Goal: Information Seeking & Learning: Learn about a topic

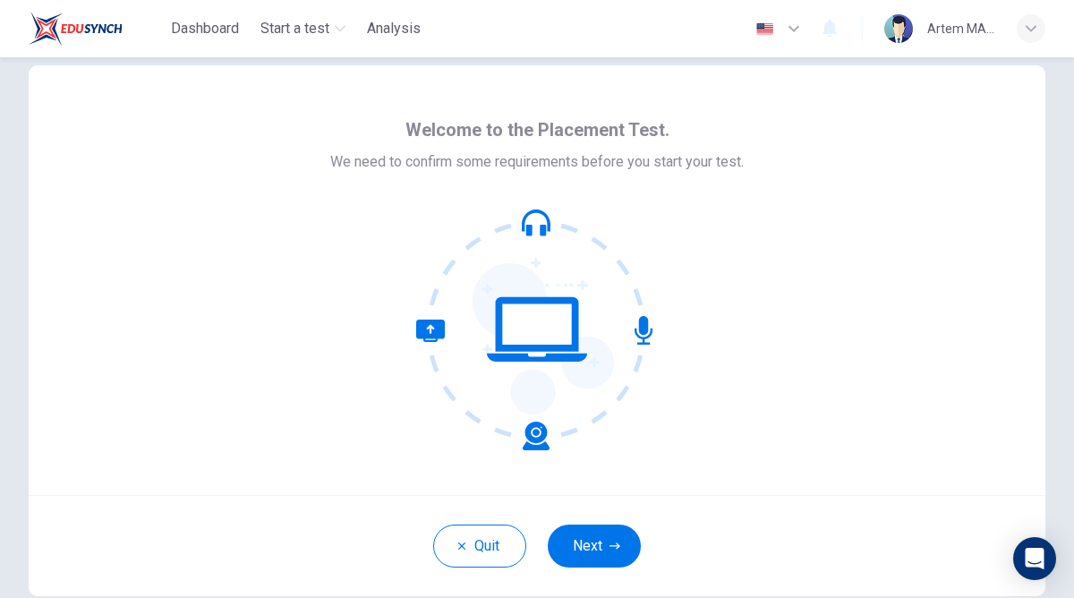
scroll to position [10, 0]
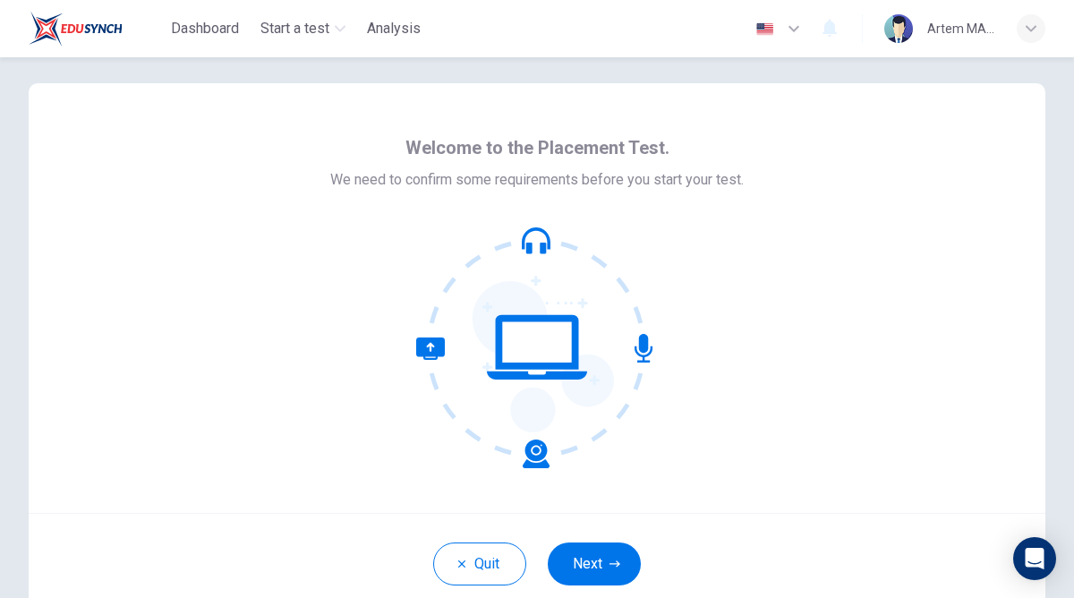
click at [635, 380] on icon at bounding box center [537, 347] width 242 height 242
click at [610, 561] on icon "button" at bounding box center [615, 564] width 11 height 11
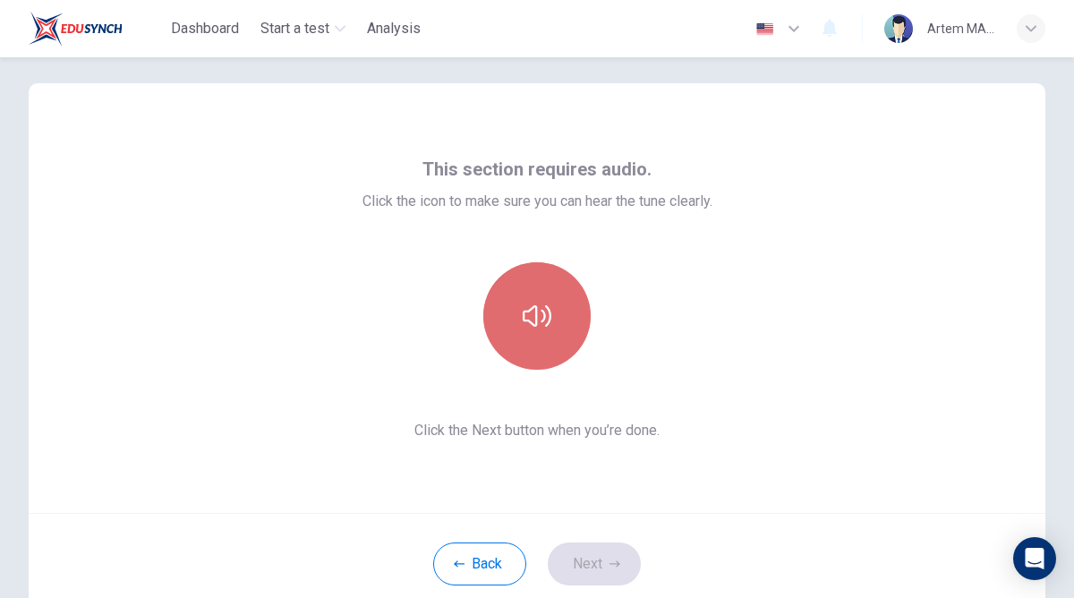
click at [572, 324] on button "button" at bounding box center [536, 315] width 107 height 107
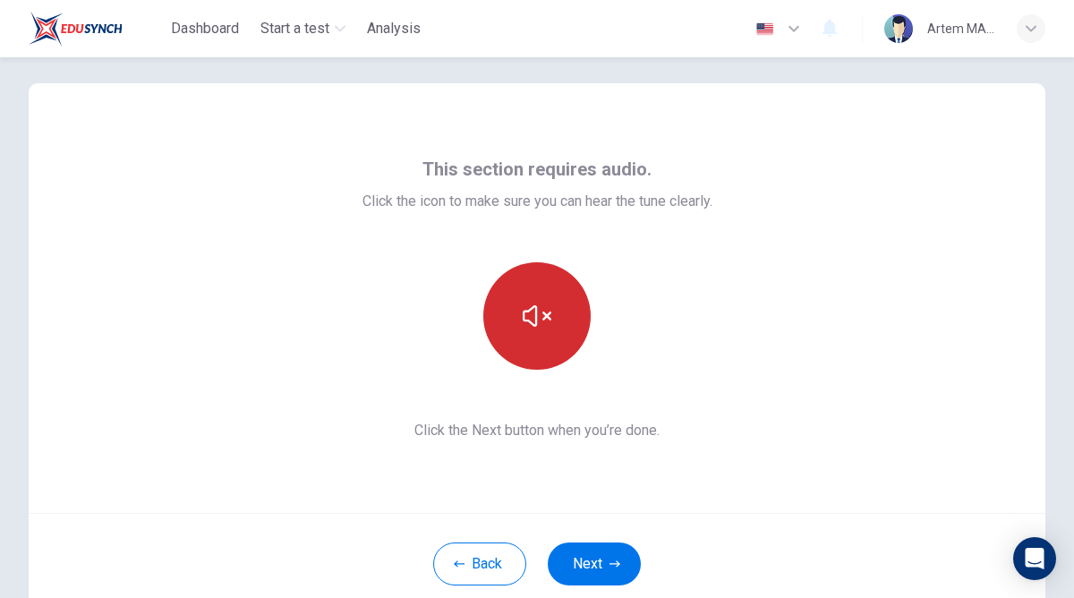
click at [554, 333] on button "button" at bounding box center [536, 315] width 107 height 107
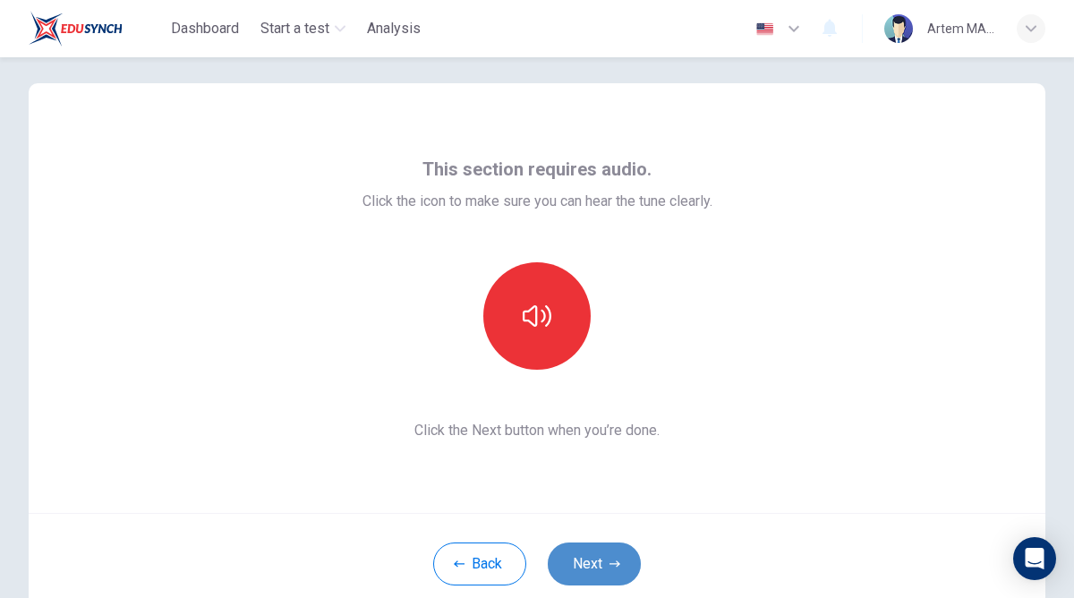
click at [602, 561] on button "Next" at bounding box center [594, 563] width 93 height 43
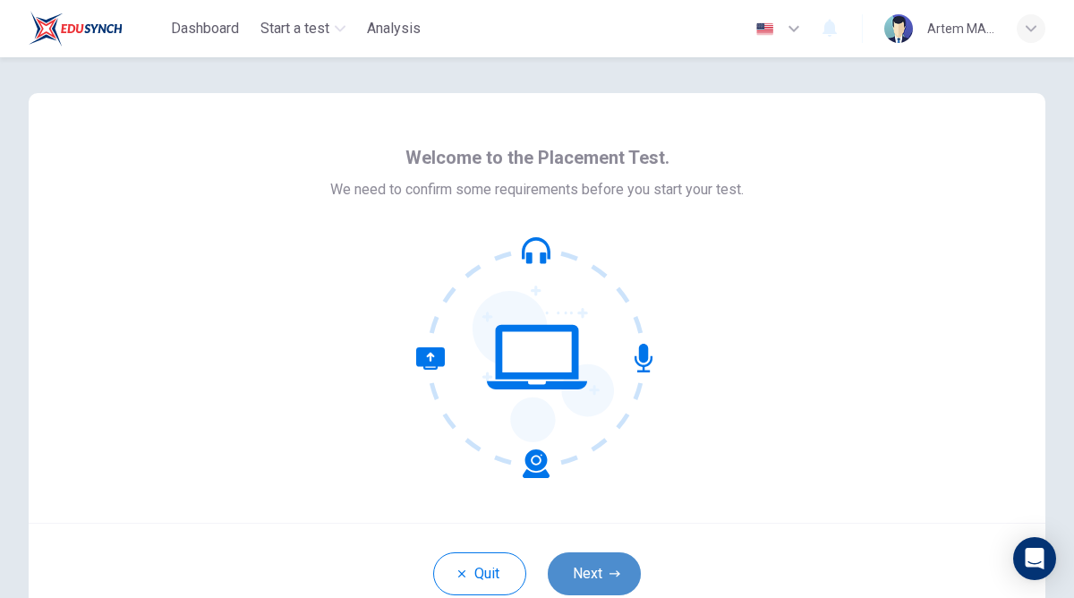
click at [611, 586] on button "Next" at bounding box center [594, 573] width 93 height 43
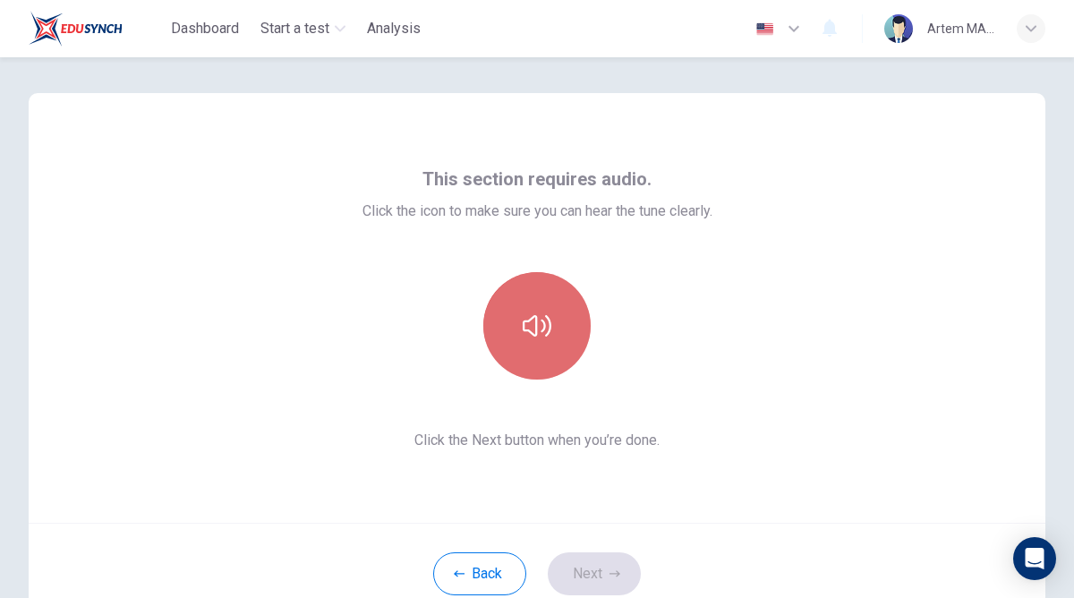
click at [534, 347] on button "button" at bounding box center [536, 325] width 107 height 107
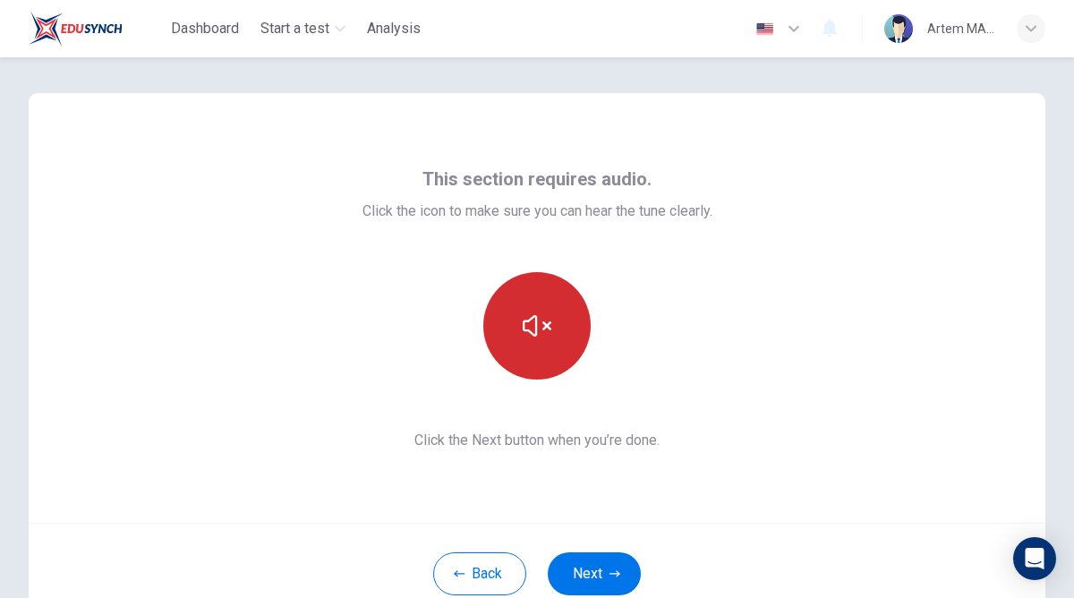
click at [533, 346] on button "button" at bounding box center [536, 325] width 107 height 107
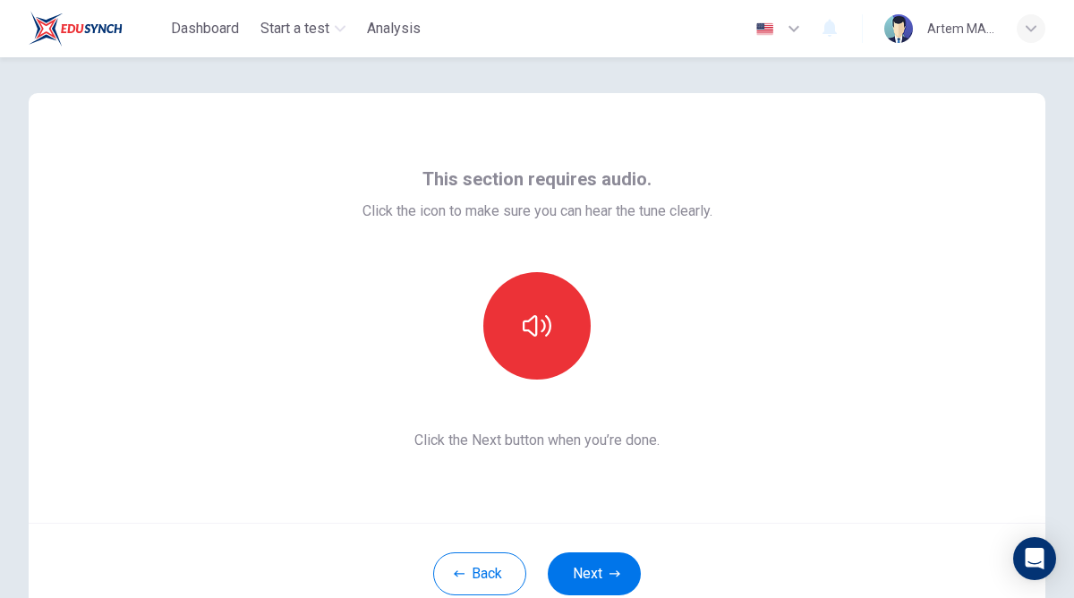
click at [612, 549] on div "Back Next" at bounding box center [537, 573] width 1017 height 101
click at [612, 551] on div "Back Next" at bounding box center [537, 573] width 1017 height 101
click at [608, 564] on button "Next" at bounding box center [594, 573] width 93 height 43
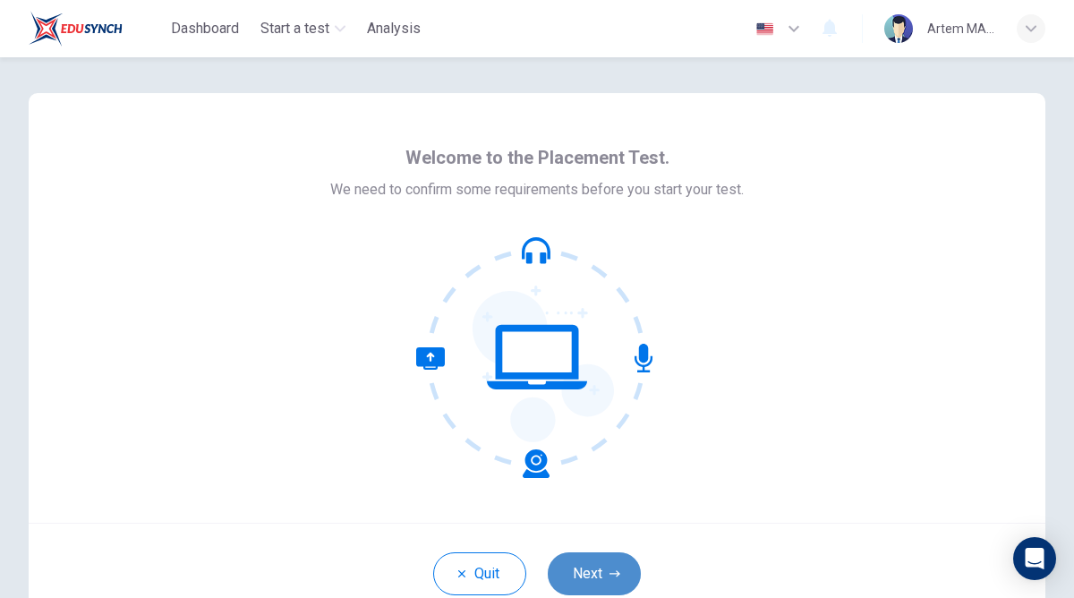
click at [621, 576] on button "Next" at bounding box center [594, 573] width 93 height 43
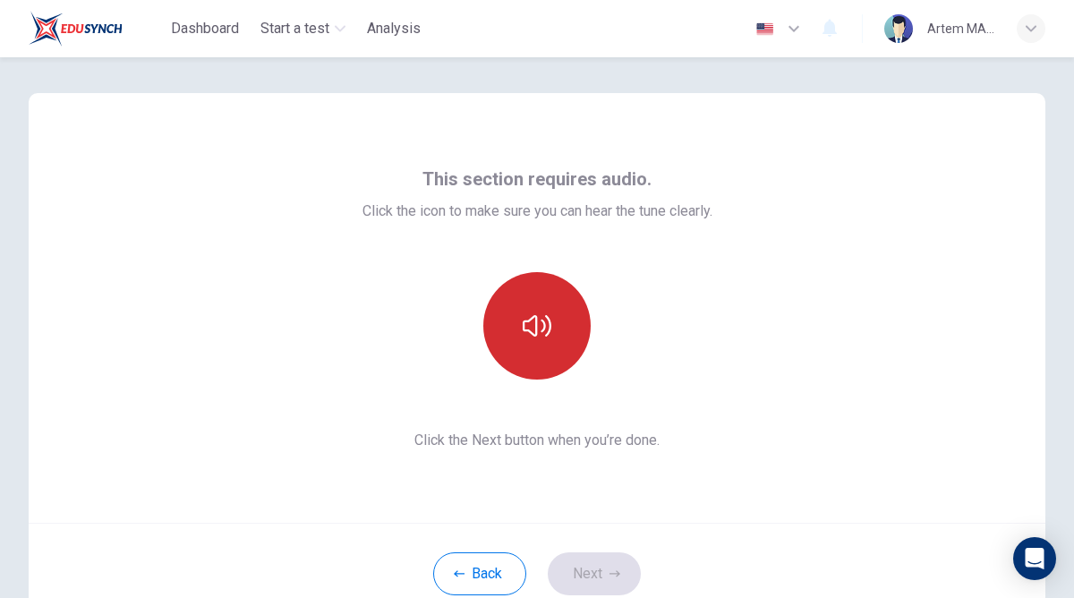
click at [567, 306] on button "button" at bounding box center [536, 325] width 107 height 107
click at [565, 315] on button "button" at bounding box center [536, 325] width 107 height 107
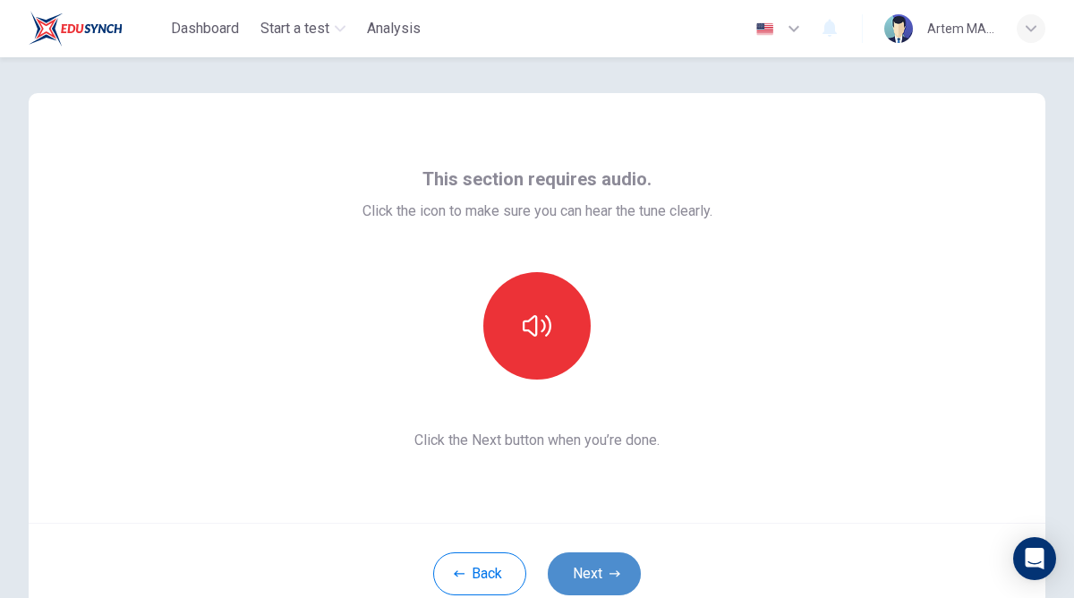
click at [612, 593] on button "Next" at bounding box center [594, 573] width 93 height 43
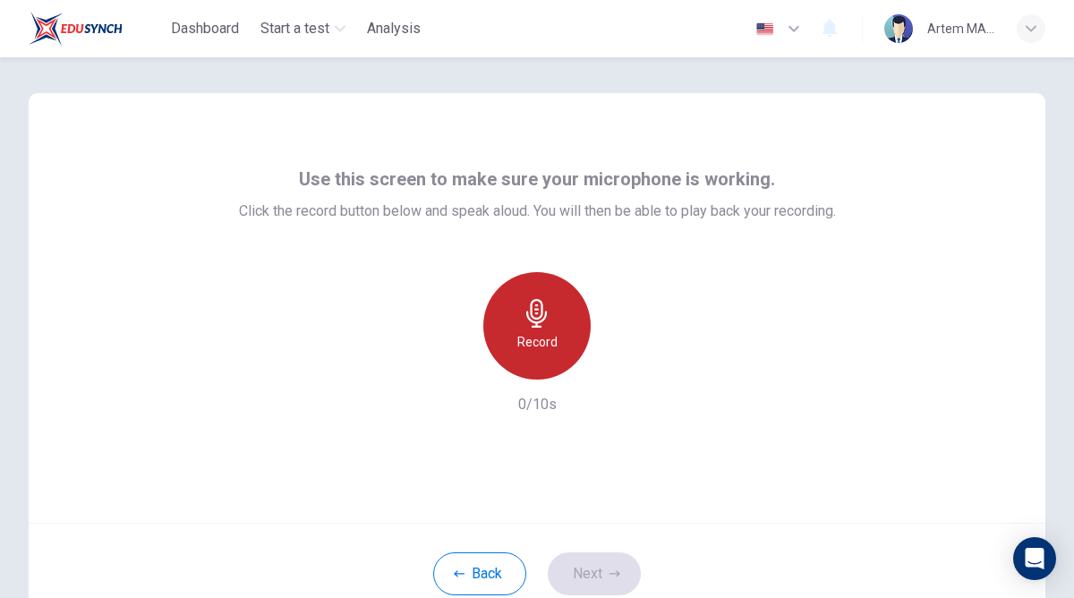
click at [544, 358] on div "Record" at bounding box center [536, 325] width 107 height 107
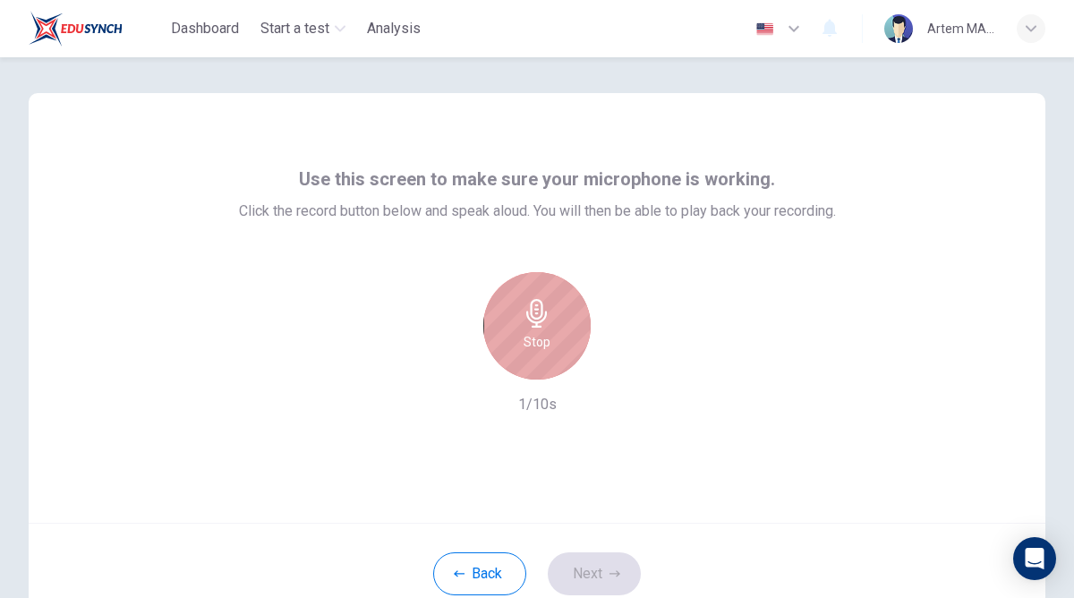
click at [550, 332] on div "Stop" at bounding box center [536, 325] width 107 height 107
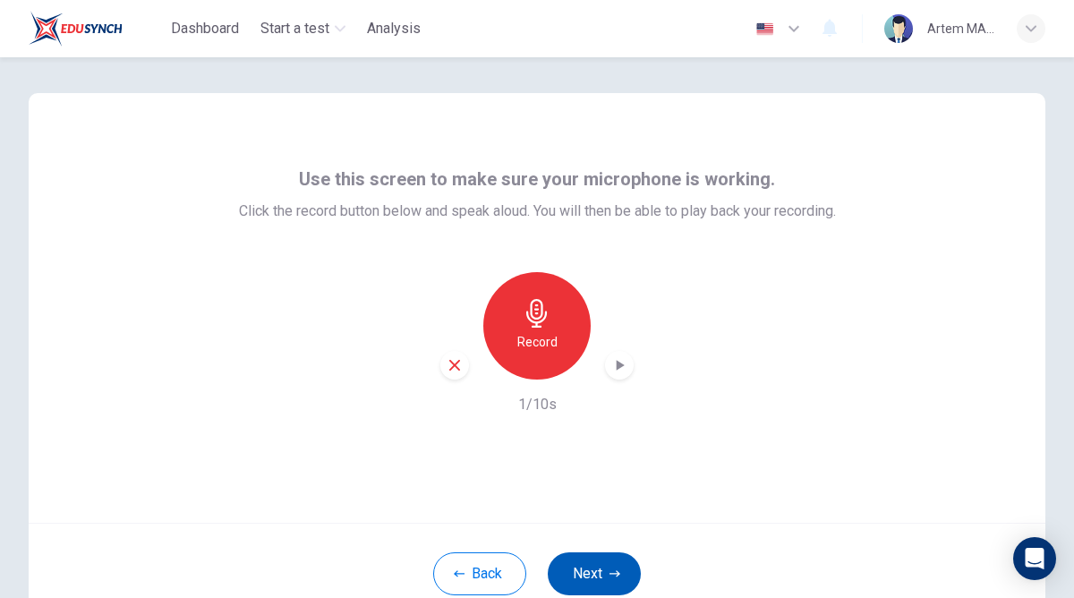
click at [610, 563] on button "Next" at bounding box center [594, 573] width 93 height 43
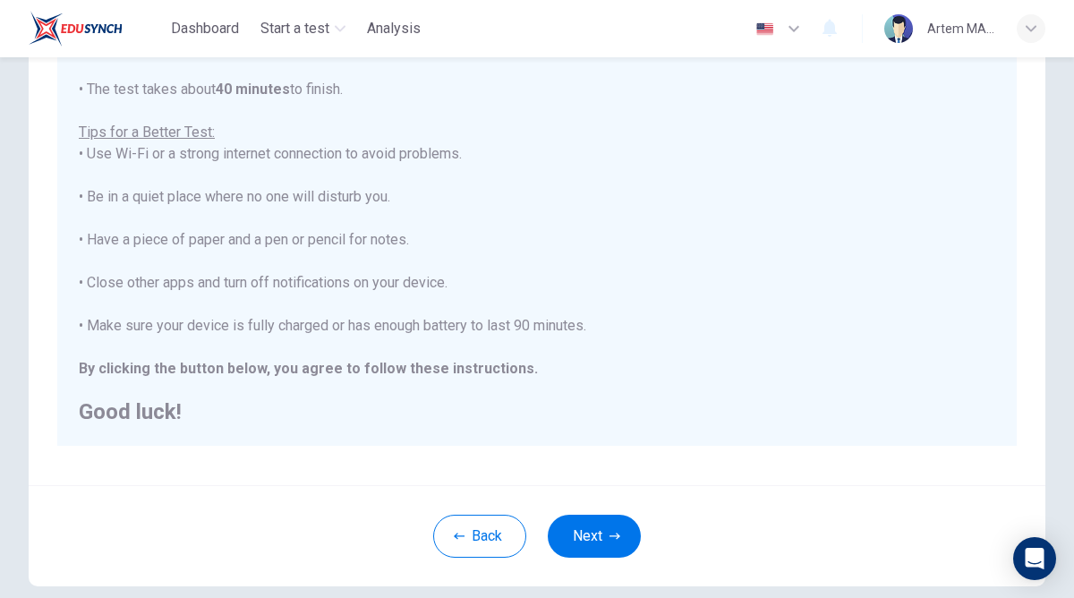
scroll to position [341, 0]
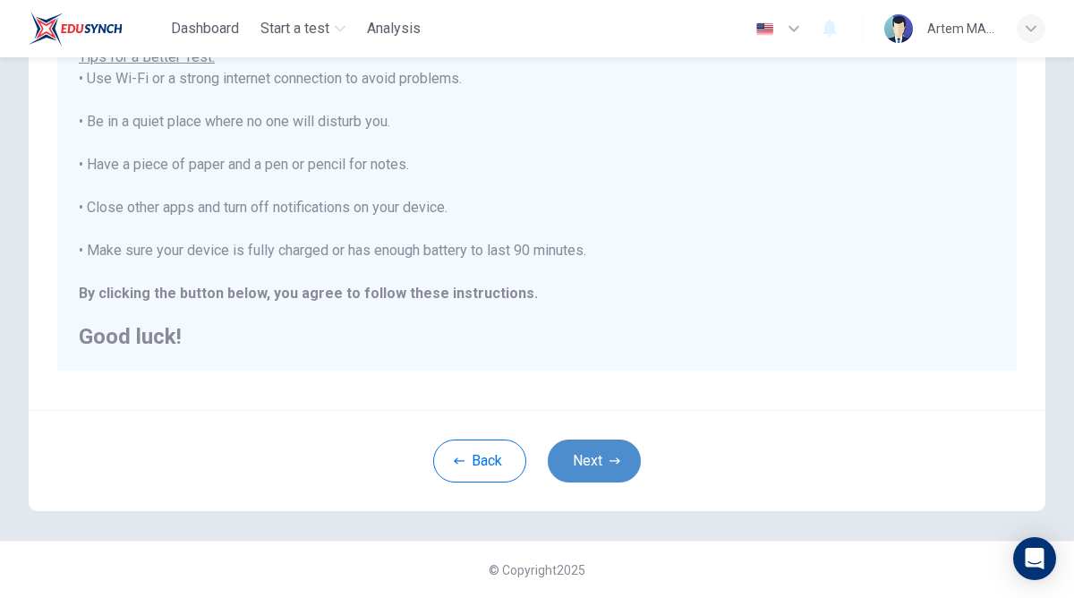
click at [602, 473] on button "Next" at bounding box center [594, 460] width 93 height 43
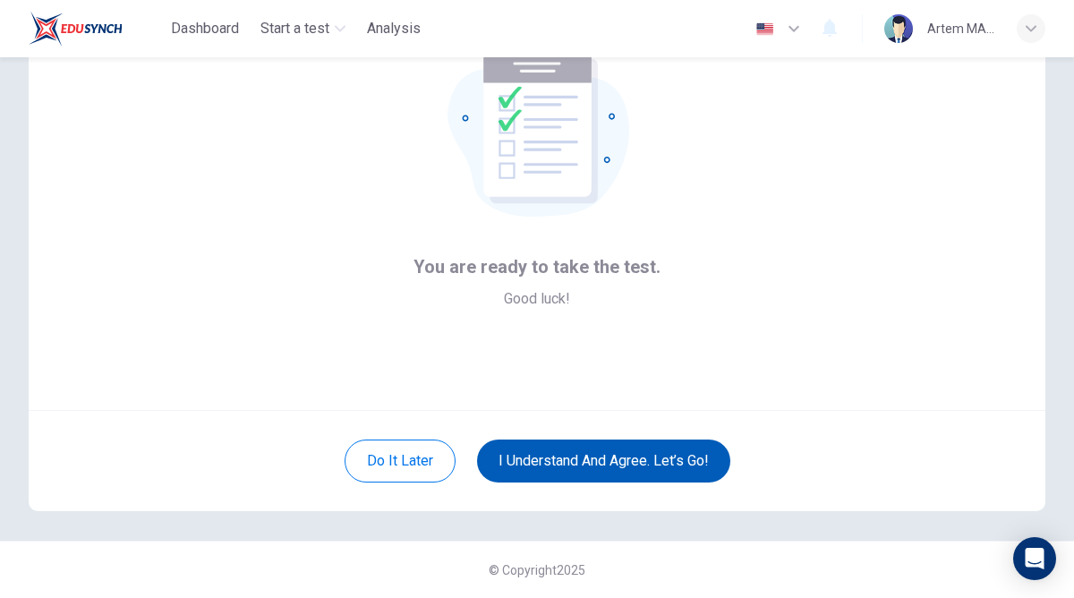
click at [602, 473] on button "I understand and agree. Let’s go!" at bounding box center [603, 460] width 253 height 43
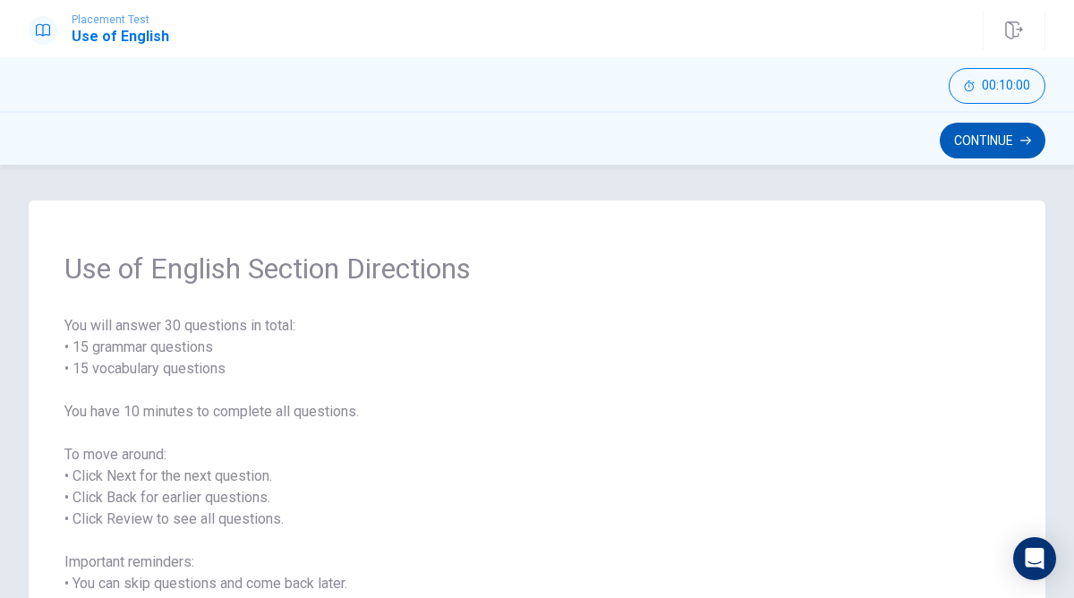
click at [991, 154] on button "Continue" at bounding box center [993, 141] width 106 height 36
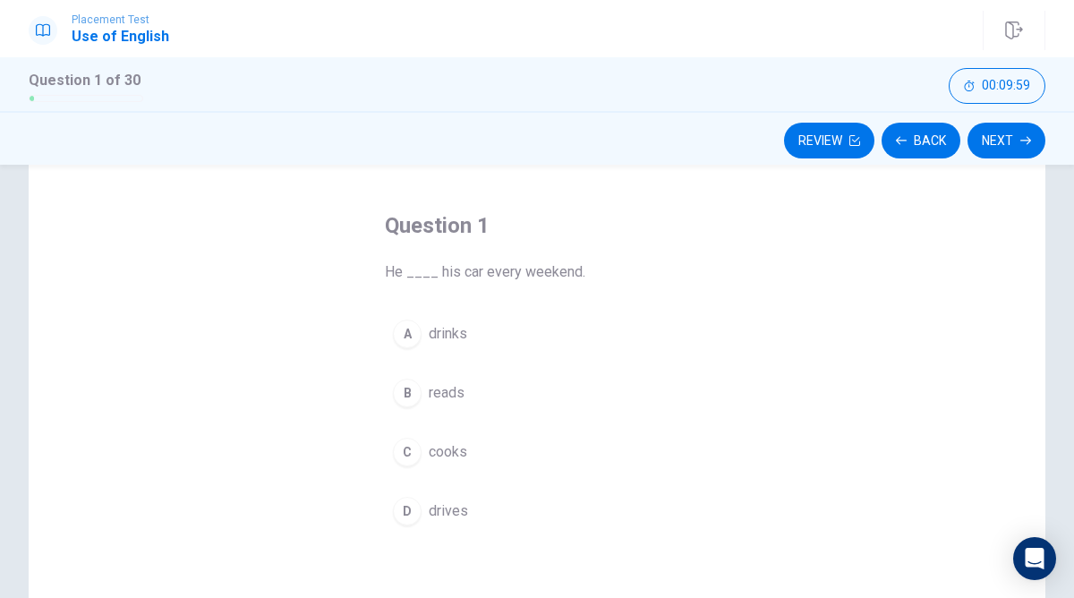
scroll to position [65, 0]
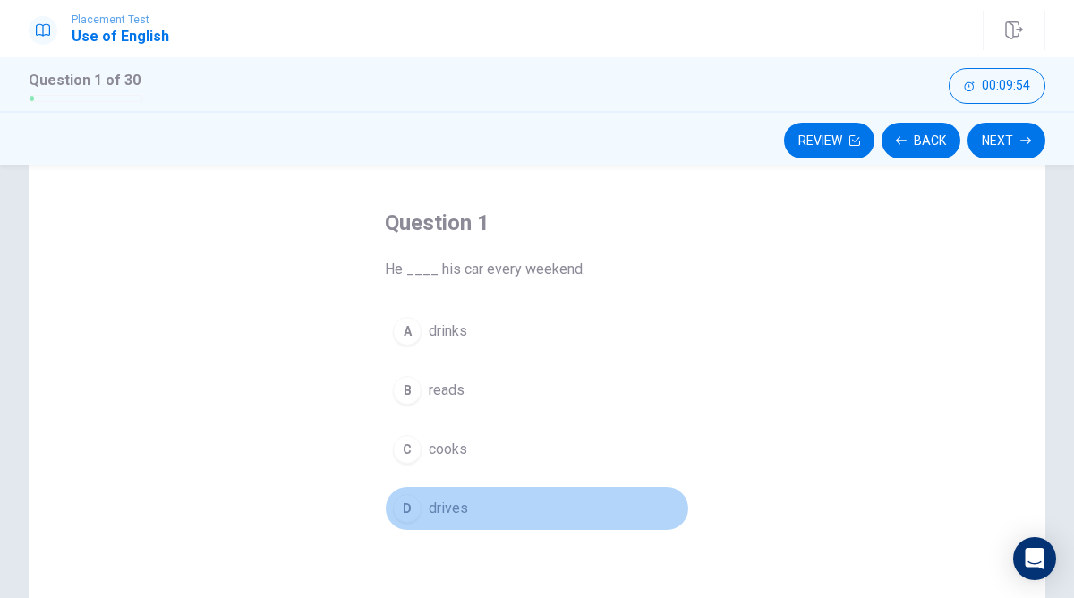
click at [416, 506] on div "D" at bounding box center [407, 508] width 29 height 29
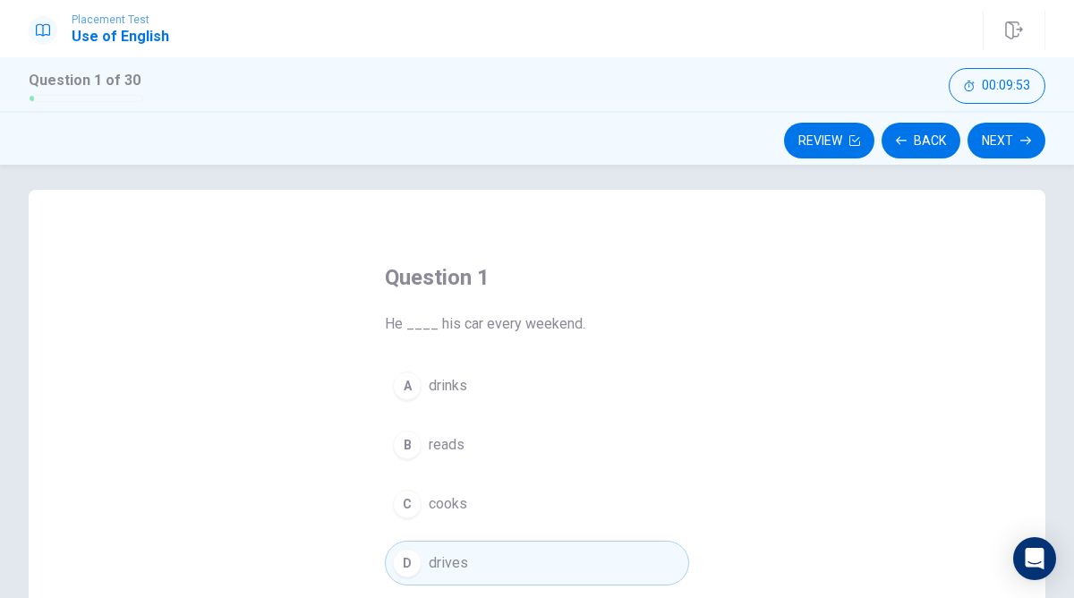
scroll to position [0, 0]
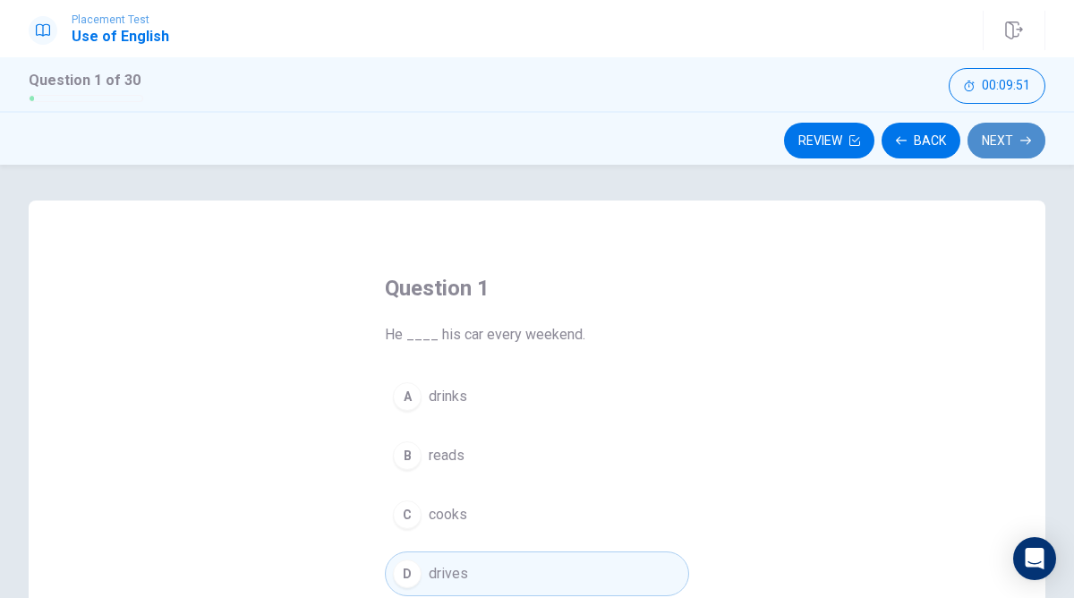
click at [1029, 128] on button "Next" at bounding box center [1007, 141] width 78 height 36
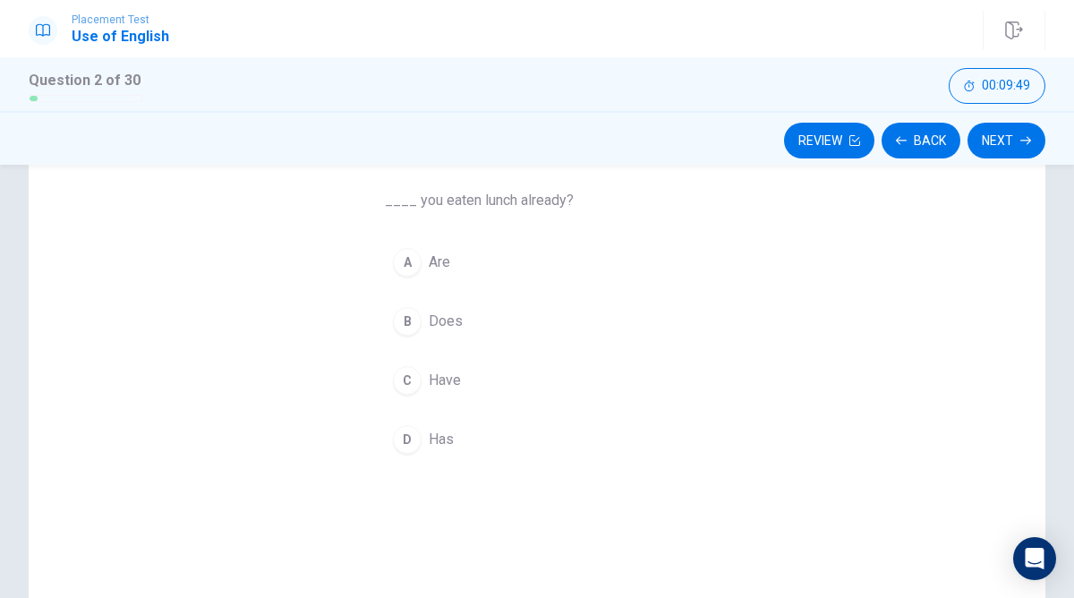
scroll to position [132, 0]
click at [439, 388] on span "Have" at bounding box center [445, 382] width 32 height 21
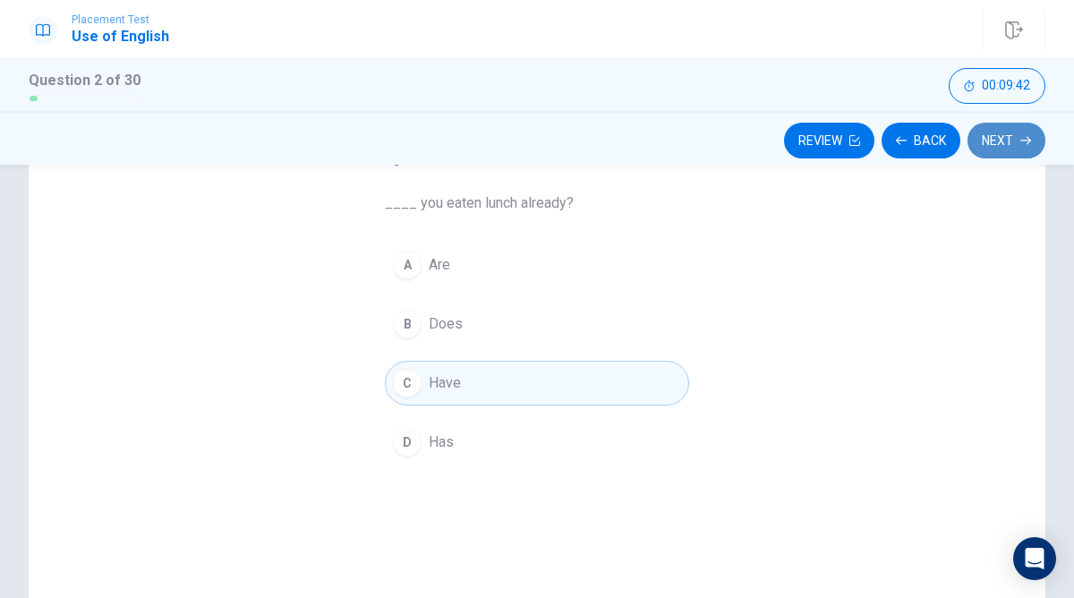
click at [1017, 123] on button "Next" at bounding box center [1007, 141] width 78 height 36
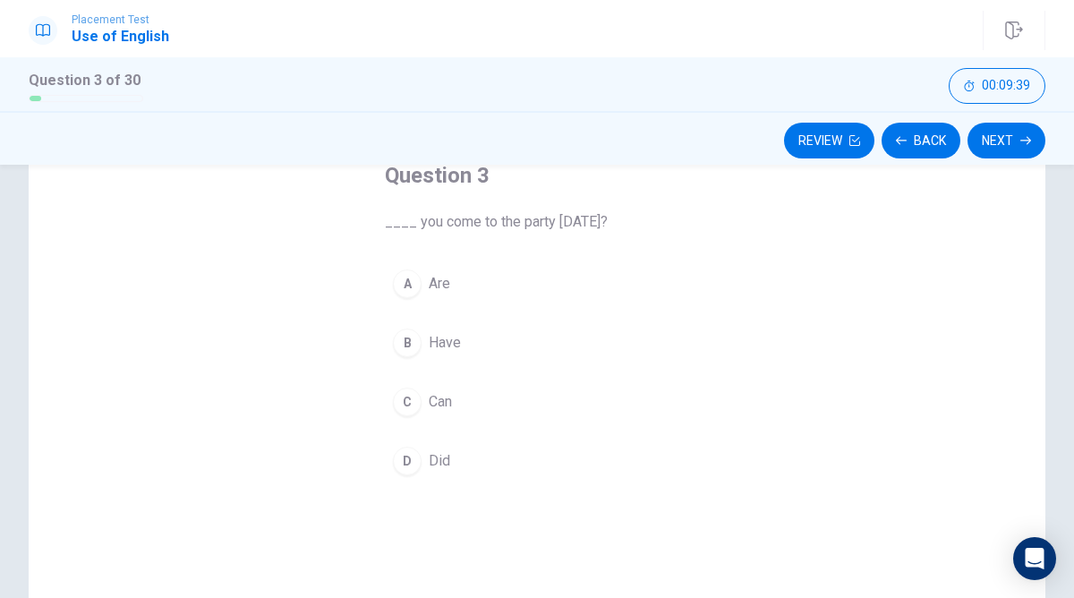
scroll to position [115, 0]
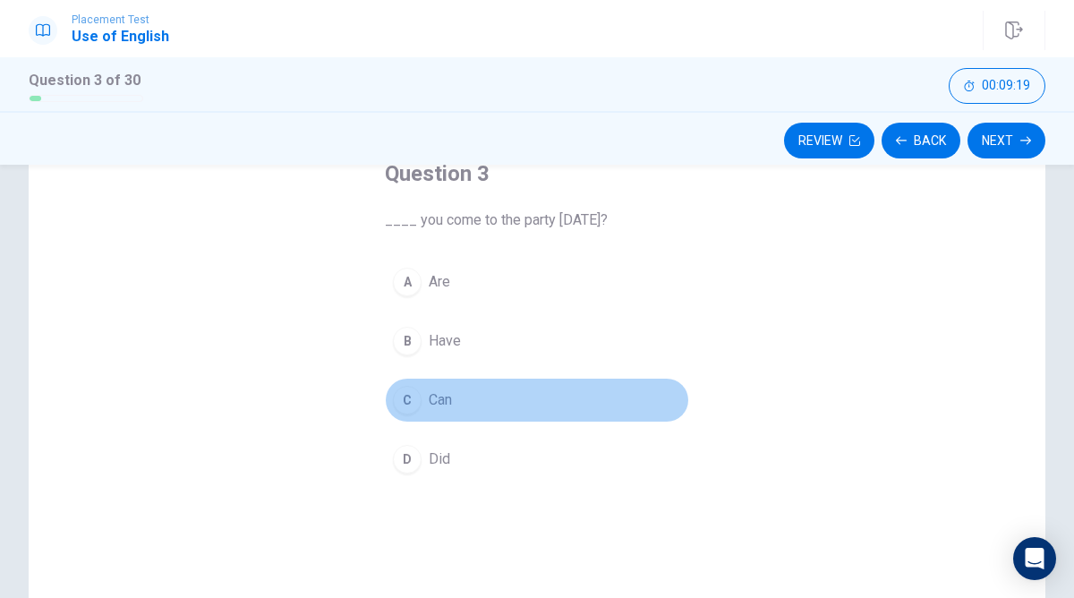
click at [488, 410] on button "C Can" at bounding box center [537, 400] width 304 height 45
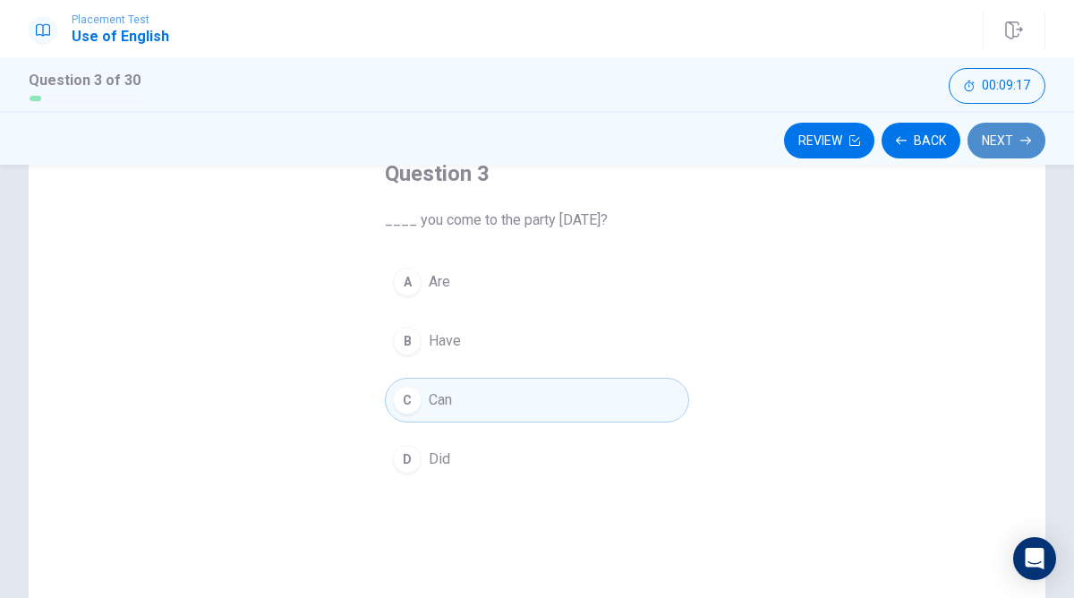
click at [1001, 137] on button "Next" at bounding box center [1007, 141] width 78 height 36
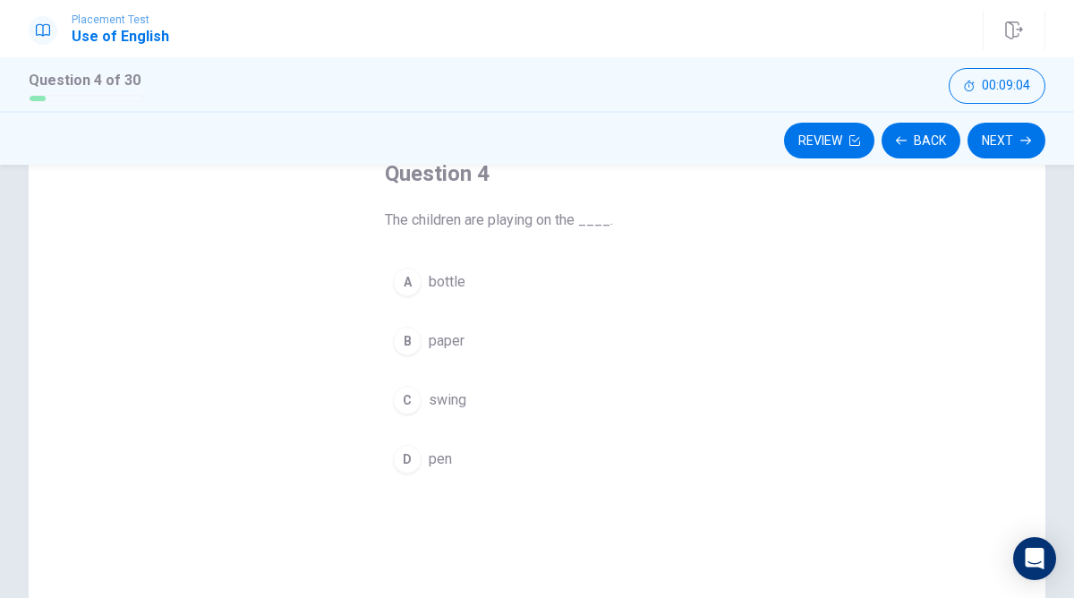
click at [506, 414] on button "C swing" at bounding box center [537, 400] width 304 height 45
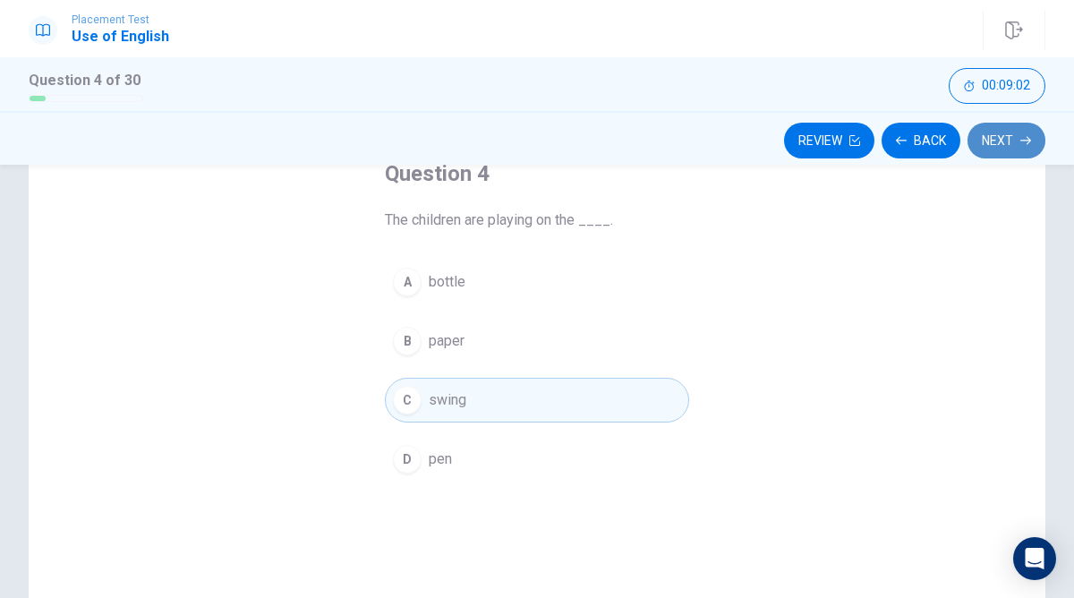
click at [991, 137] on button "Next" at bounding box center [1007, 141] width 78 height 36
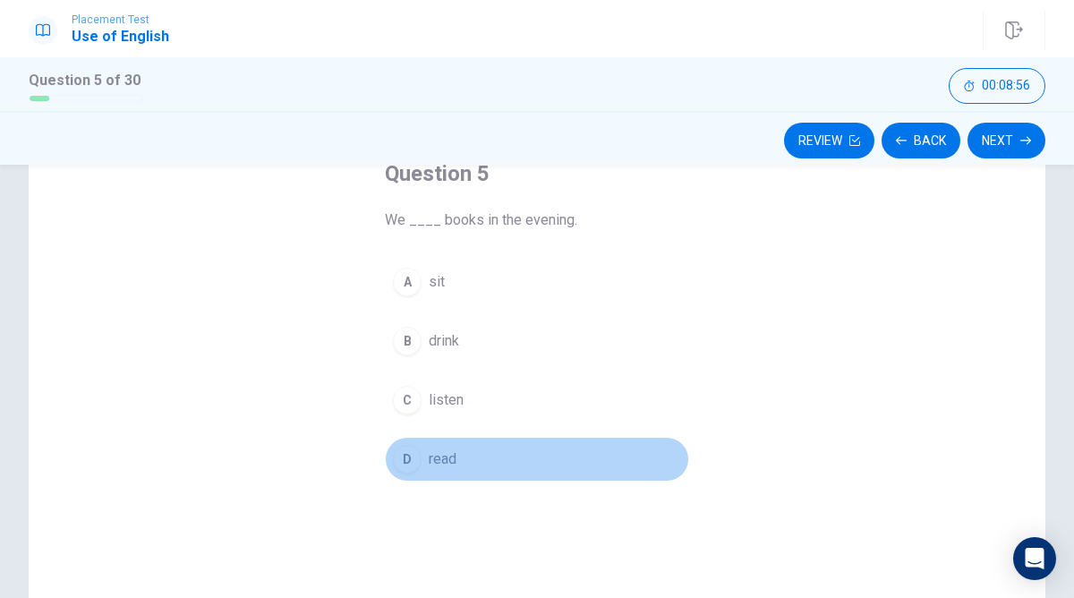
click at [433, 462] on span "read" at bounding box center [443, 458] width 28 height 21
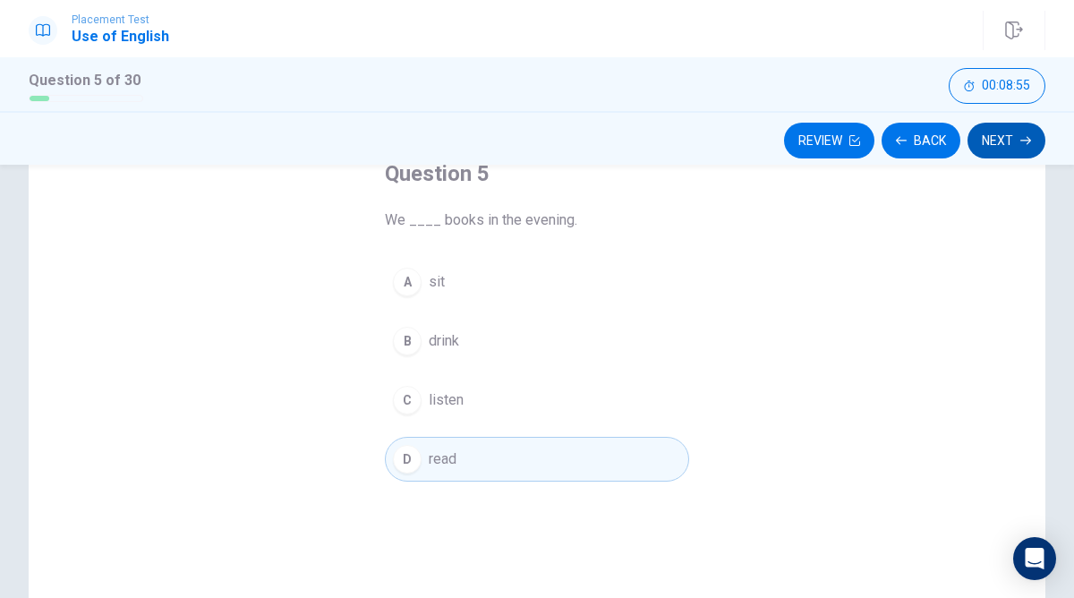
click at [998, 157] on button "Next" at bounding box center [1007, 141] width 78 height 36
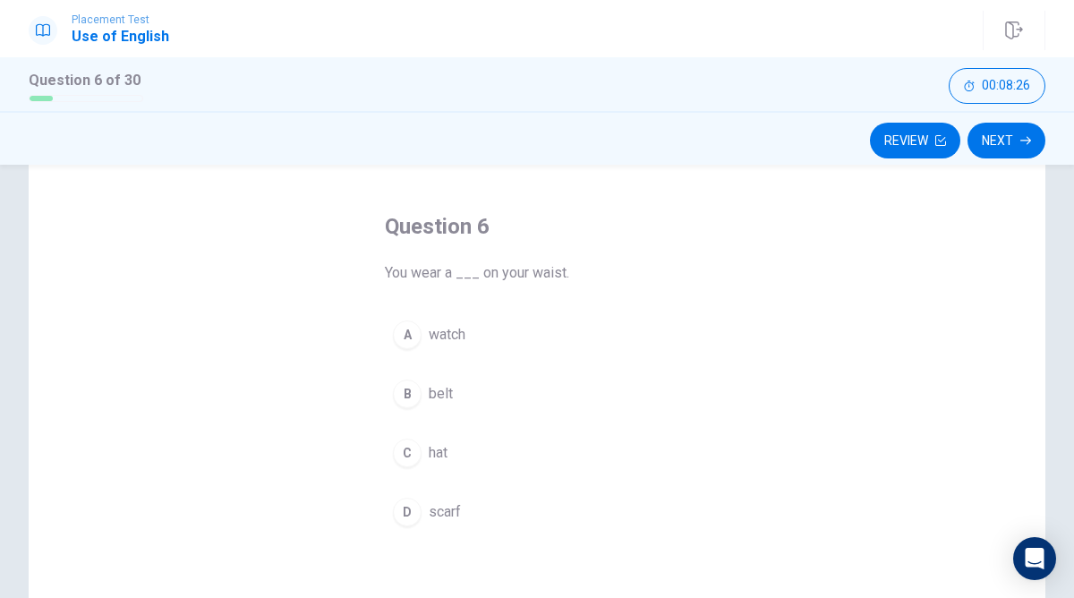
scroll to position [72, 0]
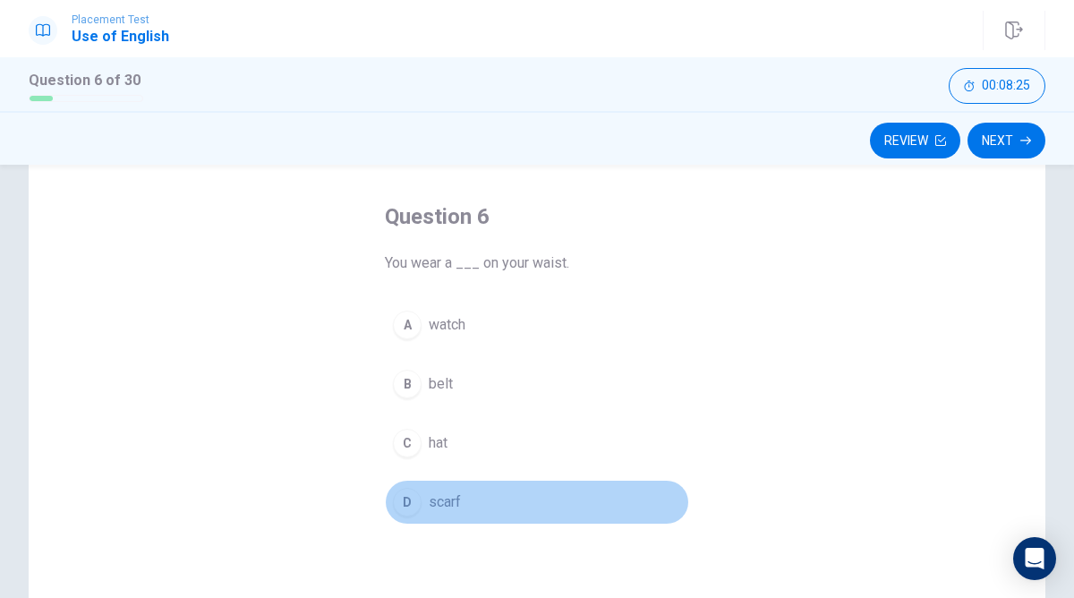
click at [496, 507] on button "D scarf" at bounding box center [537, 502] width 304 height 45
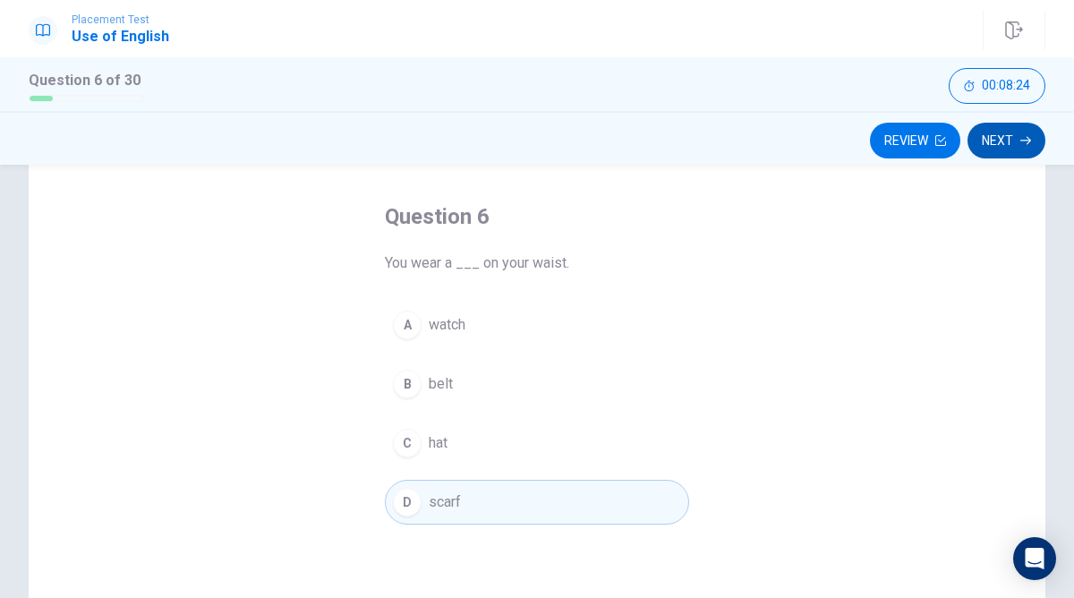
click at [981, 145] on button "Next" at bounding box center [1007, 141] width 78 height 36
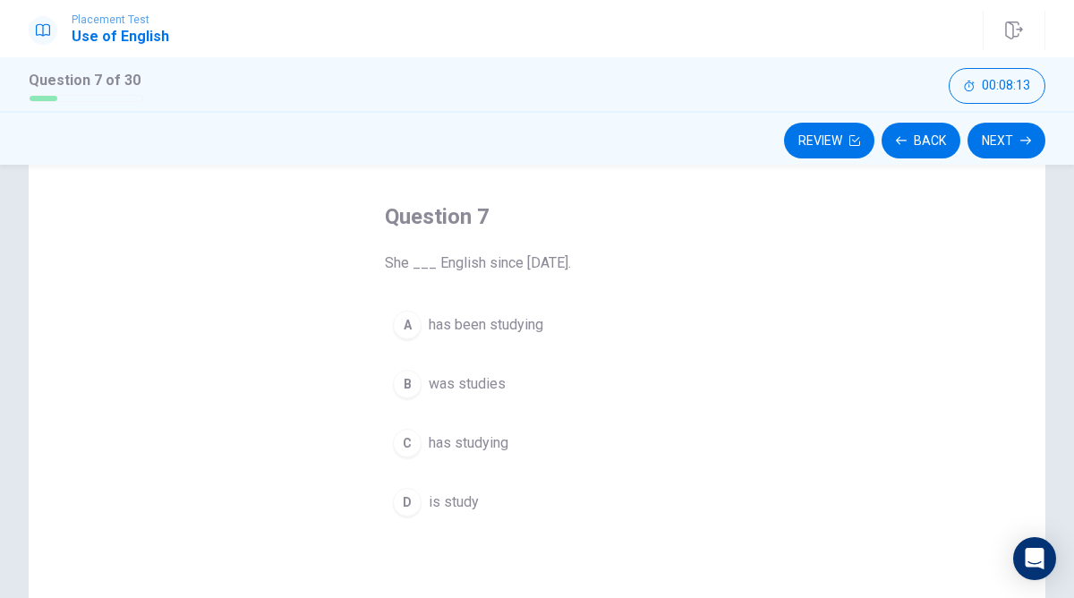
click at [525, 339] on button "A has been studying" at bounding box center [537, 325] width 304 height 45
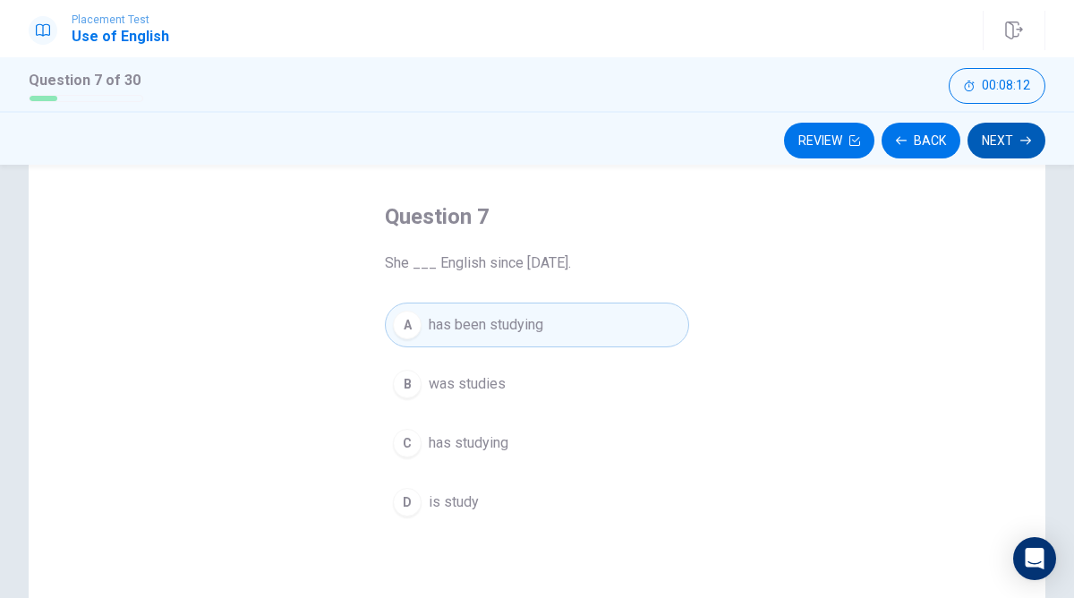
click at [977, 146] on button "Next" at bounding box center [1007, 141] width 78 height 36
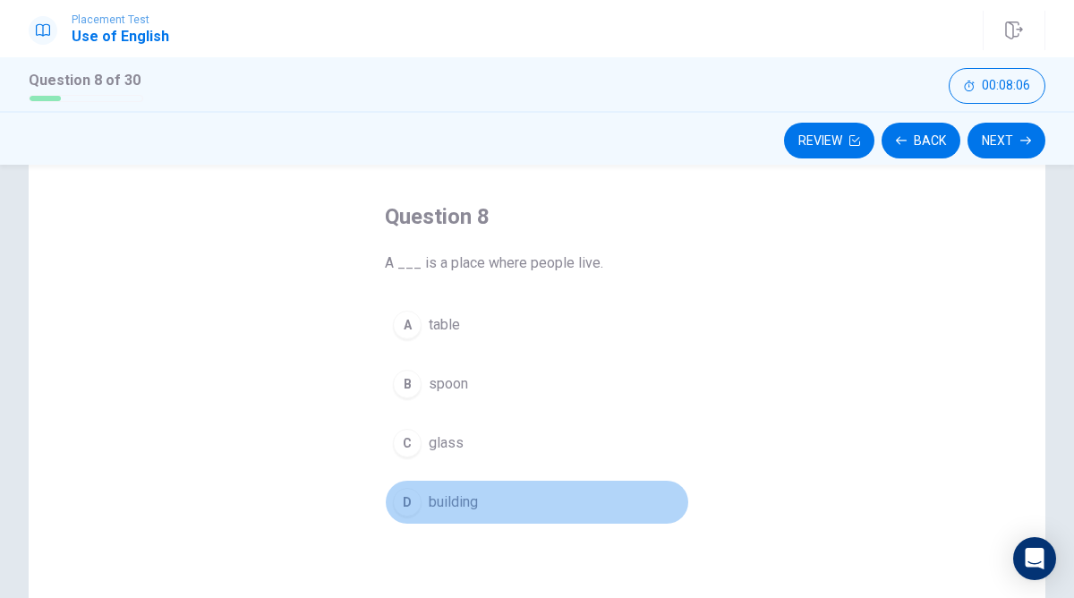
click at [444, 509] on span "building" at bounding box center [453, 501] width 49 height 21
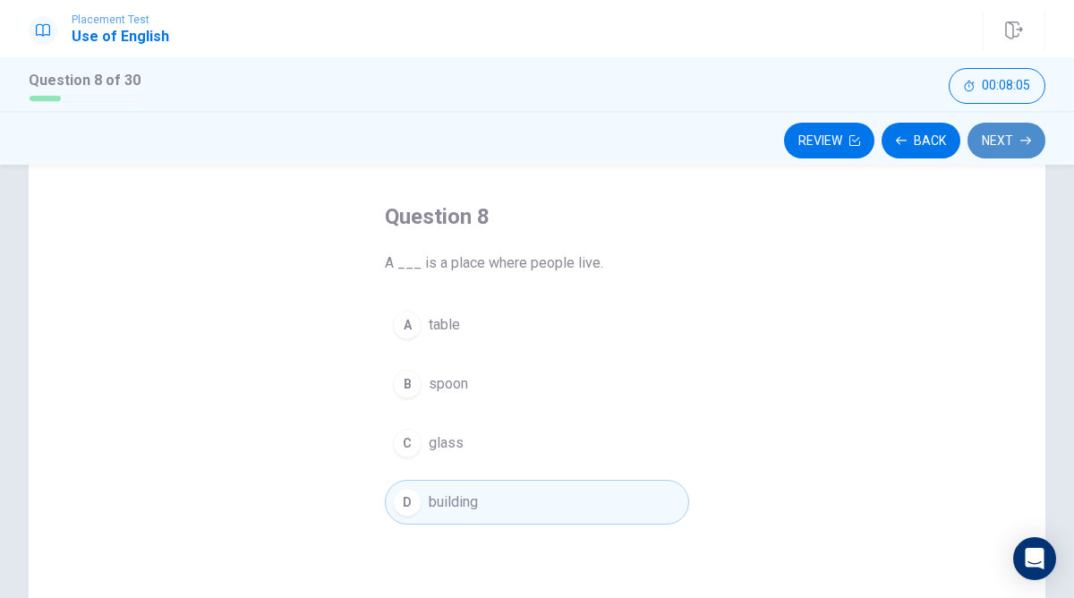
click at [1020, 132] on button "Next" at bounding box center [1007, 141] width 78 height 36
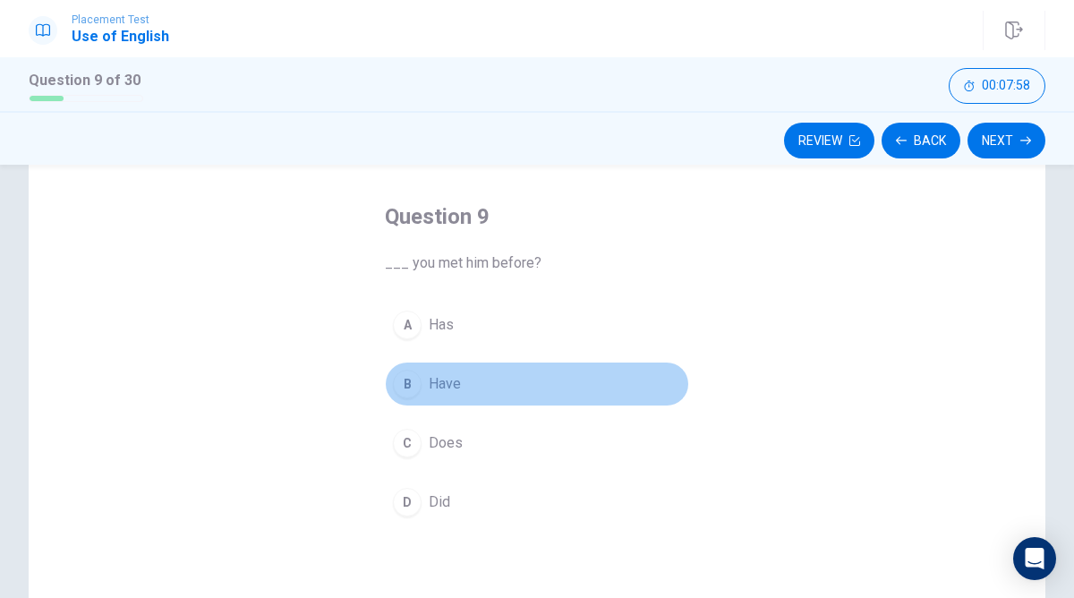
click at [465, 396] on button "B Have" at bounding box center [537, 384] width 304 height 45
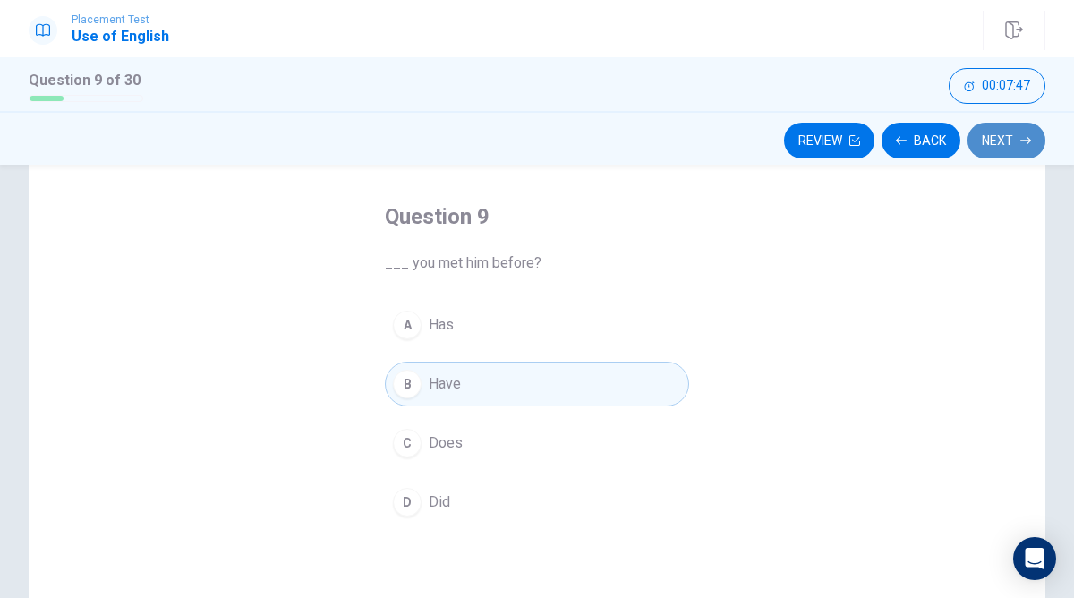
click at [986, 136] on button "Next" at bounding box center [1007, 141] width 78 height 36
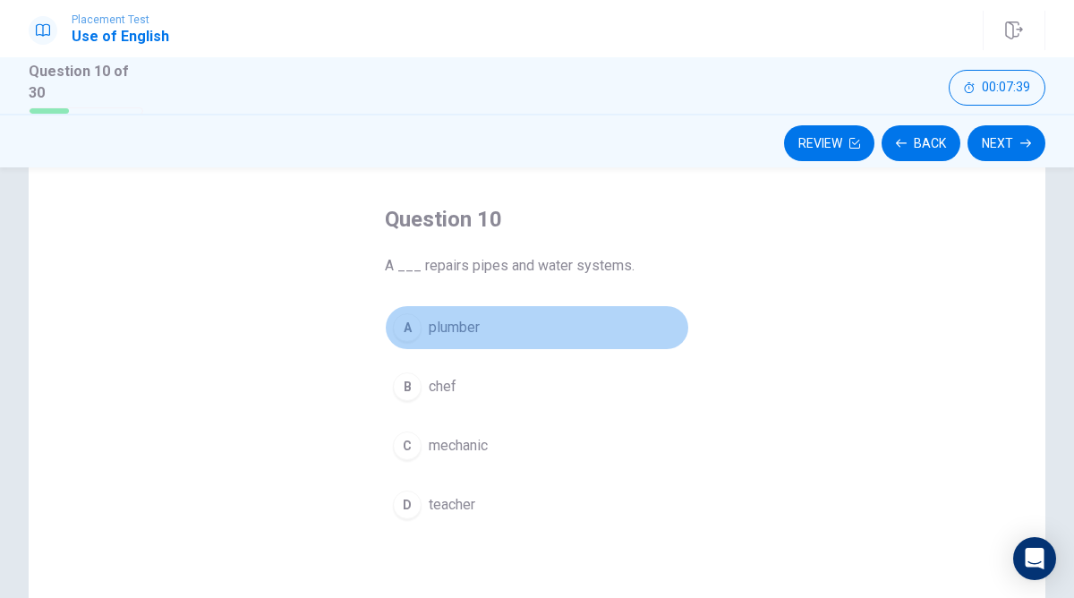
click at [484, 318] on button "A plumber" at bounding box center [537, 327] width 304 height 45
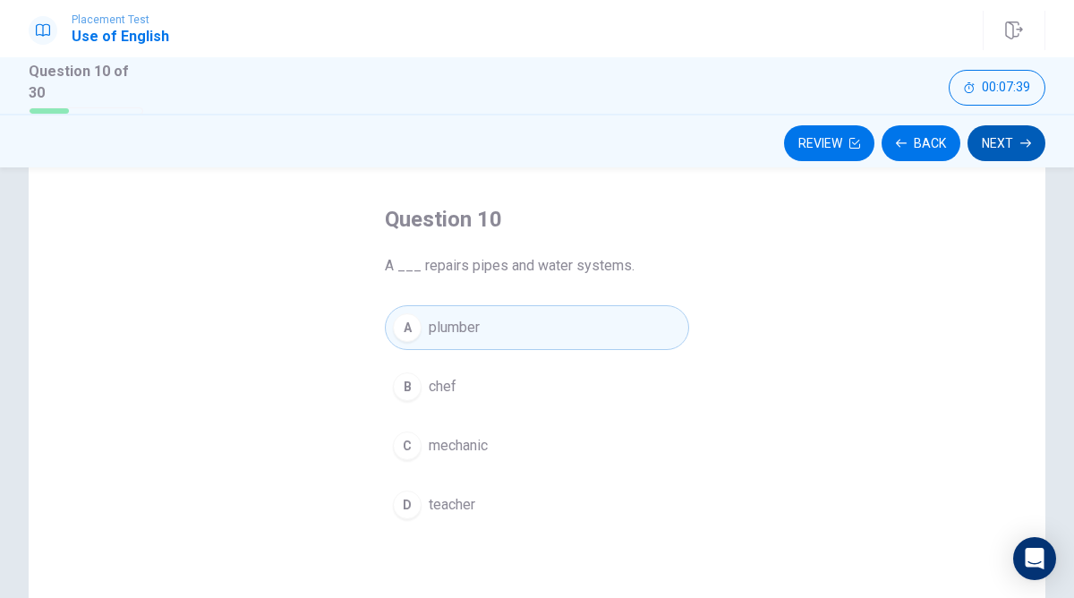
click at [1026, 150] on button "Next" at bounding box center [1007, 143] width 78 height 36
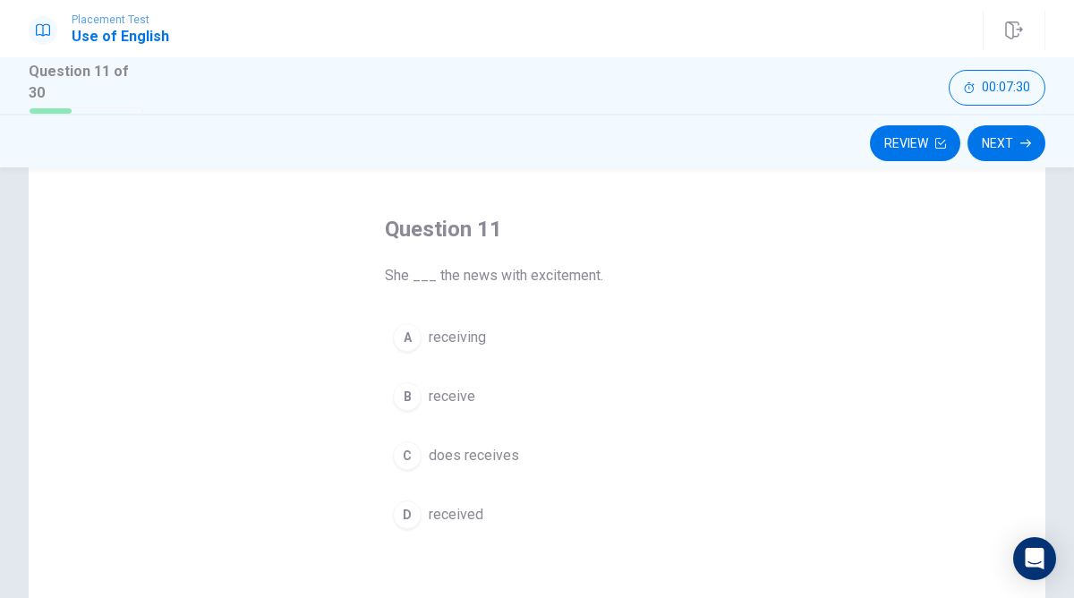
scroll to position [63, 0]
click at [493, 384] on button "B receive" at bounding box center [537, 395] width 304 height 45
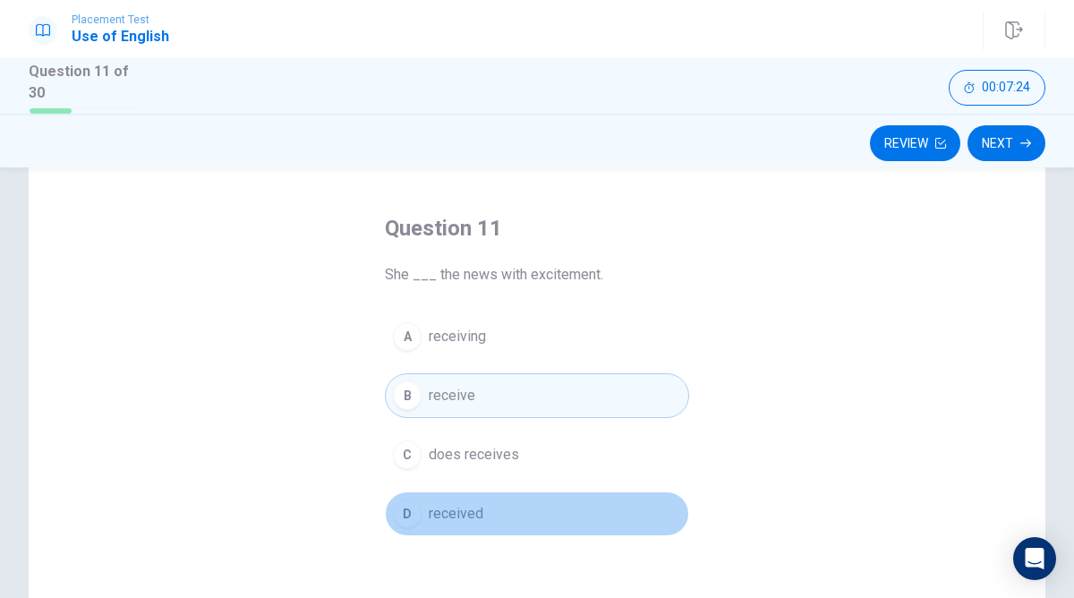
click at [567, 523] on button "D received" at bounding box center [537, 513] width 304 height 45
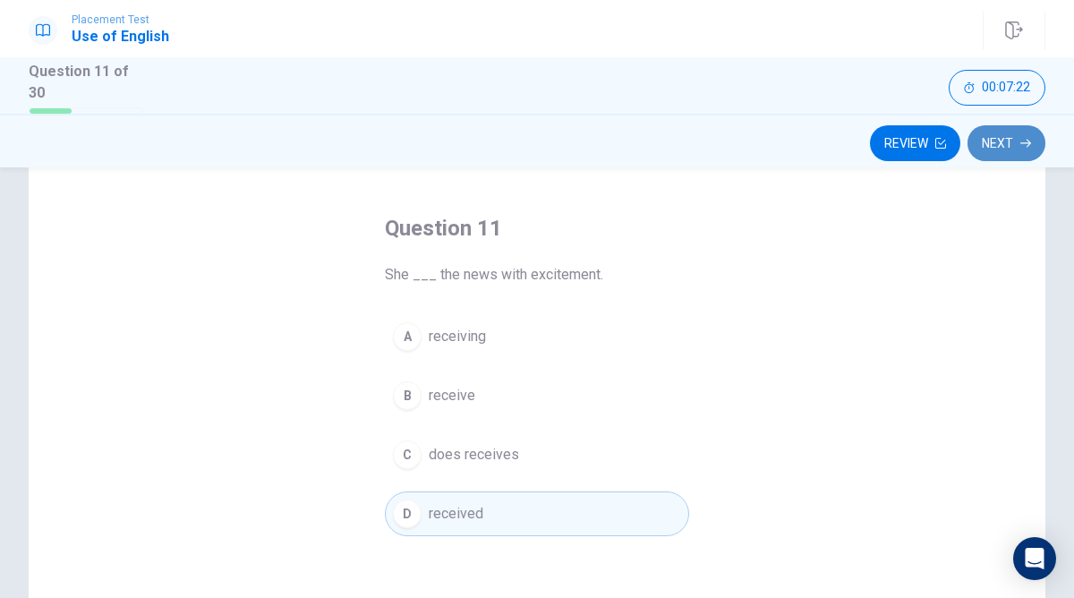
click at [1009, 157] on button "Next" at bounding box center [1007, 143] width 78 height 36
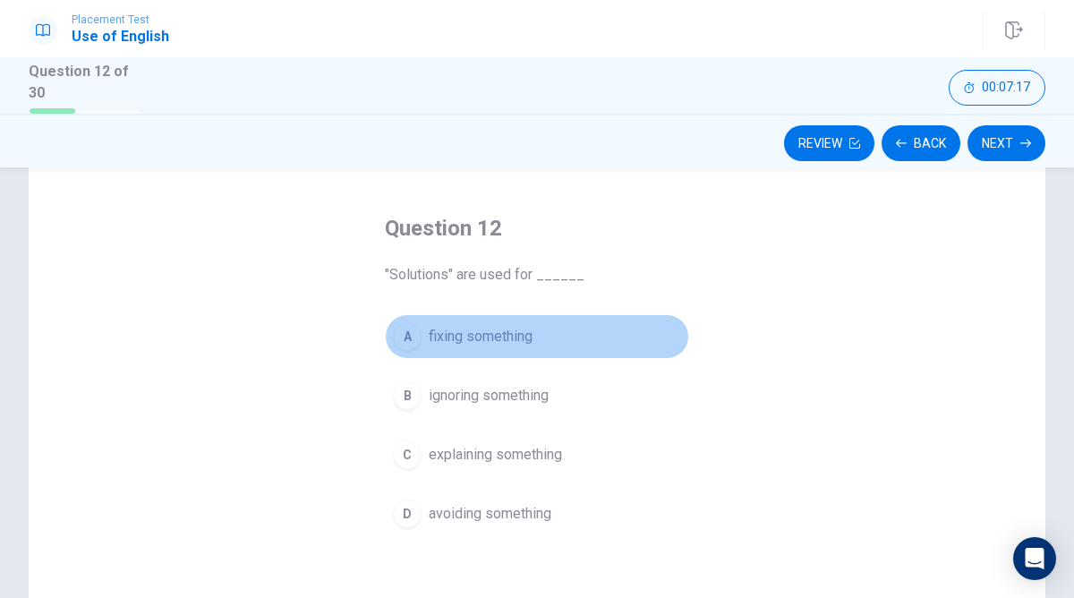
click at [547, 324] on button "A fixing something" at bounding box center [537, 336] width 304 height 45
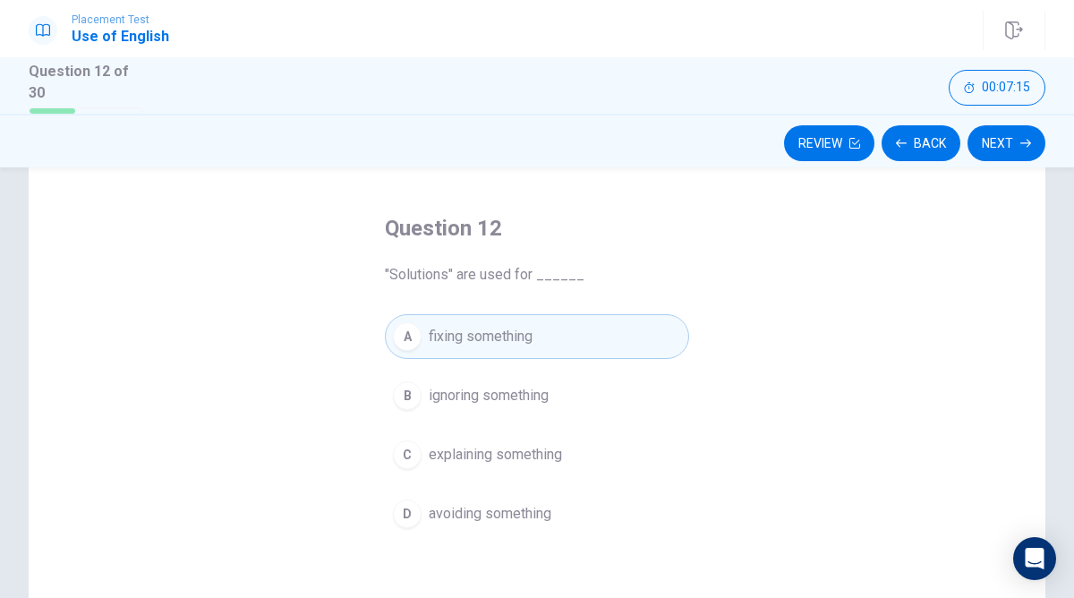
click at [997, 158] on div "Review Back Next" at bounding box center [537, 141] width 1074 height 54
click at [997, 158] on button "Next" at bounding box center [1007, 143] width 78 height 36
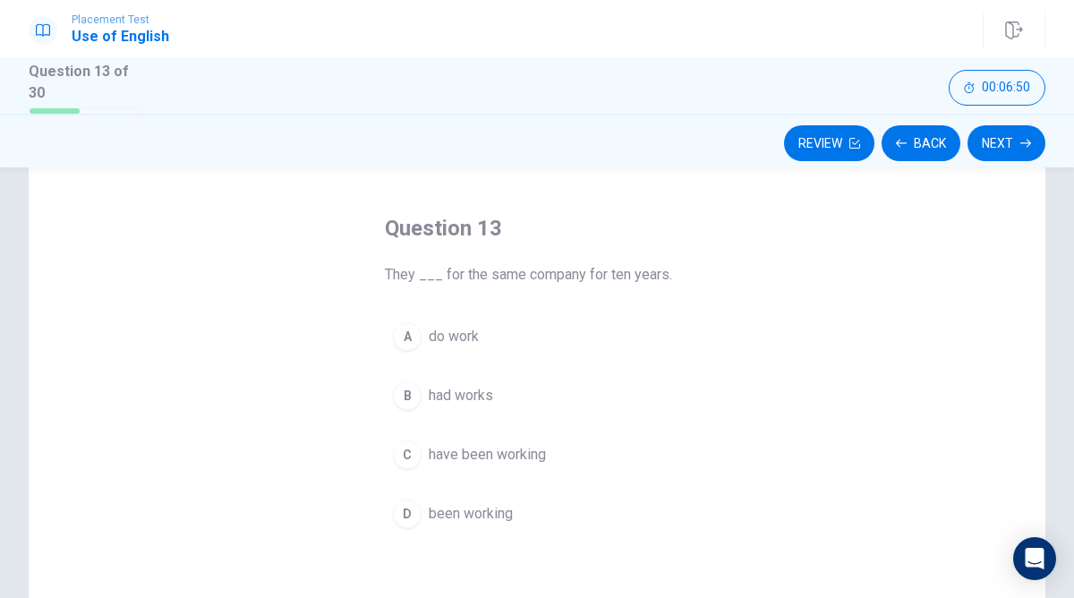
click at [551, 452] on button "C have been working" at bounding box center [537, 454] width 304 height 45
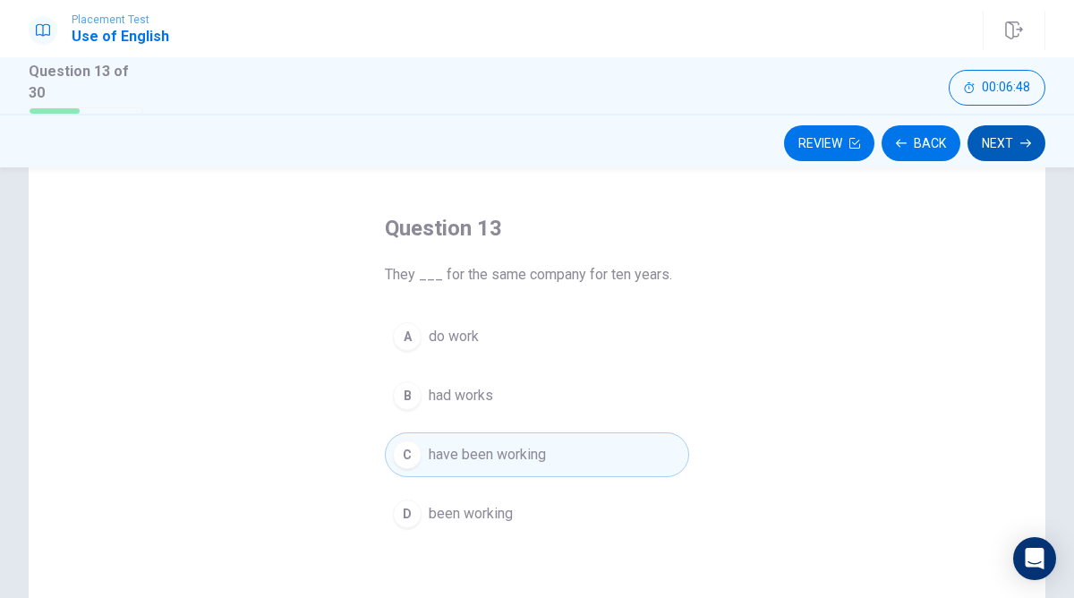
click at [1008, 141] on button "Next" at bounding box center [1007, 143] width 78 height 36
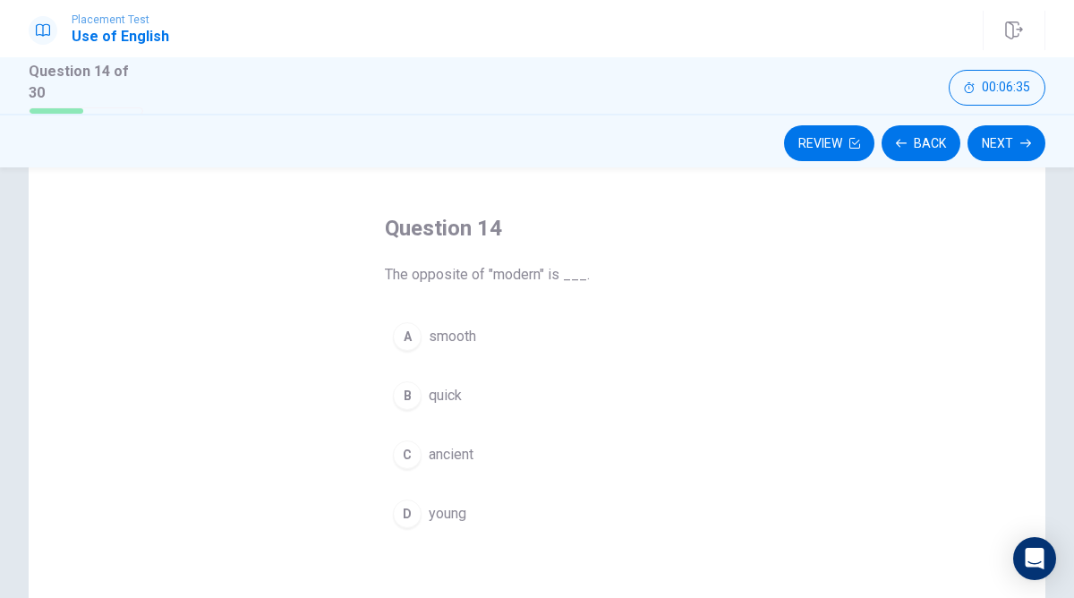
click at [483, 338] on button "A smooth" at bounding box center [537, 336] width 304 height 45
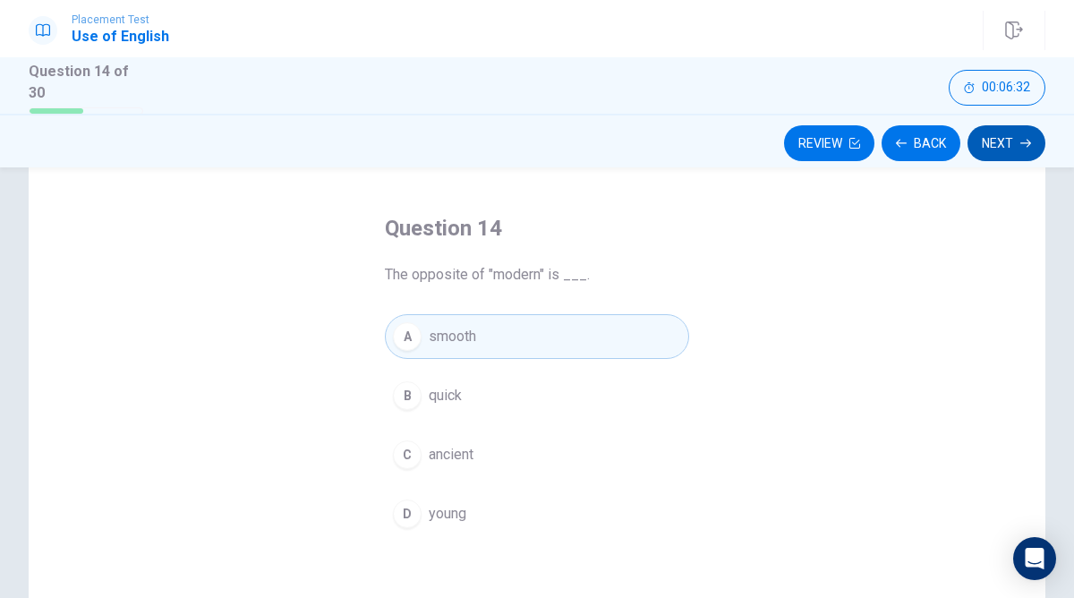
click at [1006, 153] on button "Next" at bounding box center [1007, 143] width 78 height 36
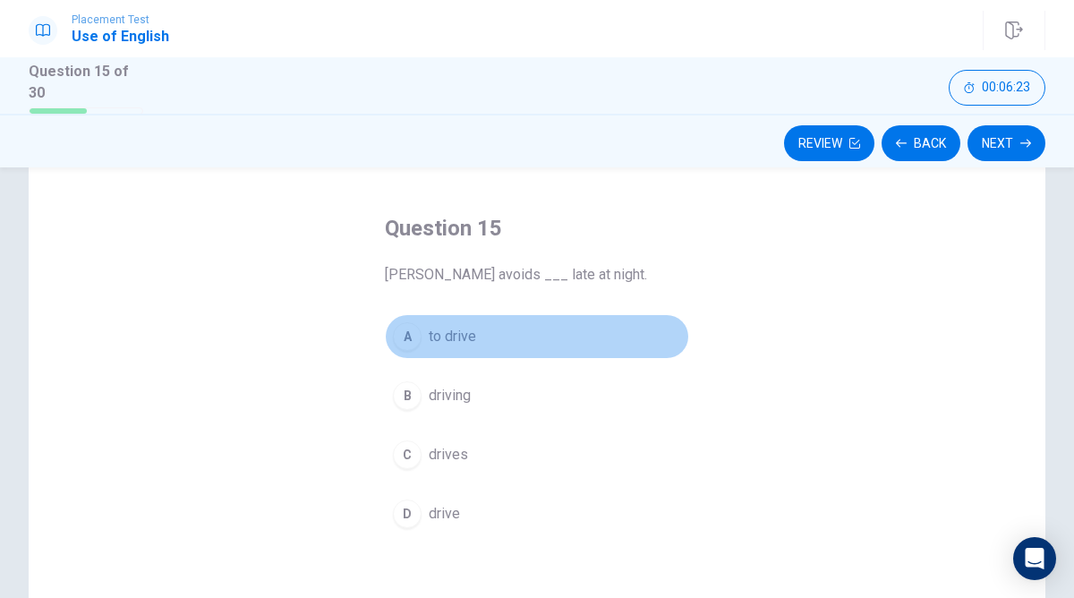
click at [500, 334] on button "A to drive" at bounding box center [537, 336] width 304 height 45
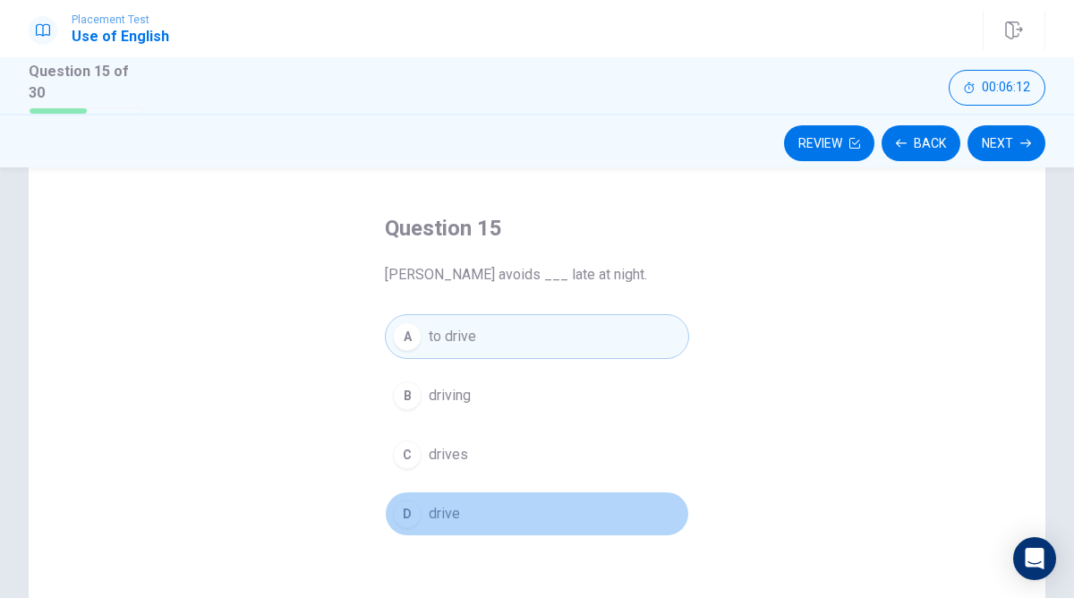
click at [512, 517] on button "D drive" at bounding box center [537, 513] width 304 height 45
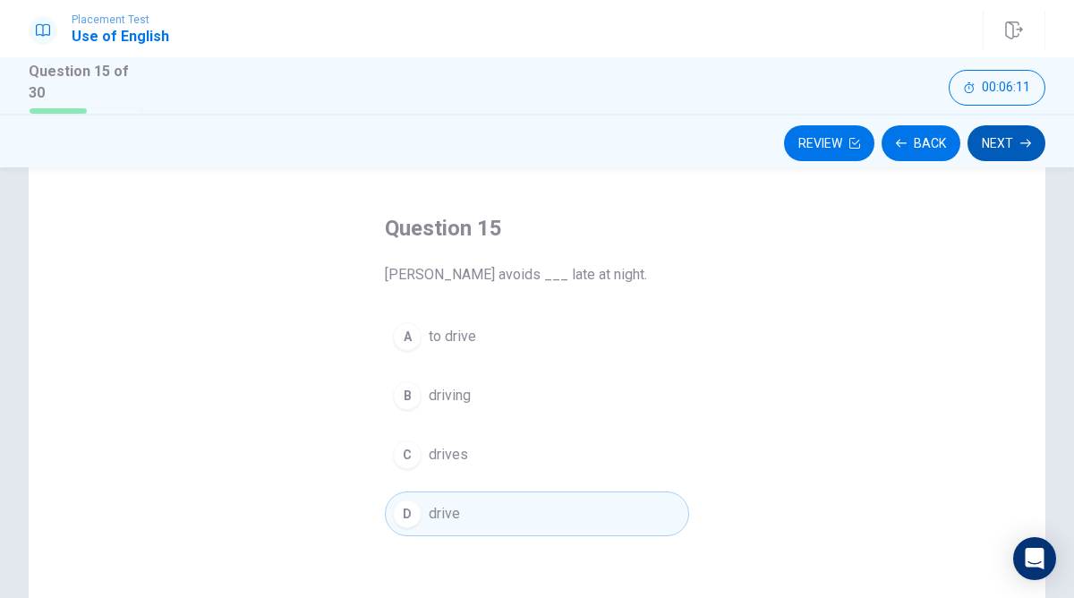
click at [1007, 137] on button "Next" at bounding box center [1007, 143] width 78 height 36
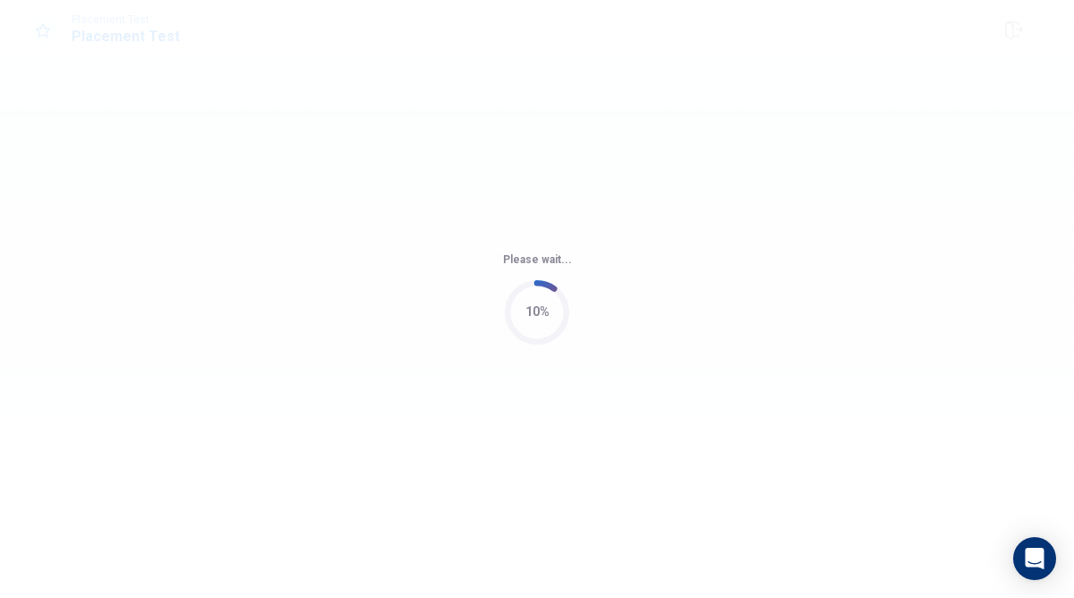
scroll to position [0, 0]
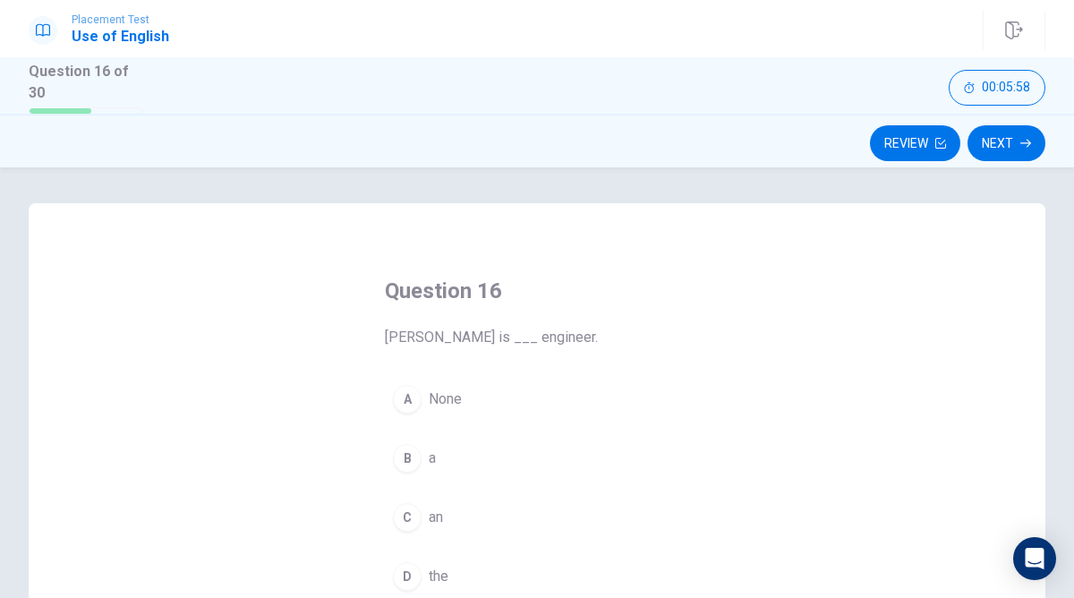
click at [438, 537] on div "A None B a C an D the" at bounding box center [537, 488] width 304 height 222
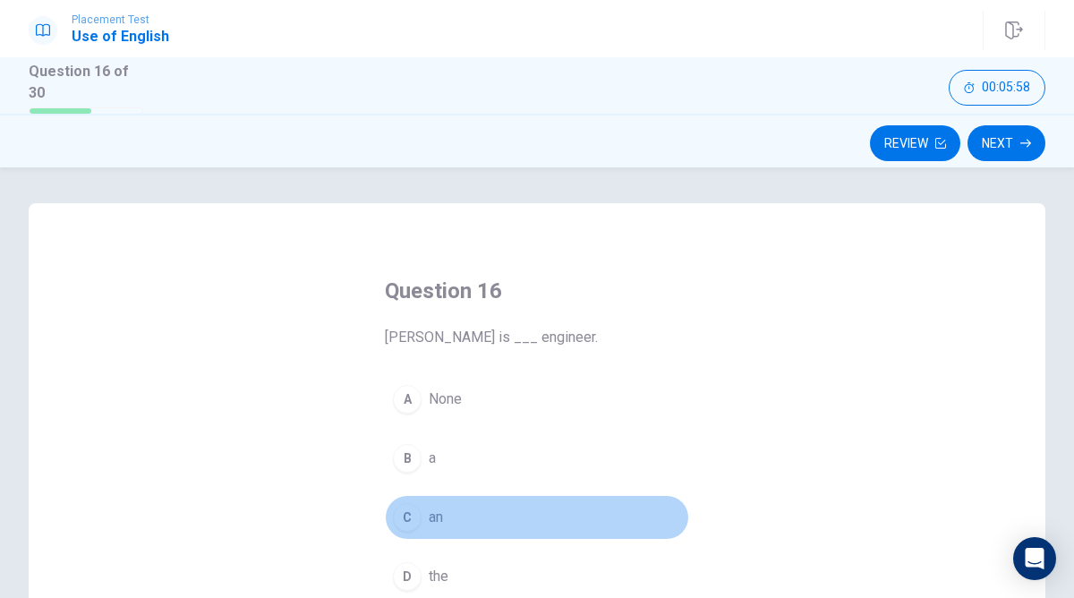
click at [438, 533] on button "C an" at bounding box center [537, 517] width 304 height 45
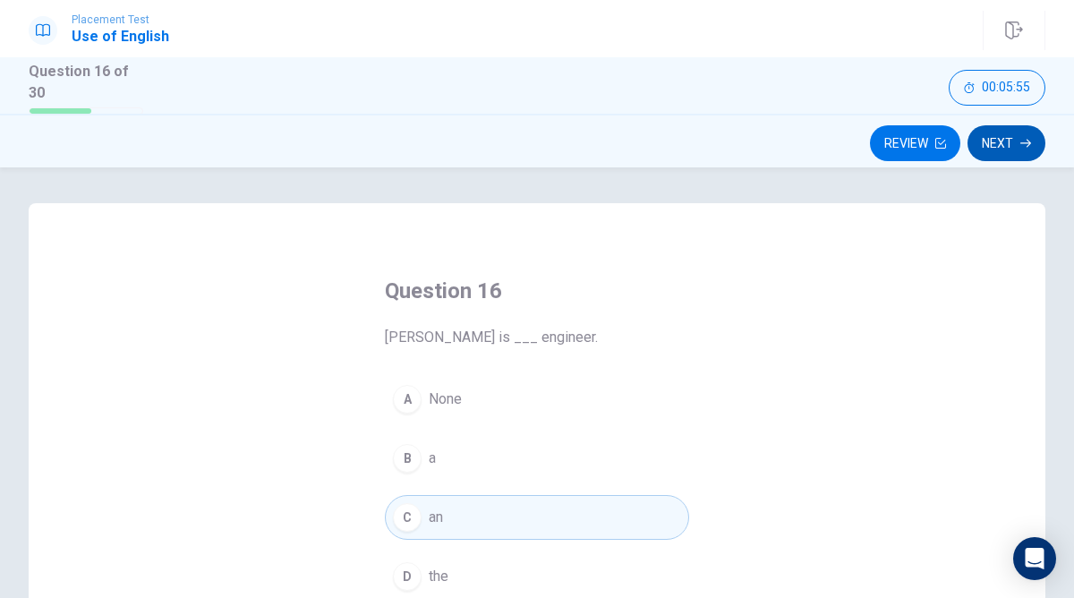
click at [1020, 146] on button "Next" at bounding box center [1007, 143] width 78 height 36
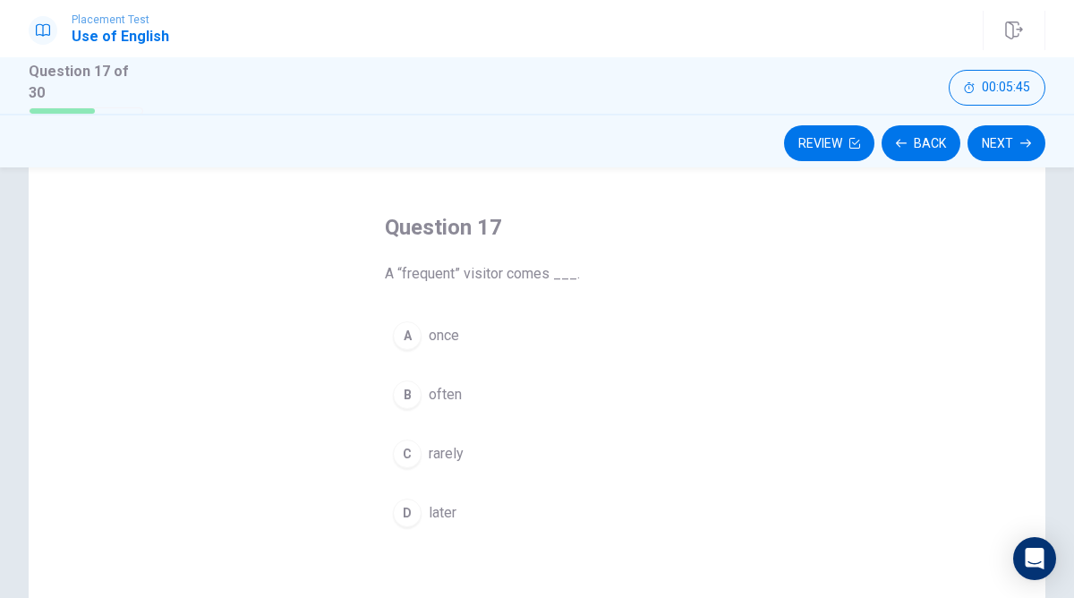
scroll to position [69, 0]
click at [521, 377] on button "B often" at bounding box center [537, 389] width 304 height 45
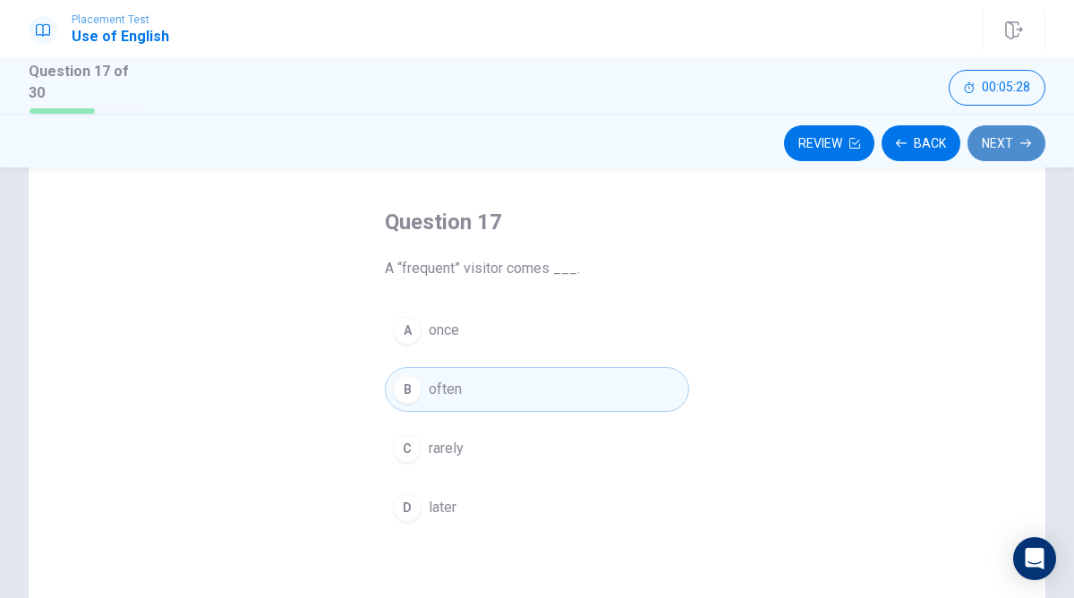
click at [1015, 134] on button "Next" at bounding box center [1007, 143] width 78 height 36
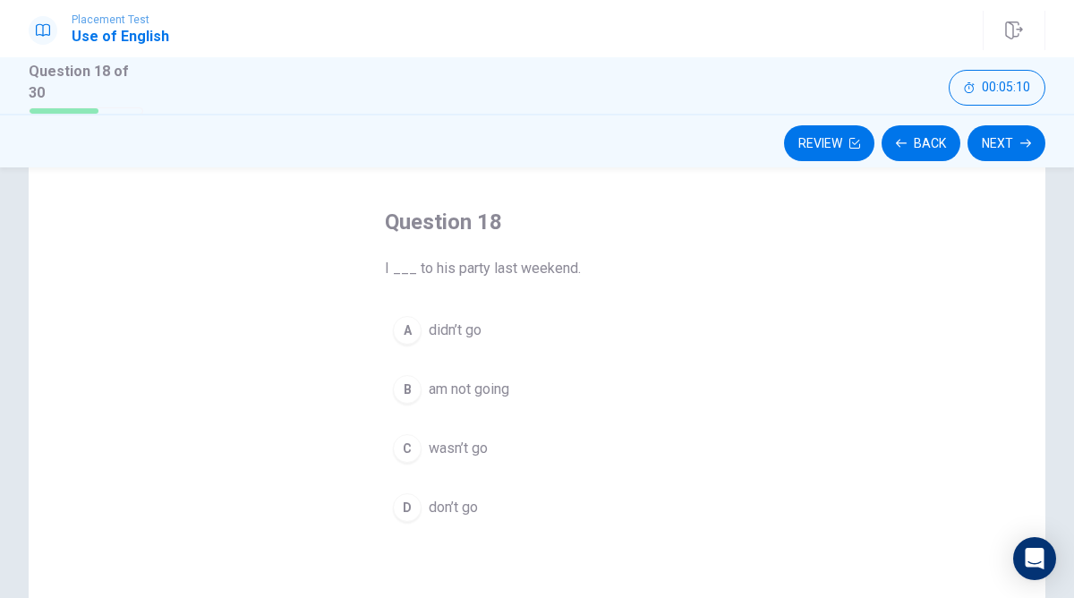
click at [552, 456] on button "C wasn’t go" at bounding box center [537, 448] width 304 height 45
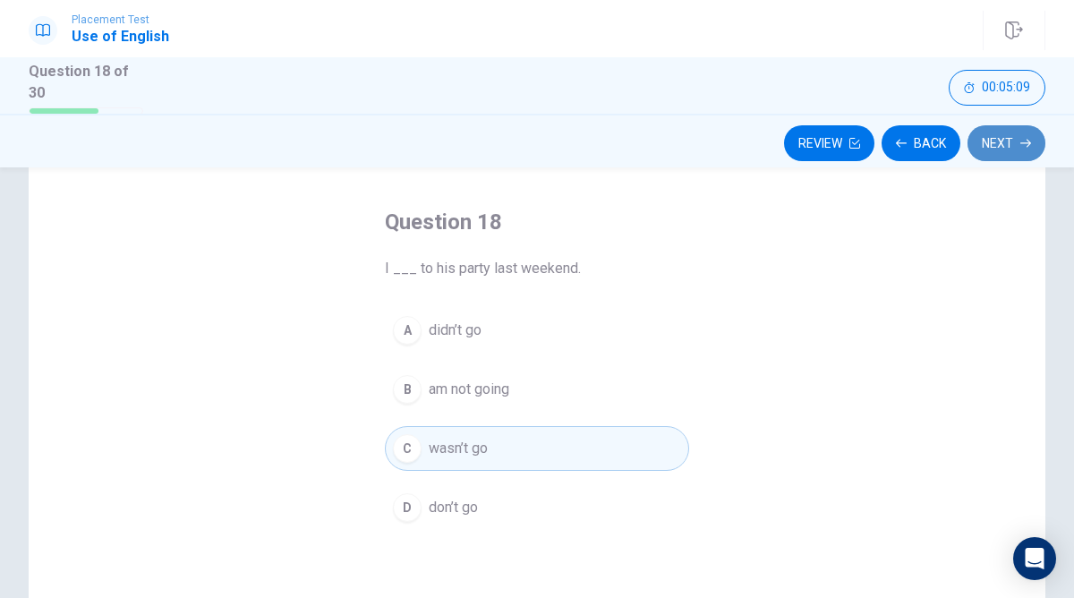
click at [1016, 129] on button "Next" at bounding box center [1007, 143] width 78 height 36
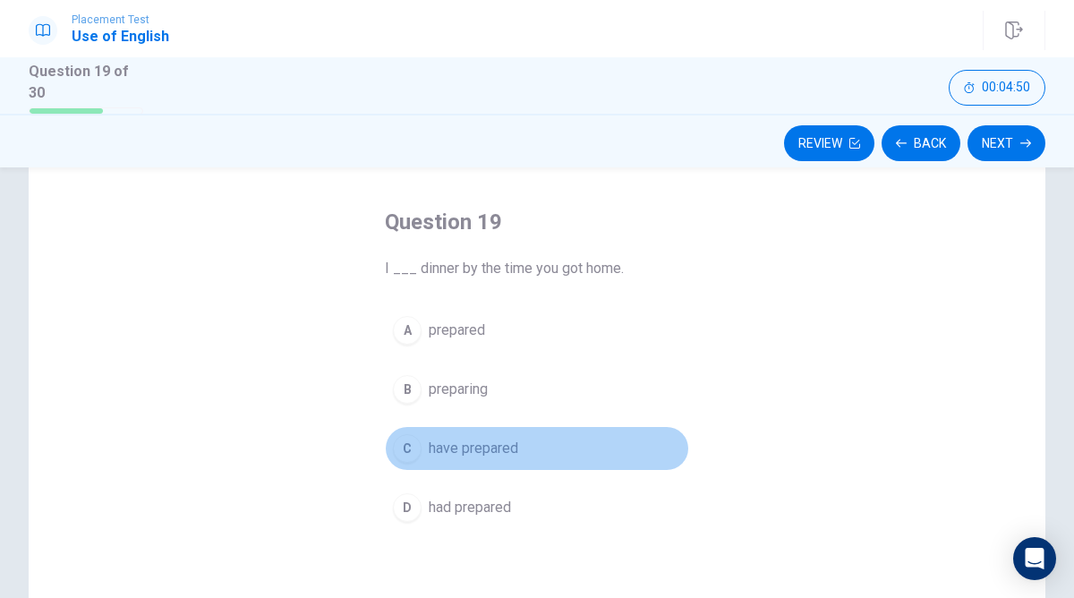
click at [506, 454] on span "have prepared" at bounding box center [474, 448] width 90 height 21
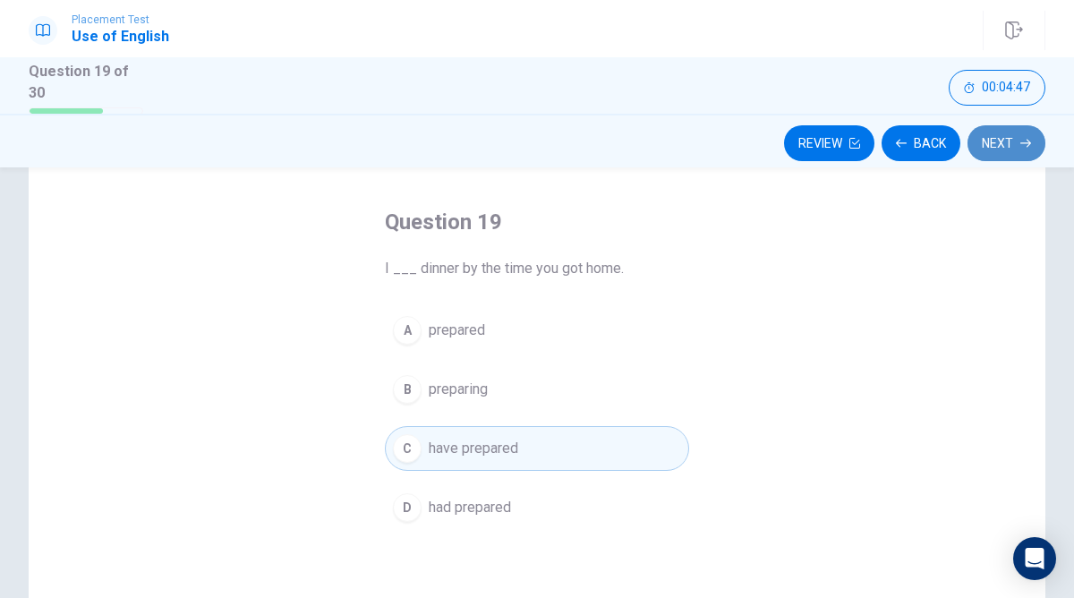
click at [988, 141] on button "Next" at bounding box center [1007, 143] width 78 height 36
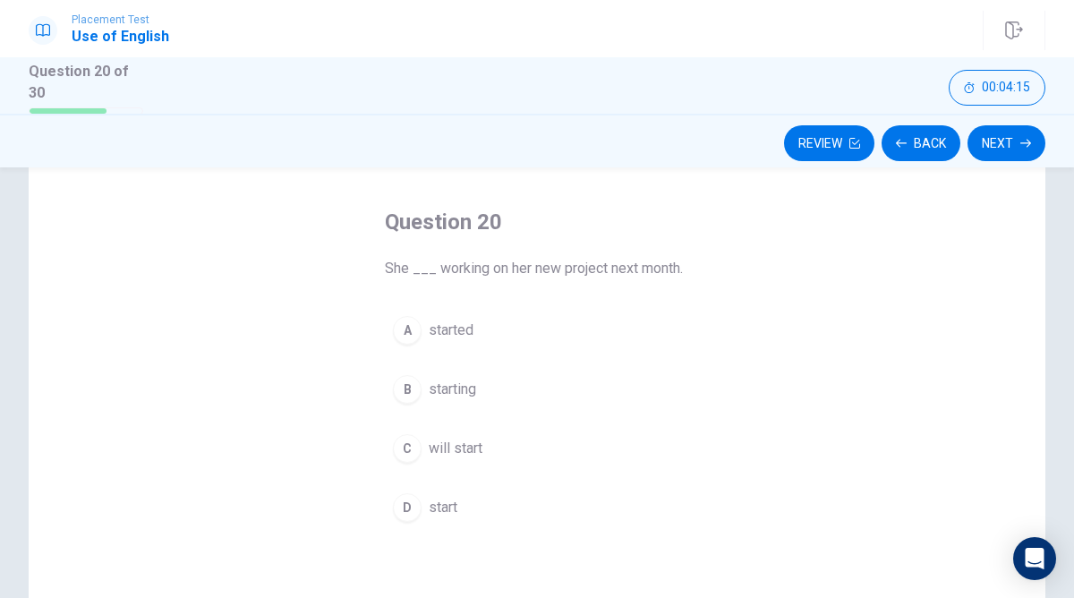
click at [527, 513] on button "D start" at bounding box center [537, 507] width 304 height 45
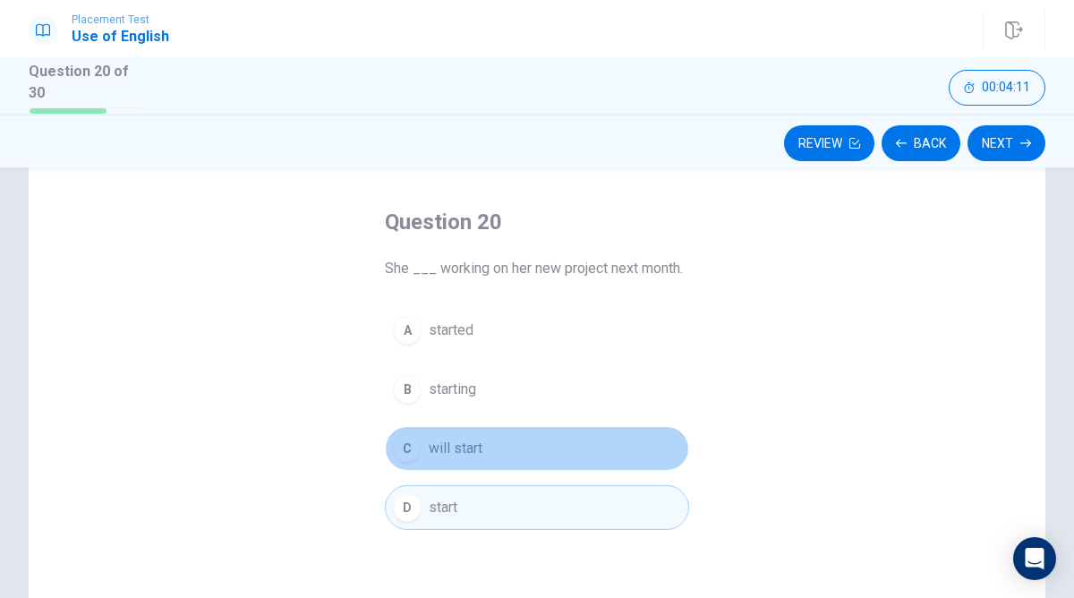
click at [529, 452] on button "C will start" at bounding box center [537, 448] width 304 height 45
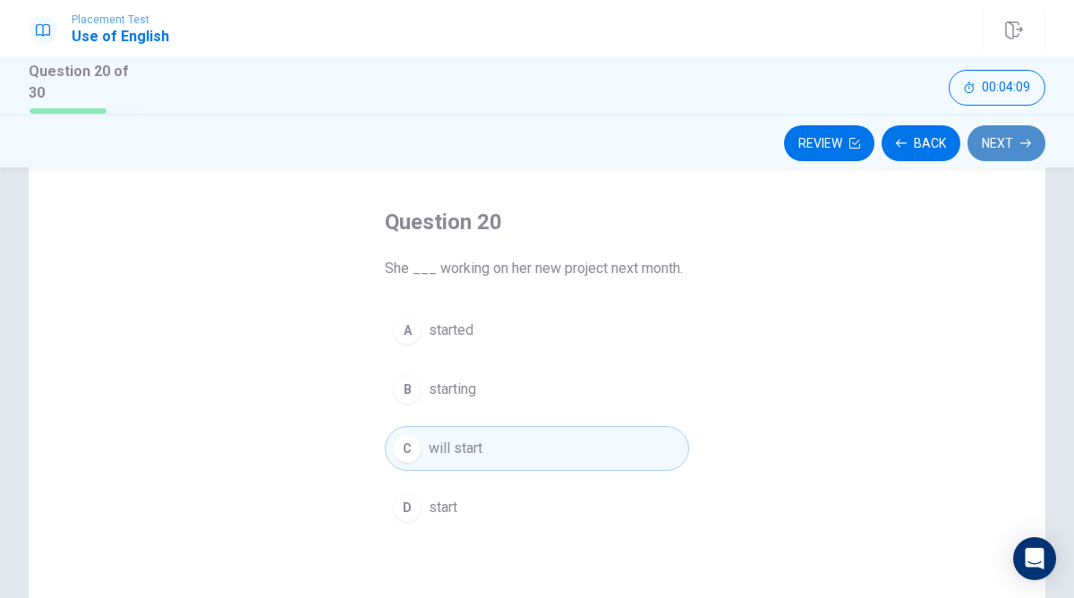
click at [986, 141] on button "Next" at bounding box center [1007, 143] width 78 height 36
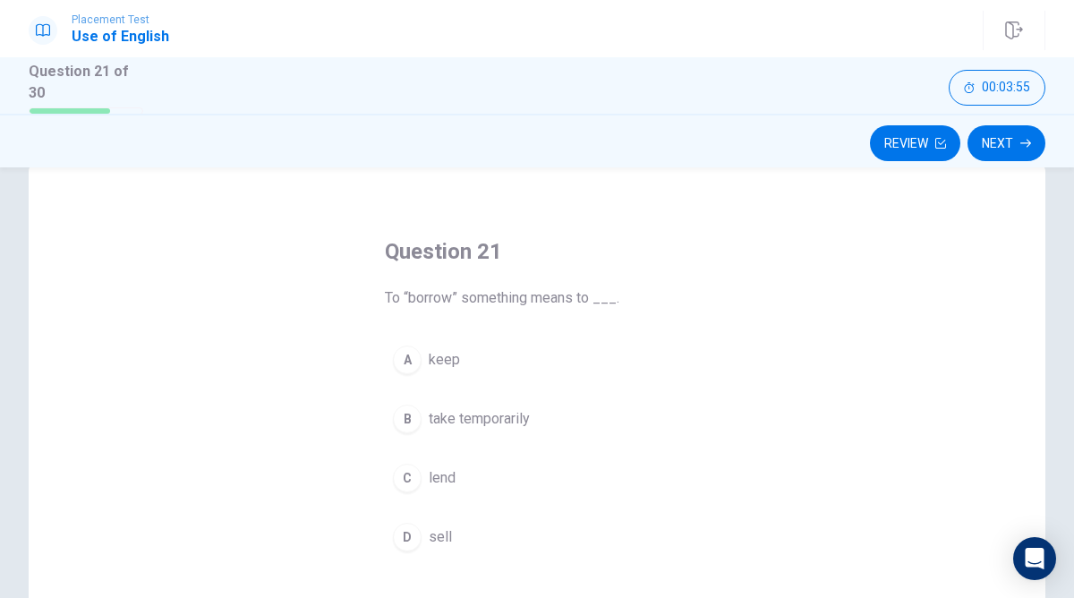
scroll to position [47, 0]
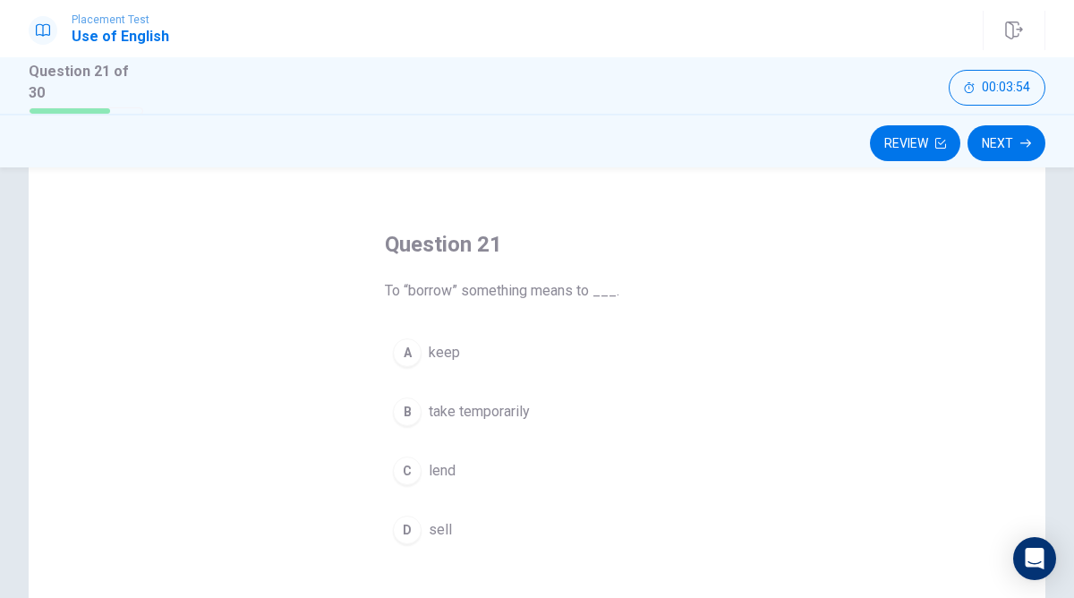
click at [558, 419] on button "B take temporarily" at bounding box center [537, 411] width 304 height 45
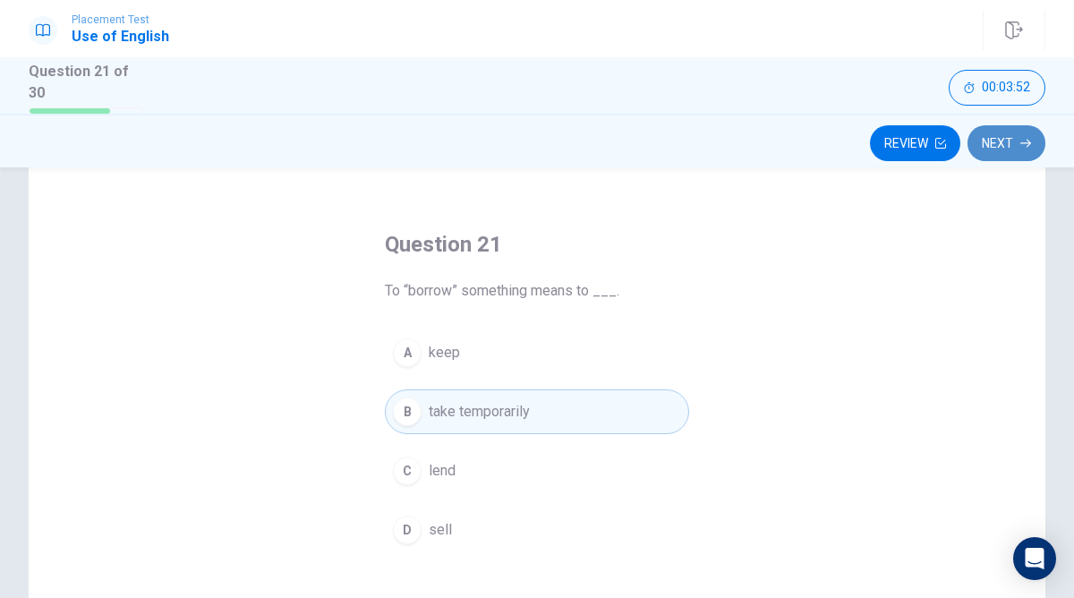
click at [979, 149] on button "Next" at bounding box center [1007, 143] width 78 height 36
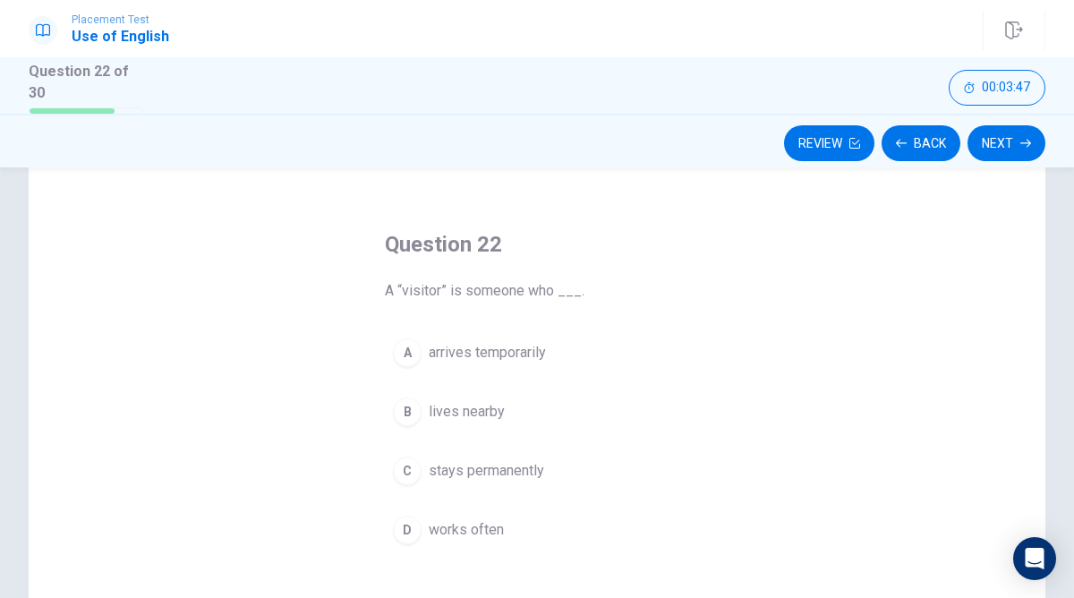
click at [286, 509] on div "Question 22 A “visitor” is someone who ___. A arrives temporarily B lives nearb…" at bounding box center [537, 468] width 1017 height 622
click at [557, 452] on button "C stays permanently" at bounding box center [537, 470] width 304 height 45
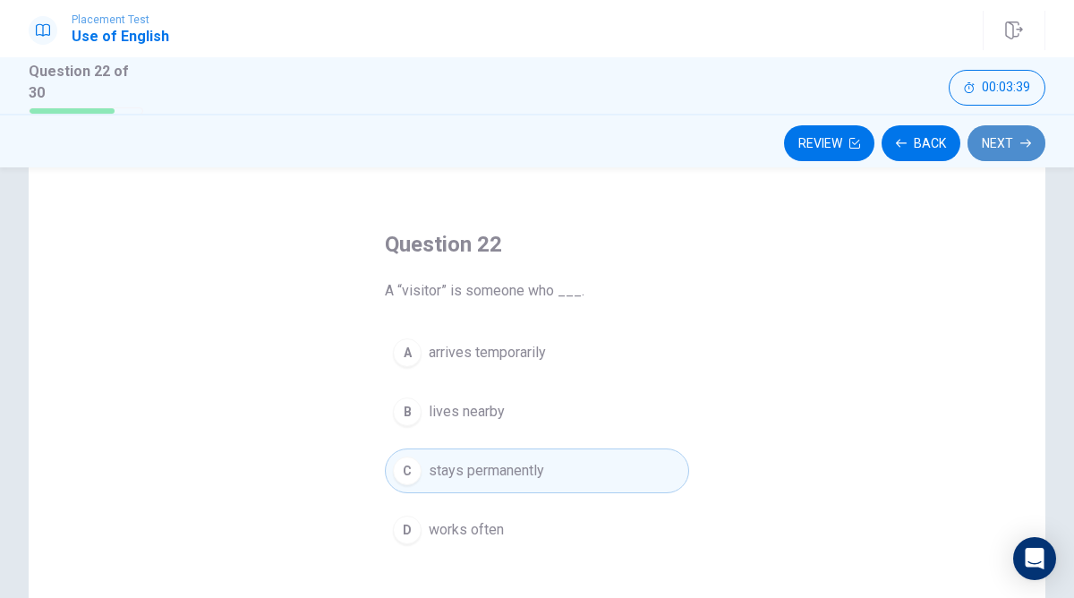
click at [1007, 158] on button "Next" at bounding box center [1007, 143] width 78 height 36
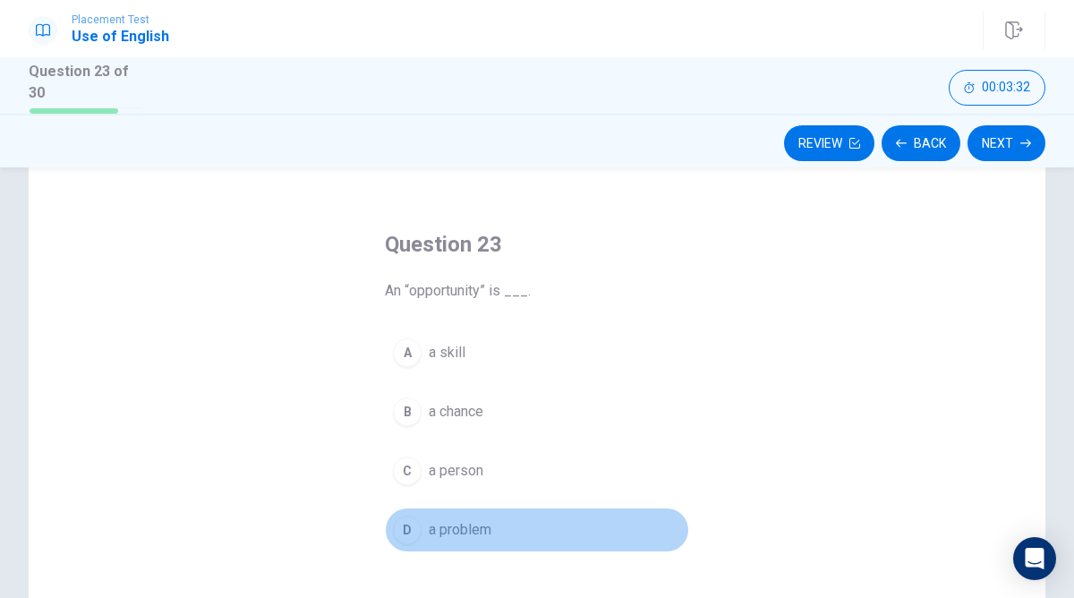
click at [501, 523] on button "D a problem" at bounding box center [537, 530] width 304 height 45
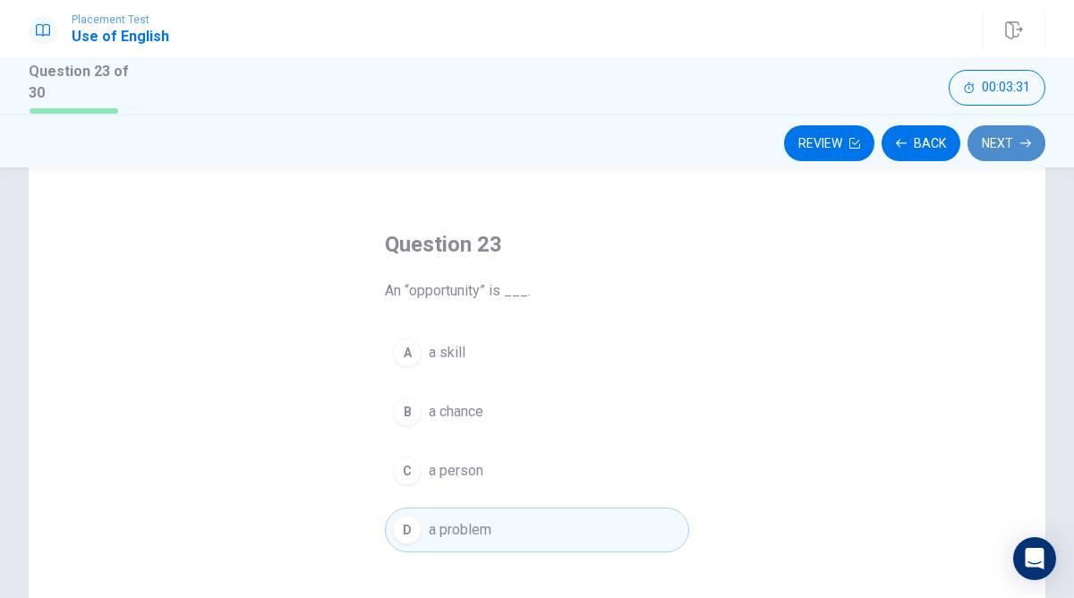
click at [1001, 134] on button "Next" at bounding box center [1007, 143] width 78 height 36
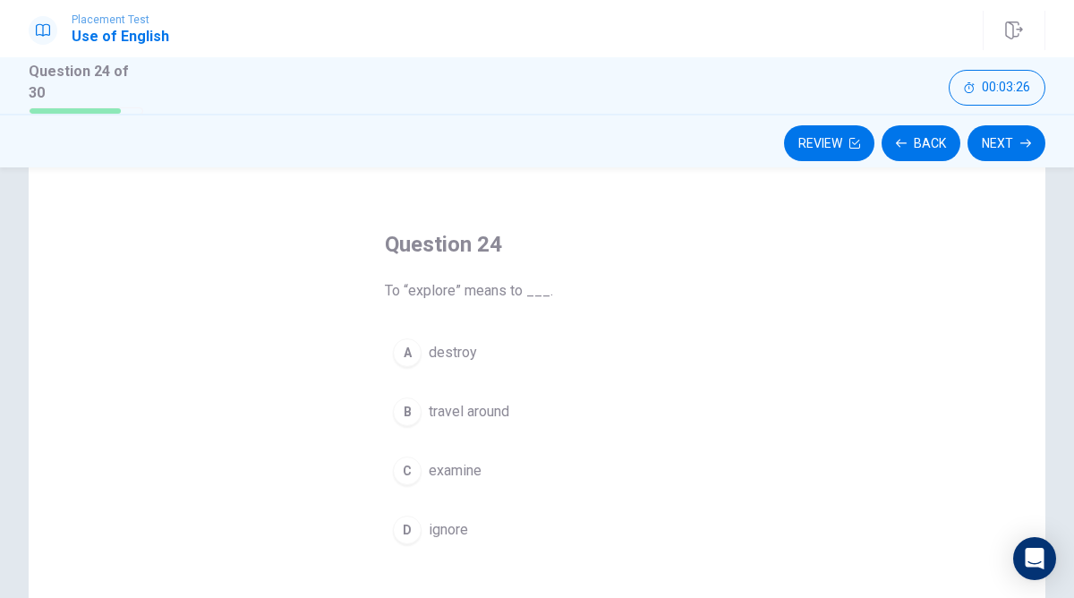
click at [514, 360] on button "A destroy" at bounding box center [537, 352] width 304 height 45
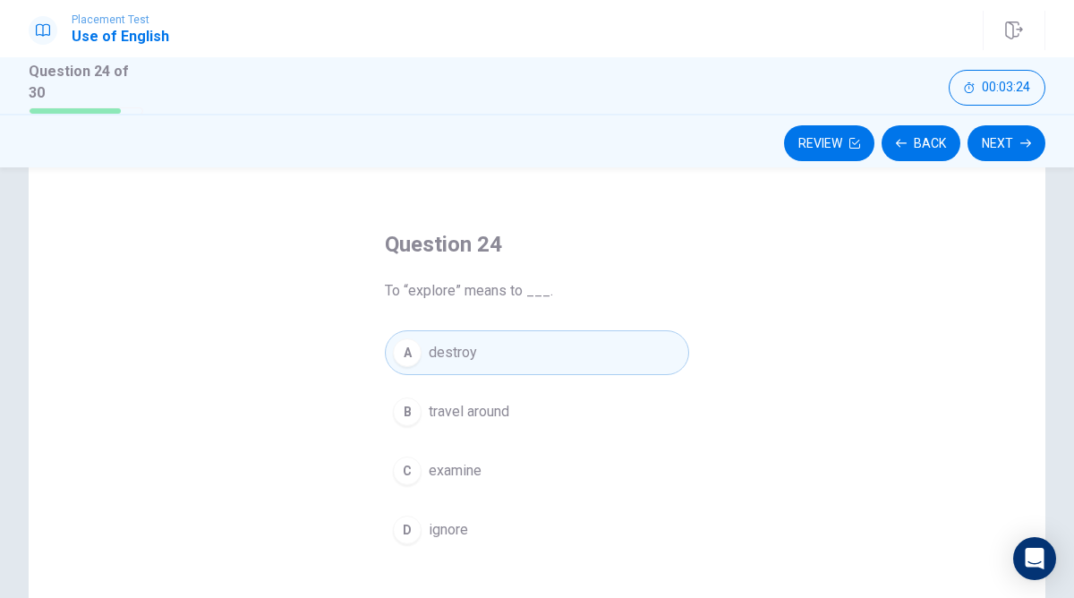
click at [989, 161] on div "Review Back Next" at bounding box center [537, 141] width 1074 height 54
click at [989, 151] on button "Next" at bounding box center [1007, 143] width 78 height 36
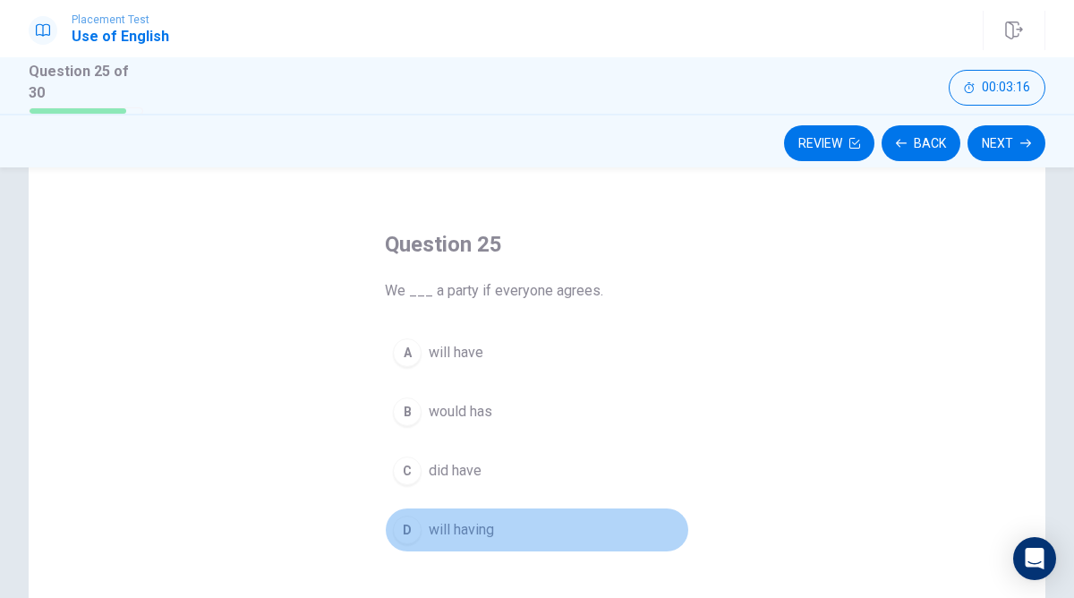
click at [497, 520] on button "D will having" at bounding box center [537, 530] width 304 height 45
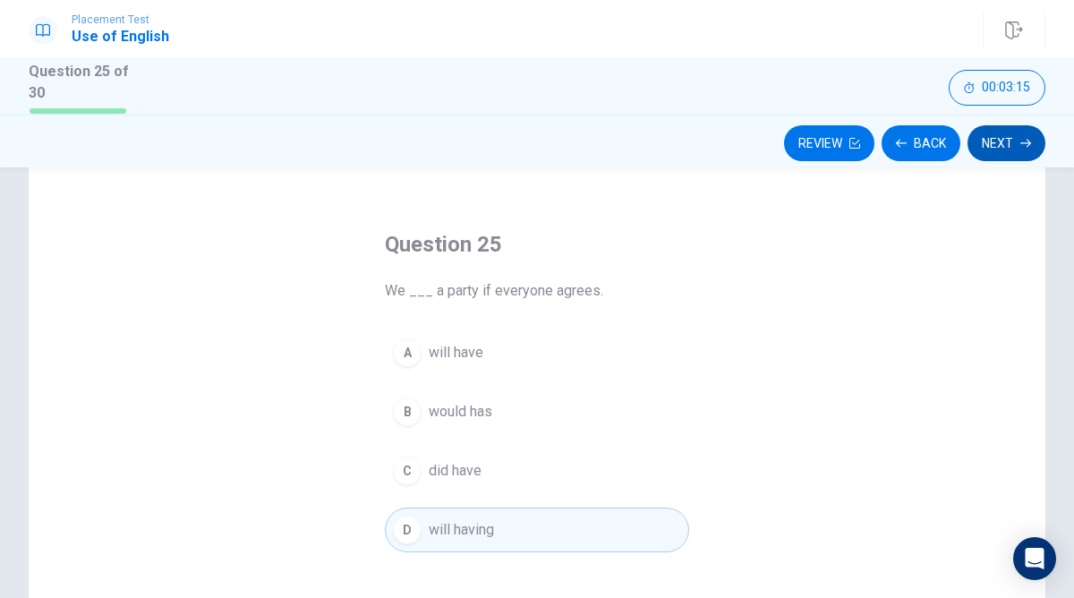
click at [1010, 143] on button "Next" at bounding box center [1007, 143] width 78 height 36
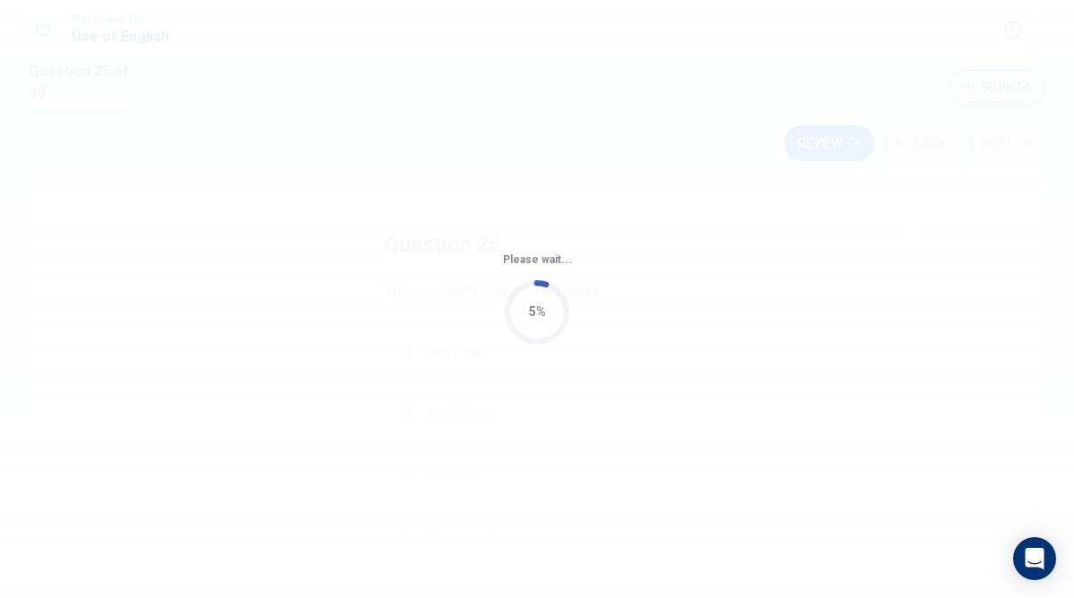
scroll to position [0, 0]
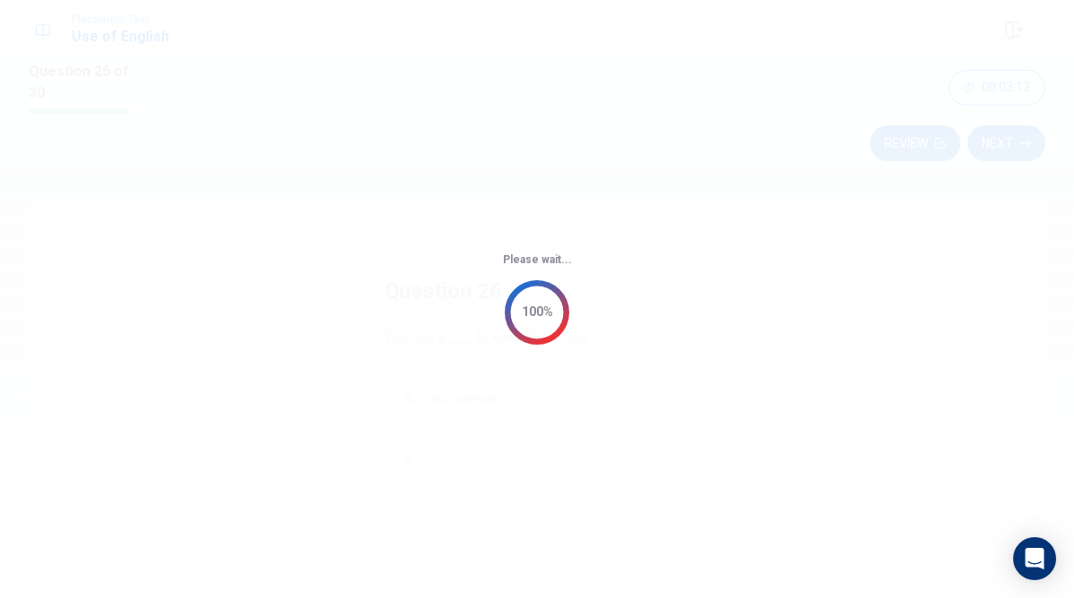
drag, startPoint x: 790, startPoint y: 139, endPoint x: 846, endPoint y: 234, distance: 109.9
click at [846, 236] on div "Please wait... 100%" at bounding box center [537, 299] width 1074 height 598
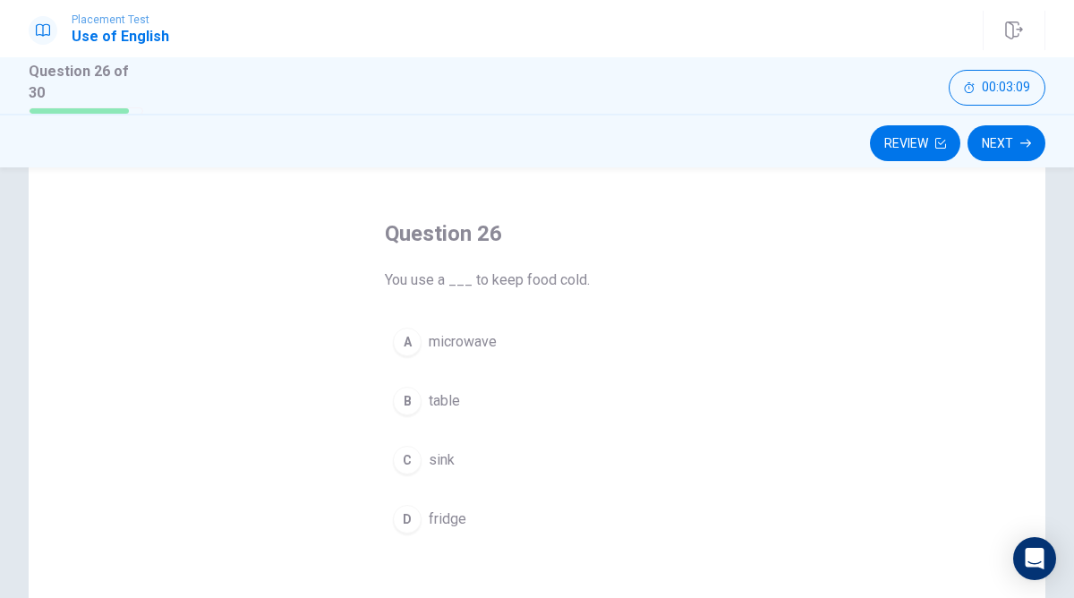
scroll to position [59, 0]
click at [499, 525] on button "D fridge" at bounding box center [537, 517] width 304 height 45
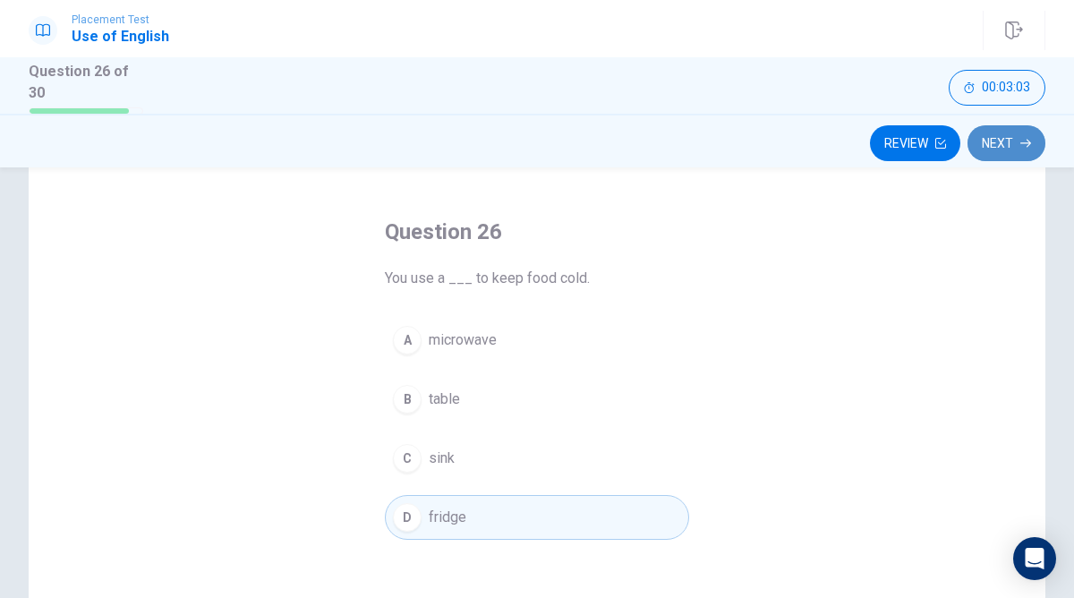
click at [1019, 146] on button "Next" at bounding box center [1007, 143] width 78 height 36
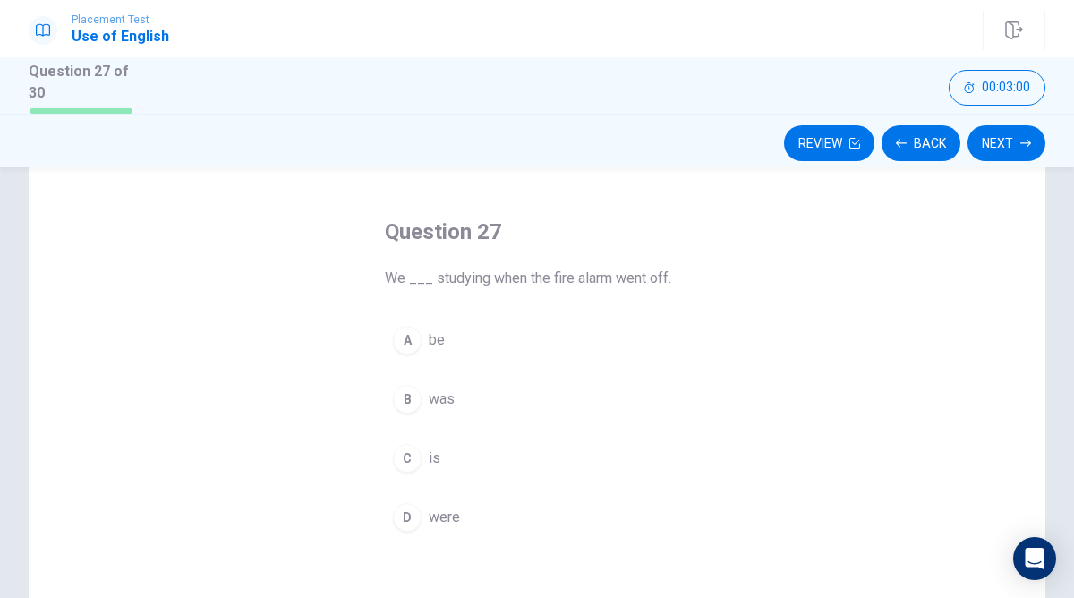
click at [578, 541] on div "Question 27 We ___ studying when the fire alarm went off. A be B was C is D were" at bounding box center [537, 379] width 376 height 380
click at [573, 529] on button "D were" at bounding box center [537, 517] width 304 height 45
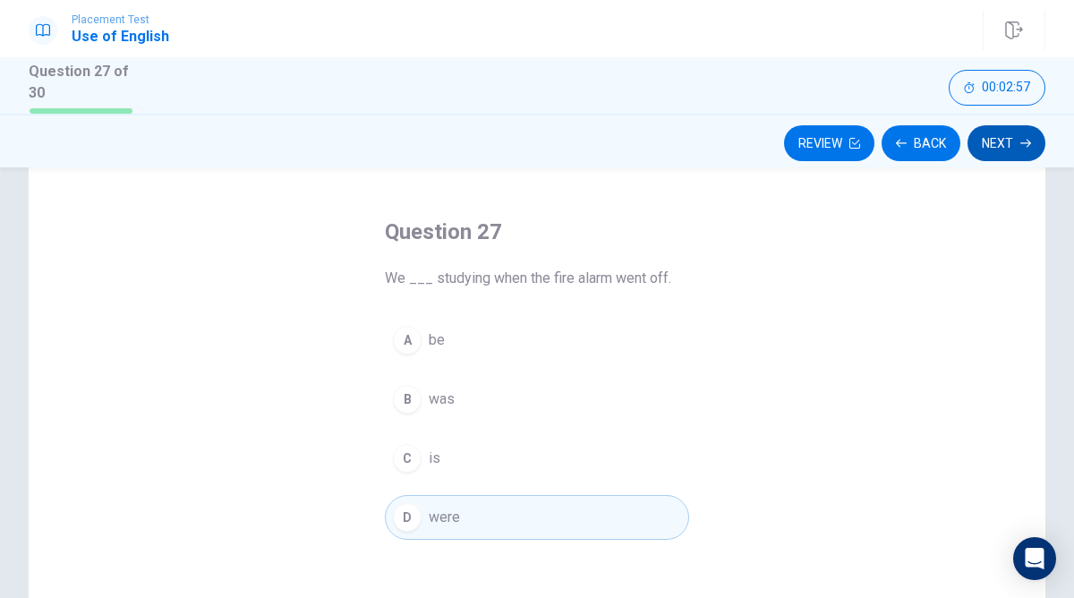
click at [1016, 132] on button "Next" at bounding box center [1007, 143] width 78 height 36
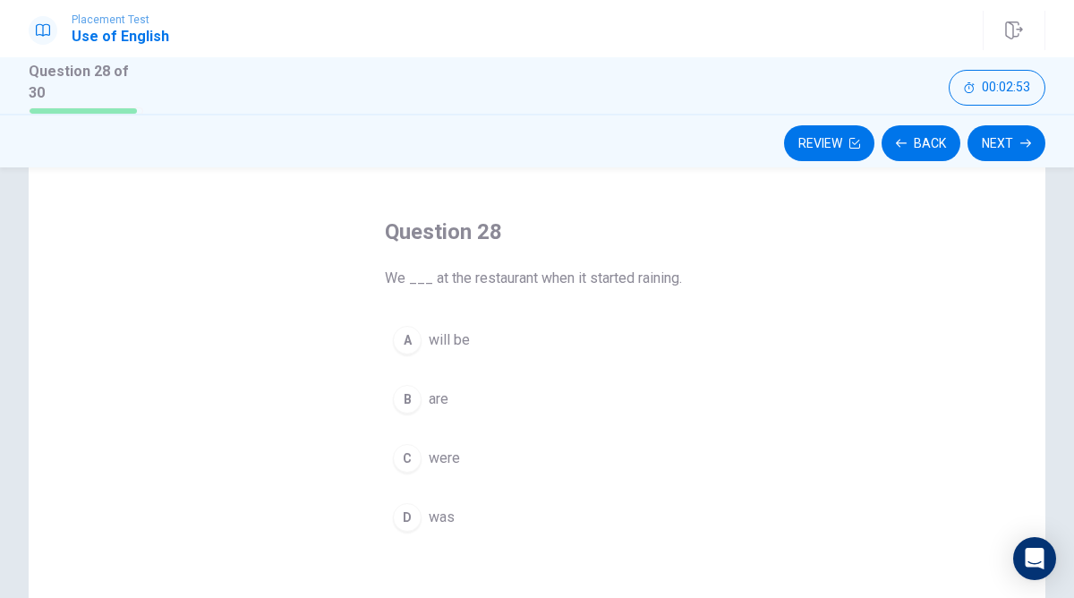
click at [526, 356] on button "A will be" at bounding box center [537, 340] width 304 height 45
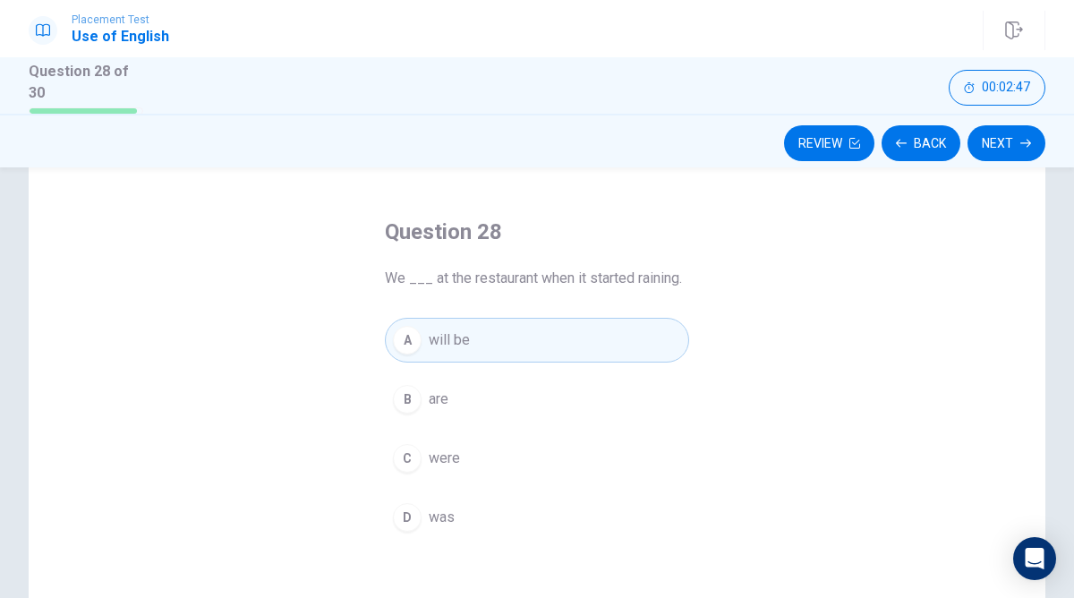
click at [528, 453] on button "C were" at bounding box center [537, 458] width 304 height 45
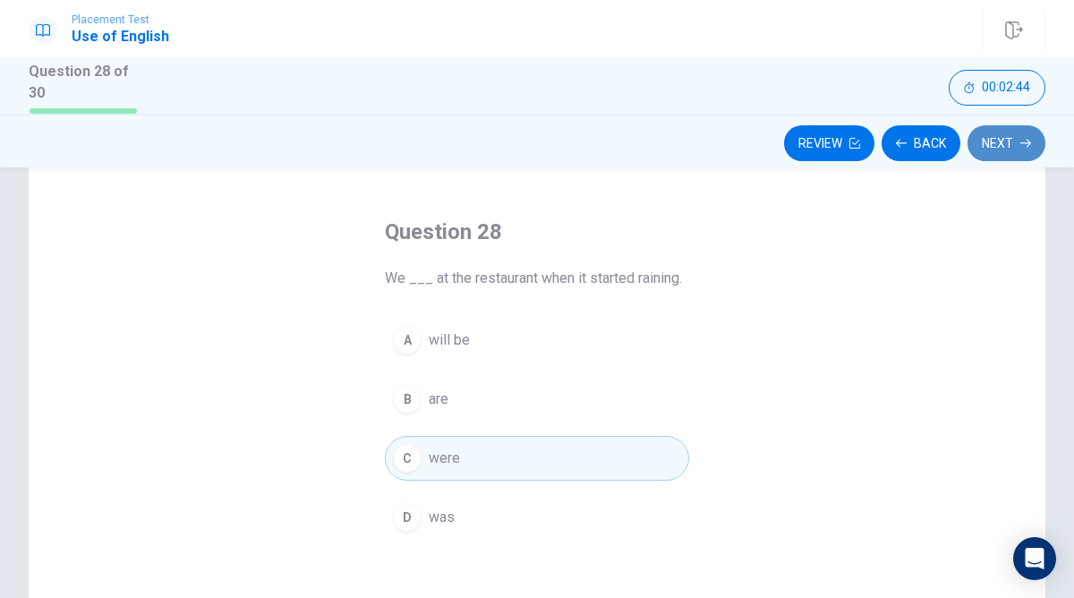
click at [1015, 150] on button "Next" at bounding box center [1007, 143] width 78 height 36
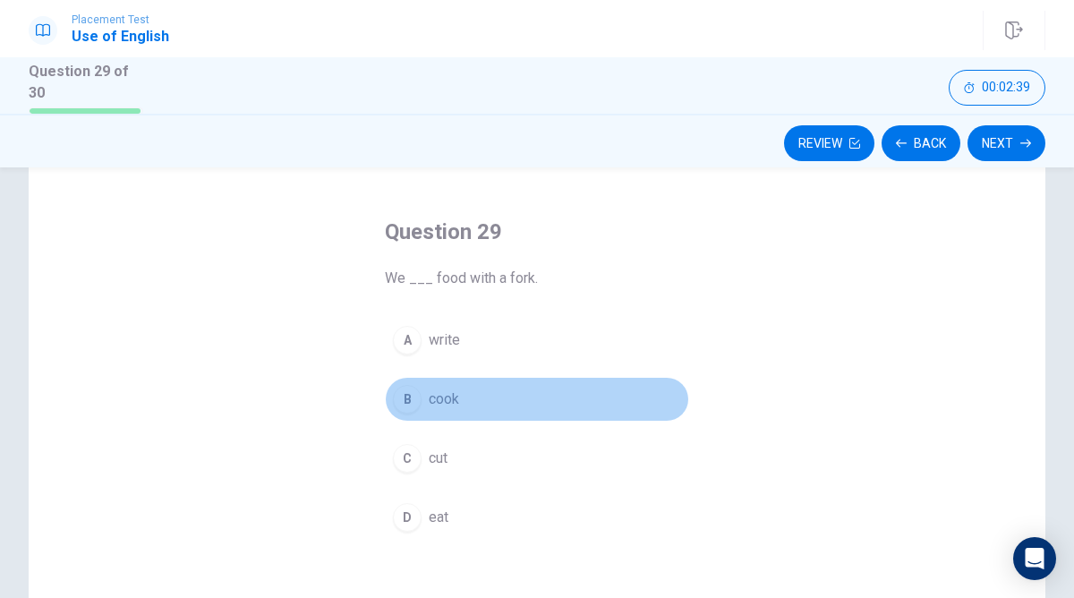
click at [569, 413] on button "B cook" at bounding box center [537, 399] width 304 height 45
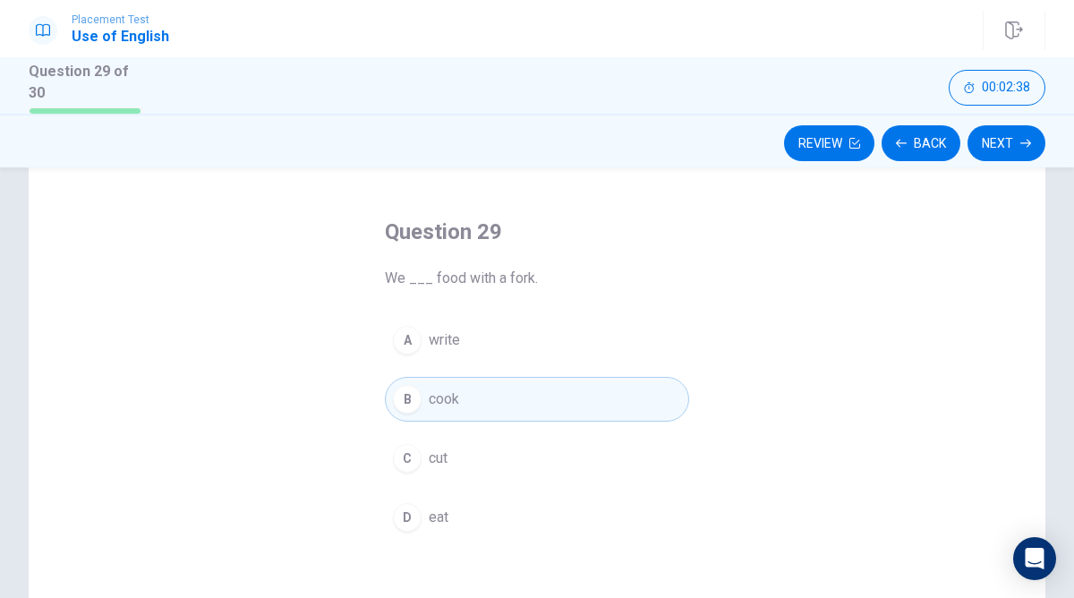
click at [525, 503] on button "D eat" at bounding box center [537, 517] width 304 height 45
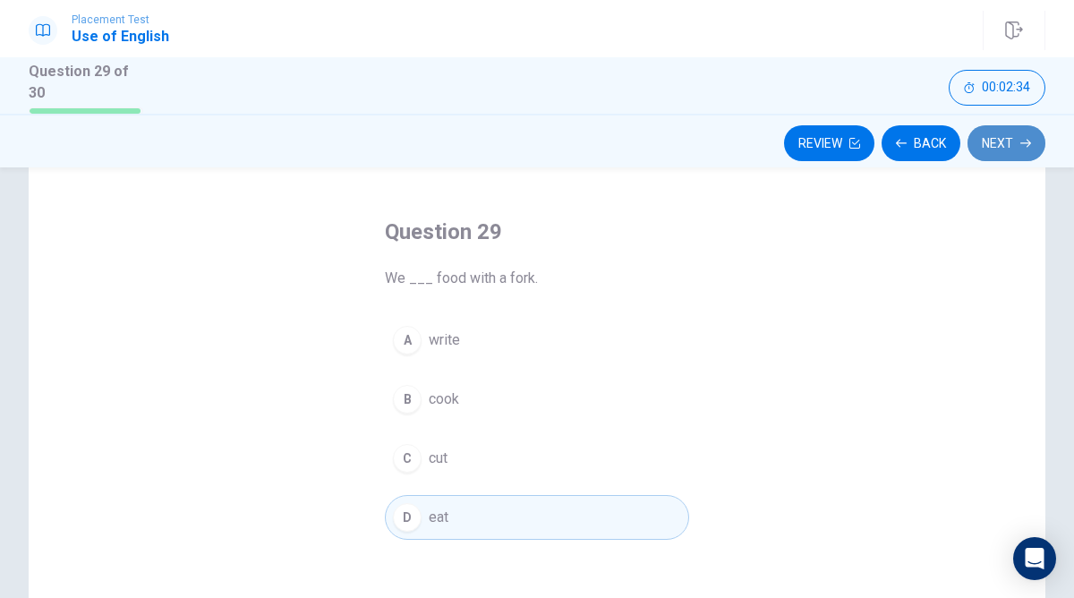
click at [1020, 141] on icon "button" at bounding box center [1025, 143] width 11 height 11
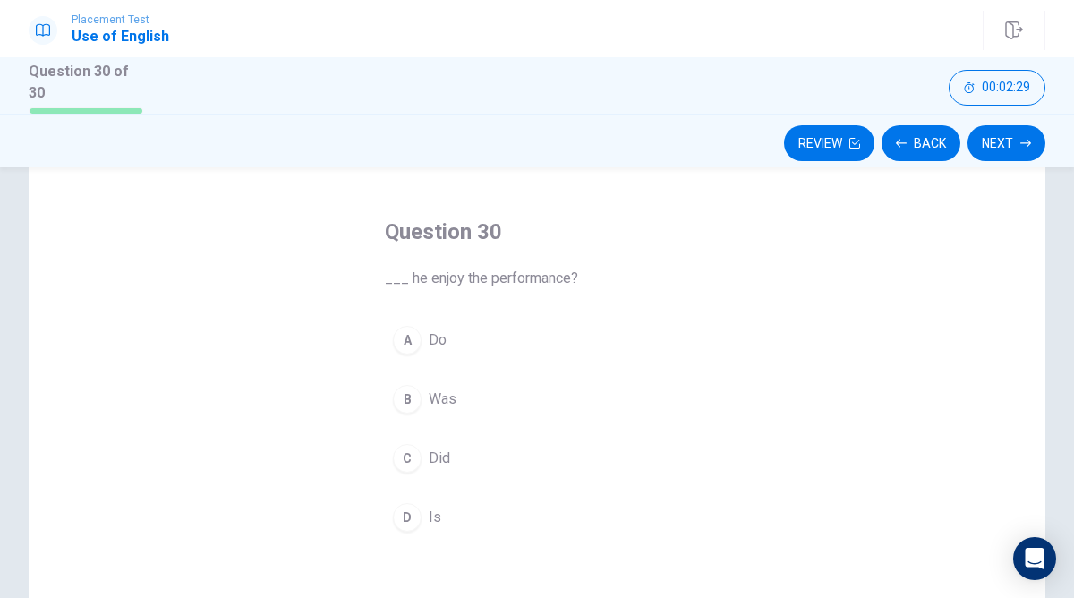
click at [557, 458] on button "C Did" at bounding box center [537, 458] width 304 height 45
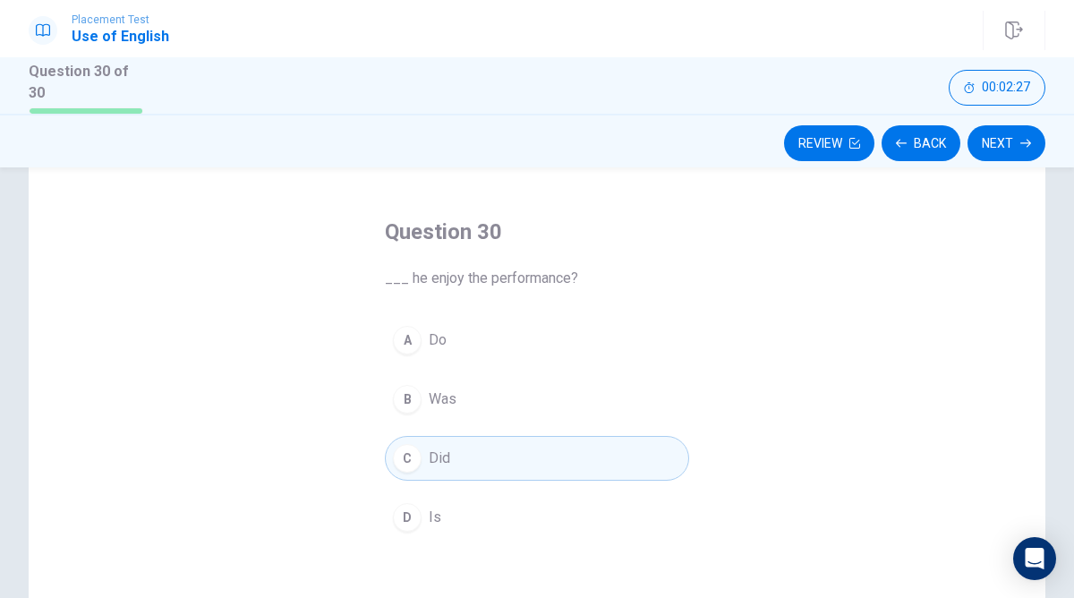
click at [1039, 126] on div "Review Back Next" at bounding box center [537, 143] width 1017 height 34
click at [1027, 128] on button "Next" at bounding box center [1007, 143] width 78 height 36
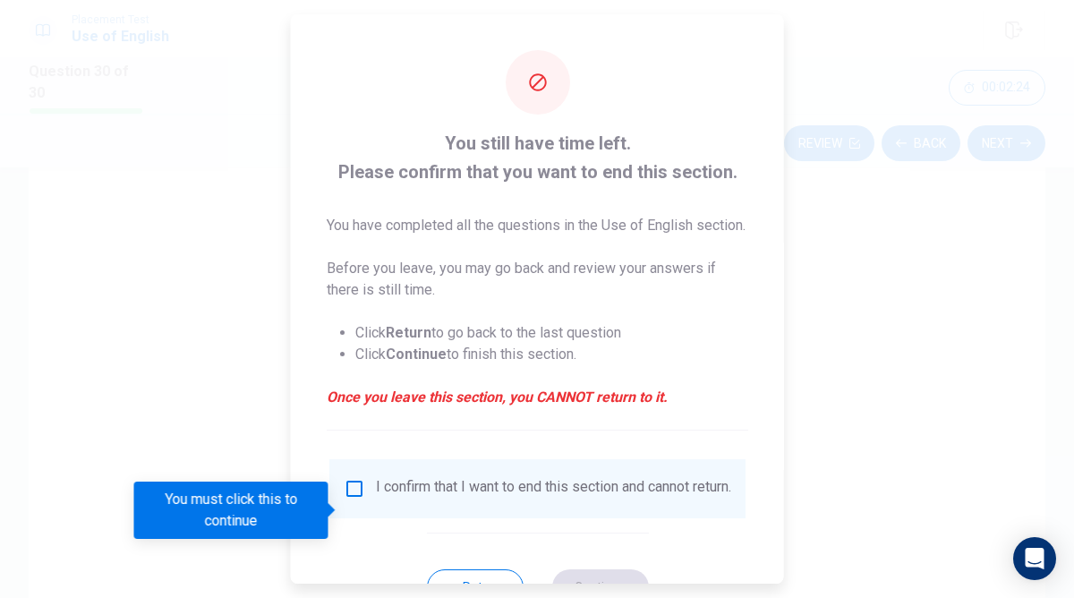
click at [363, 499] on div "I confirm that I want to end this section and cannot return." at bounding box center [538, 488] width 388 height 21
click at [337, 512] on span at bounding box center [334, 510] width 10 height 14
click at [345, 499] on input "You must click this to continue" at bounding box center [354, 488] width 21 height 21
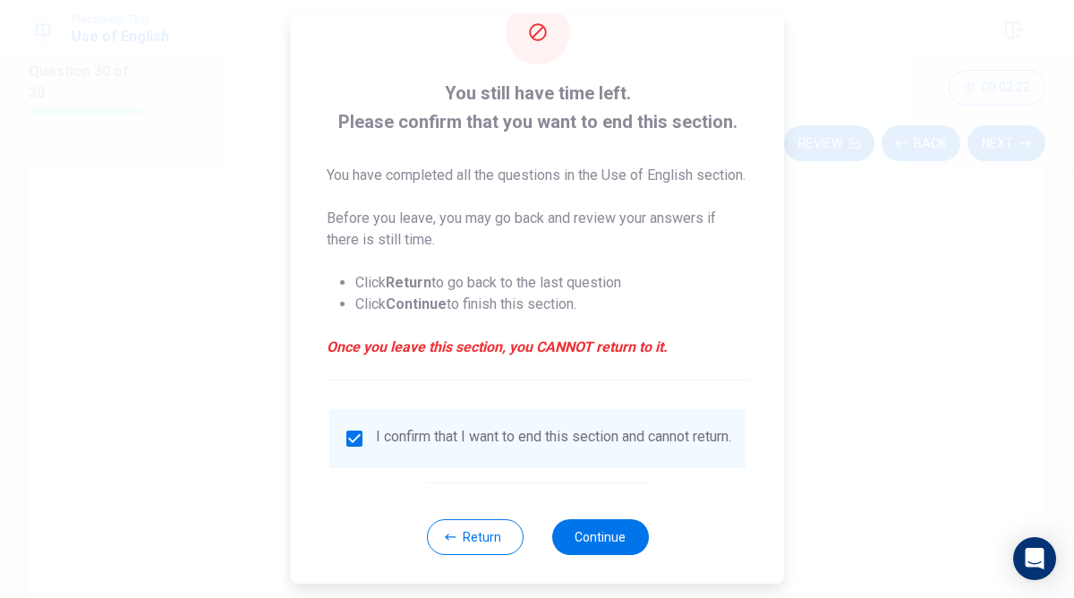
scroll to position [91, 0]
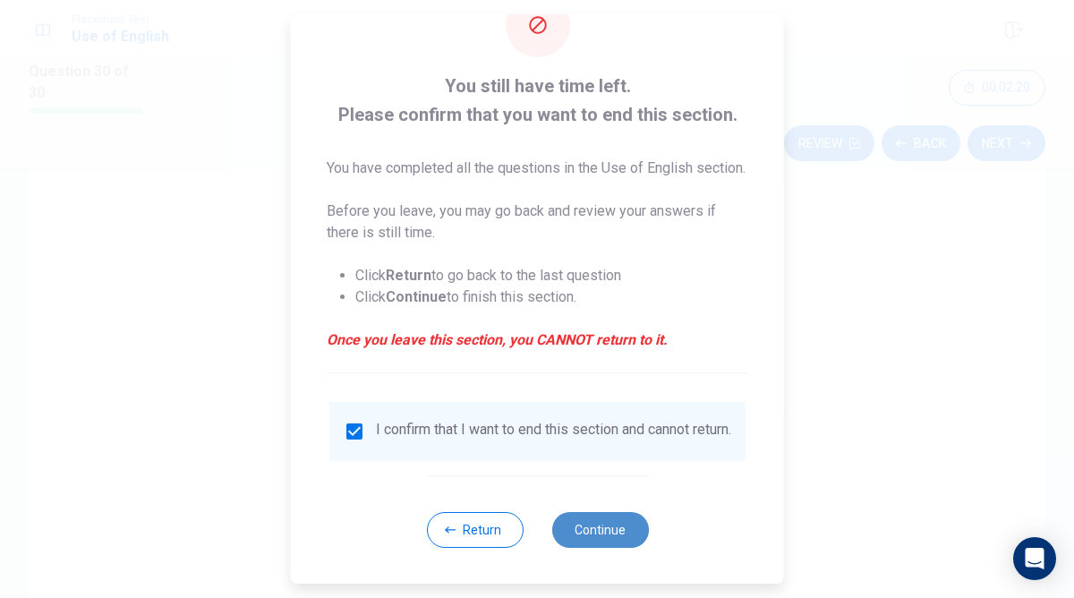
click at [602, 513] on button "Continue" at bounding box center [599, 530] width 97 height 36
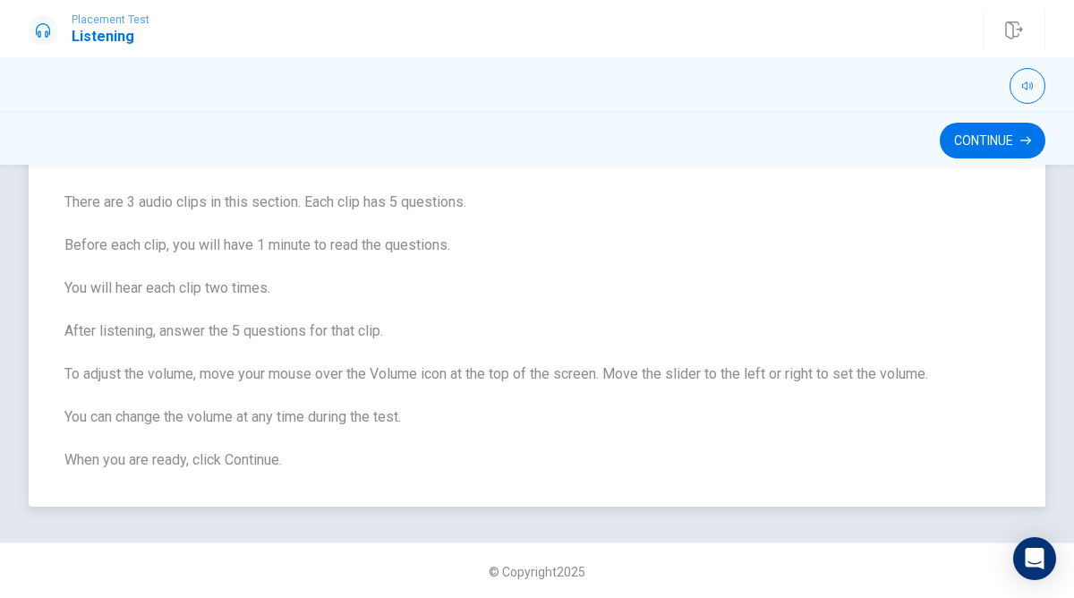
scroll to position [111, 0]
click at [1020, 145] on button "Continue" at bounding box center [993, 141] width 106 height 36
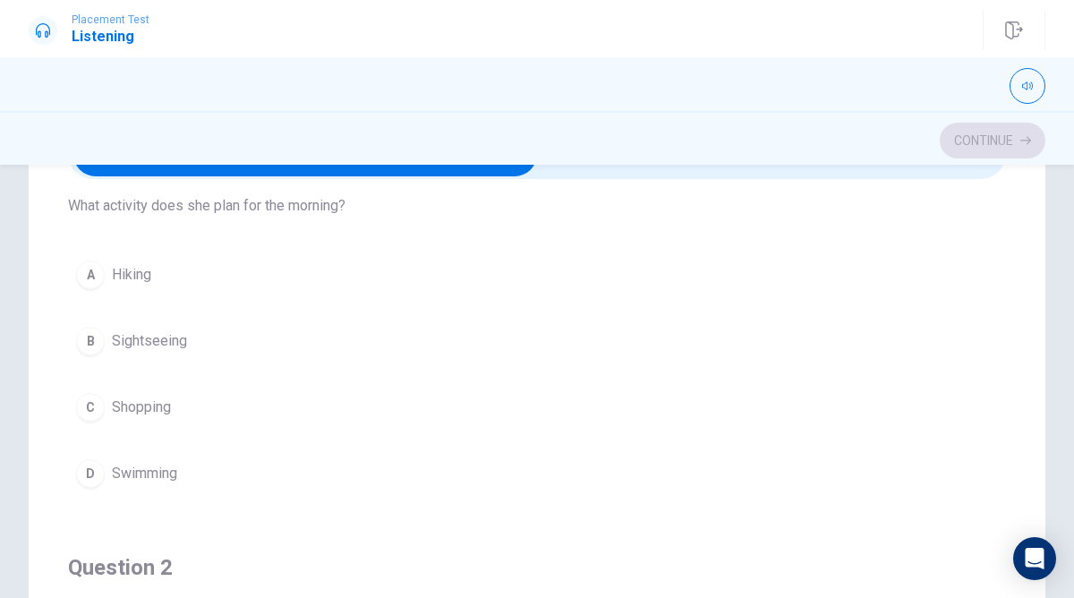
scroll to position [65, 0]
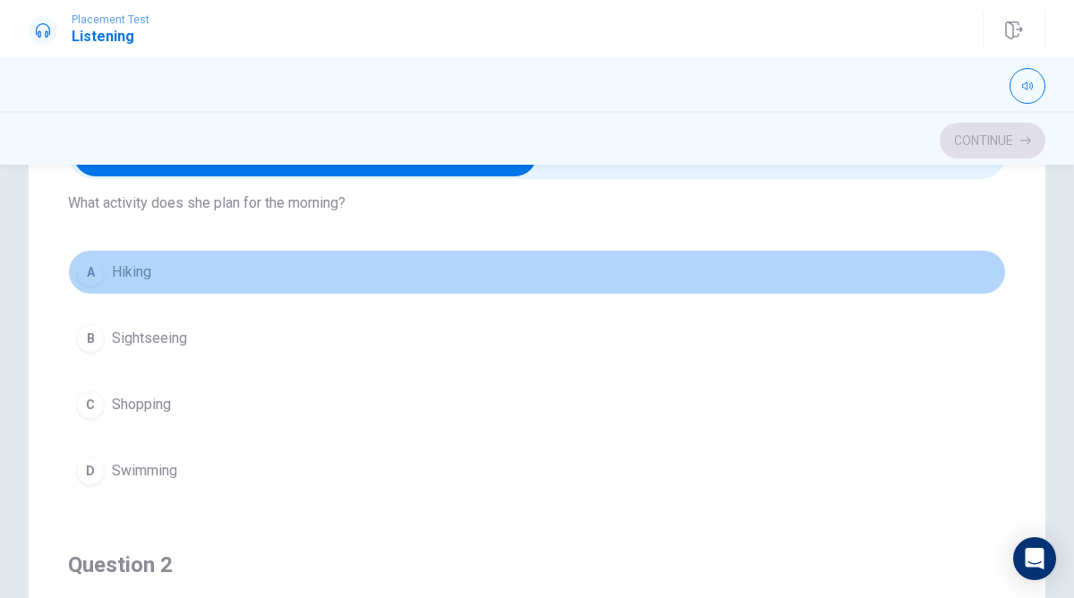
click at [216, 275] on button "A Hiking" at bounding box center [537, 272] width 938 height 45
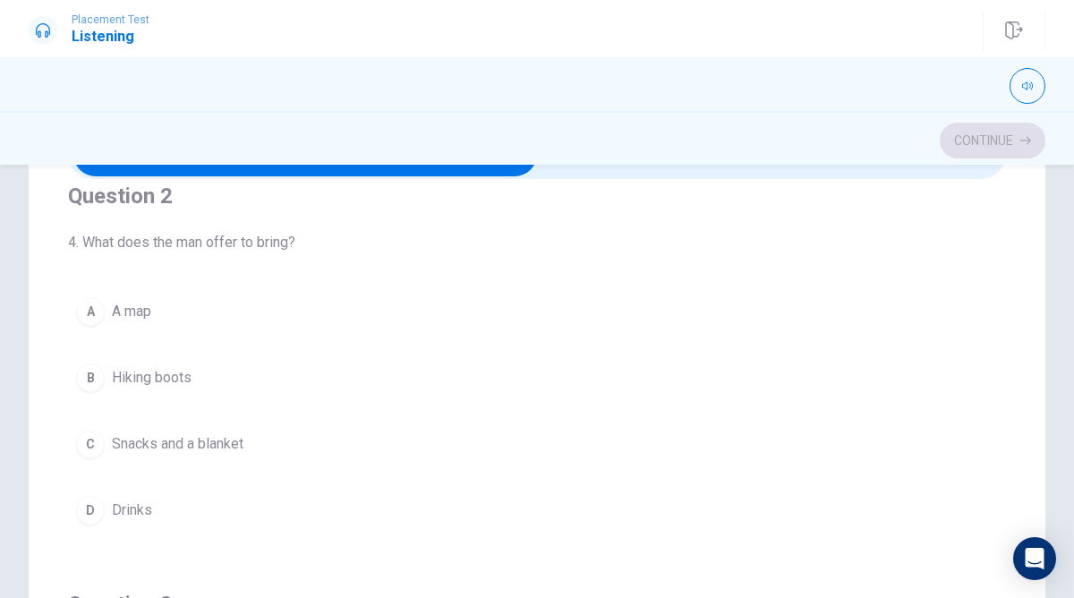
scroll to position [443, 0]
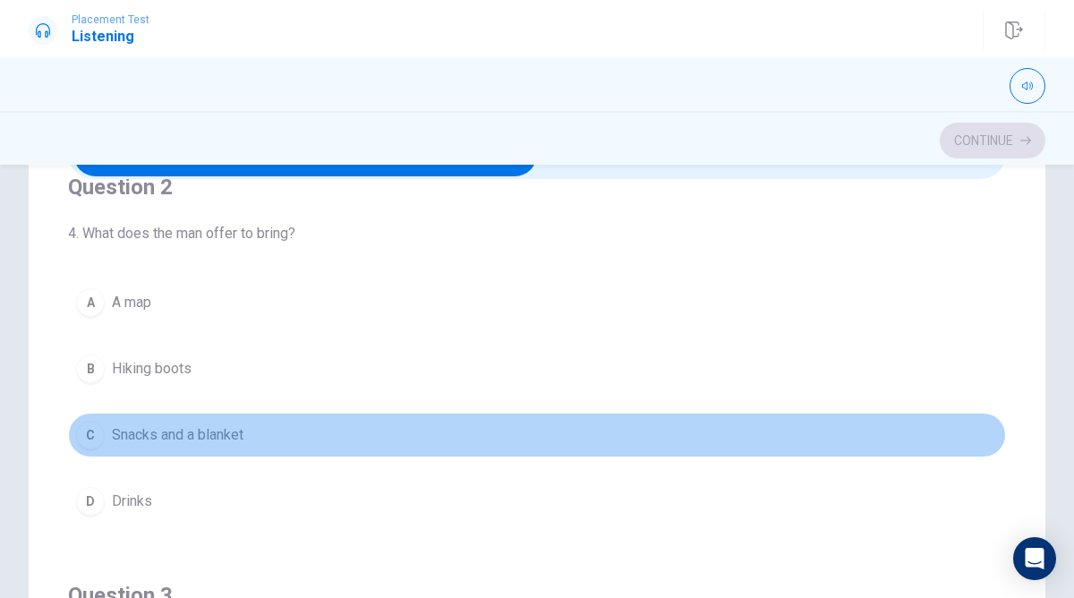
click at [192, 438] on span "Snacks and a blanket" at bounding box center [178, 434] width 132 height 21
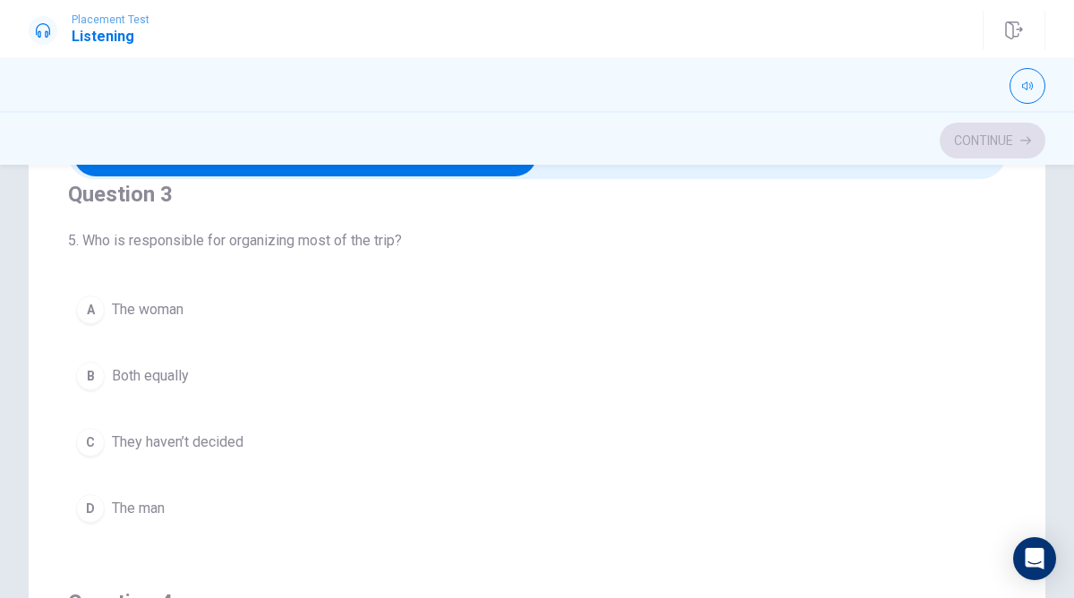
scroll to position [842, 0]
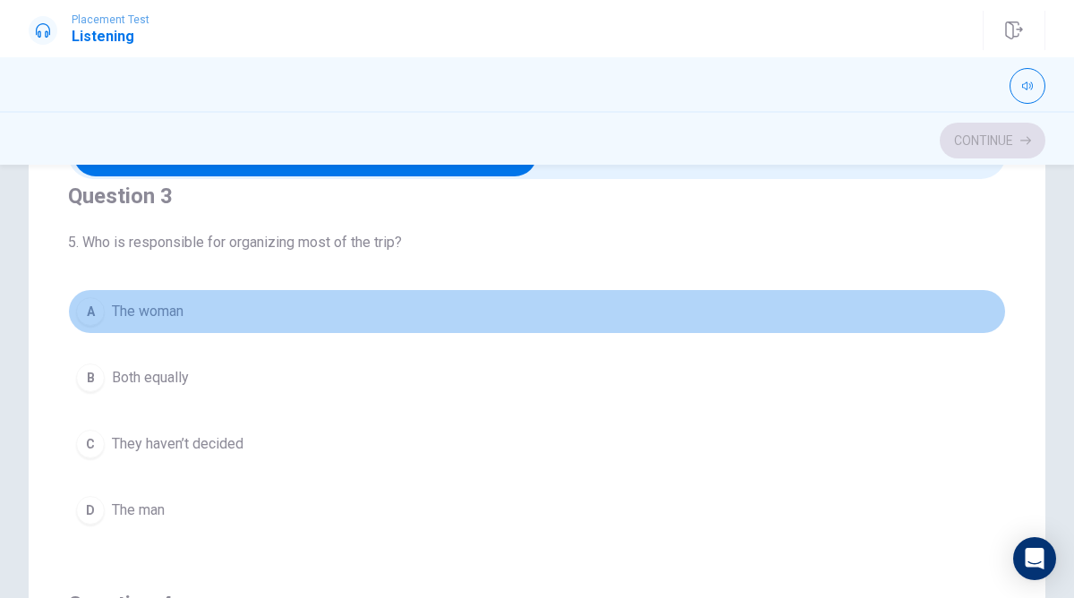
click at [95, 316] on div "A" at bounding box center [90, 311] width 29 height 29
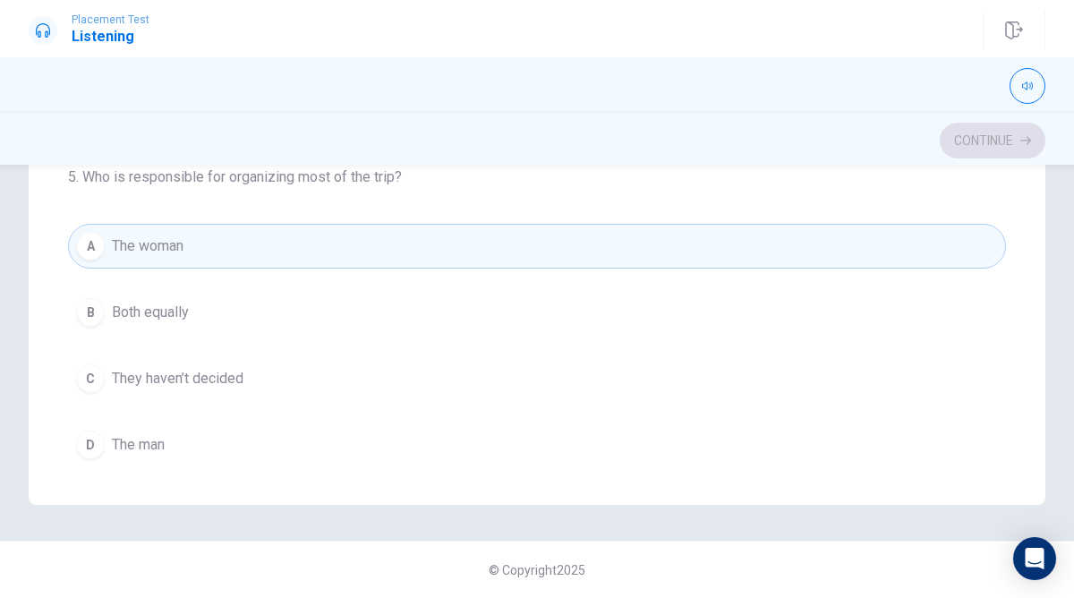
scroll to position [604, 0]
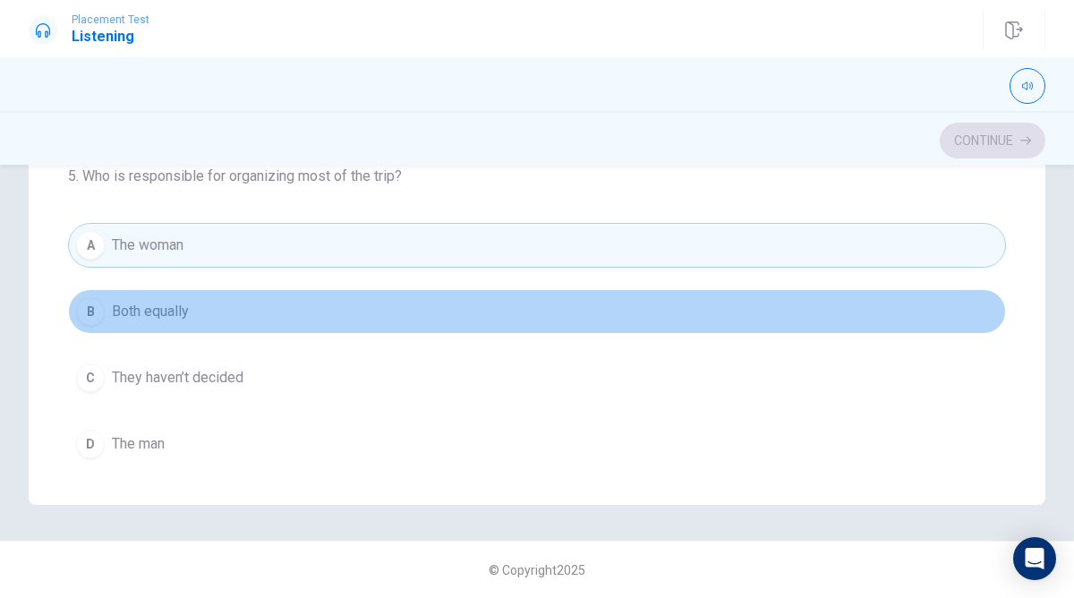
click at [133, 328] on button "B Both equally" at bounding box center [537, 311] width 938 height 45
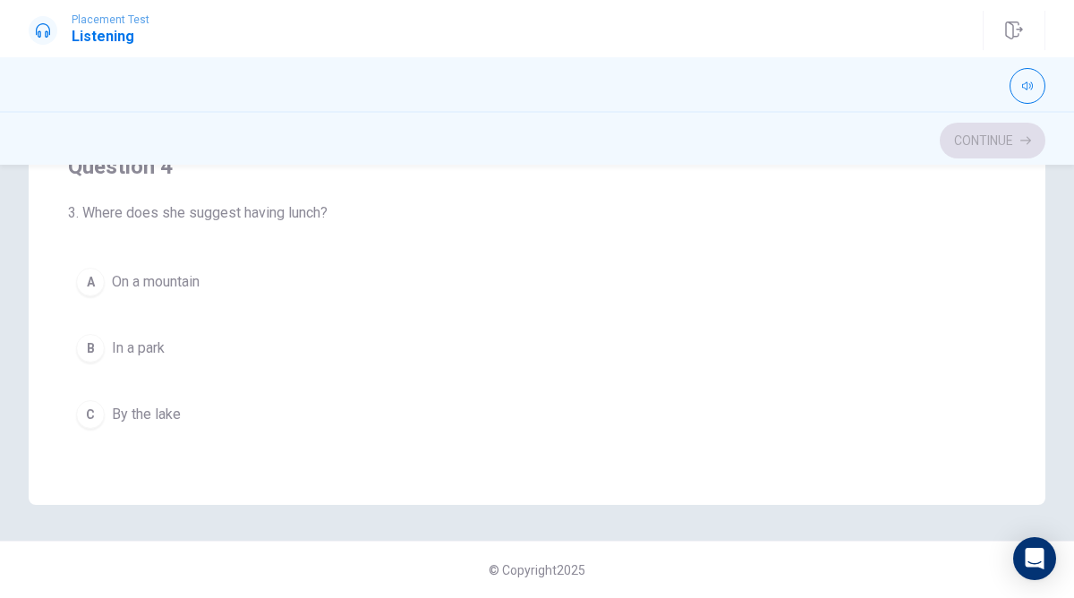
scroll to position [980, 0]
click at [144, 301] on div "A On a mountain B In a park C By the lake D At a restaurant" at bounding box center [537, 376] width 938 height 243
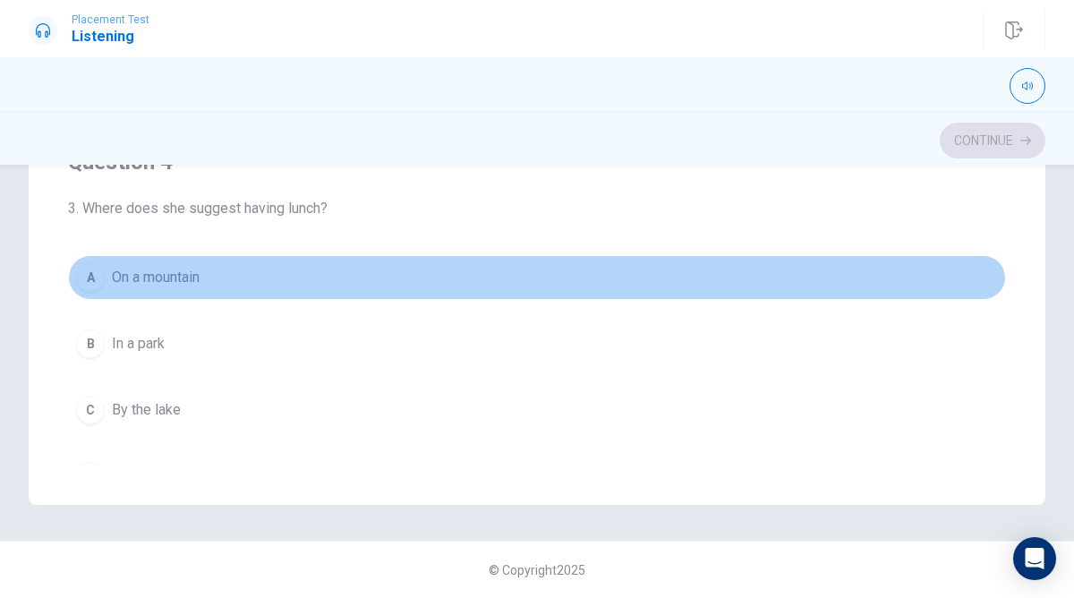
click at [140, 294] on button "A On a mountain" at bounding box center [537, 277] width 938 height 45
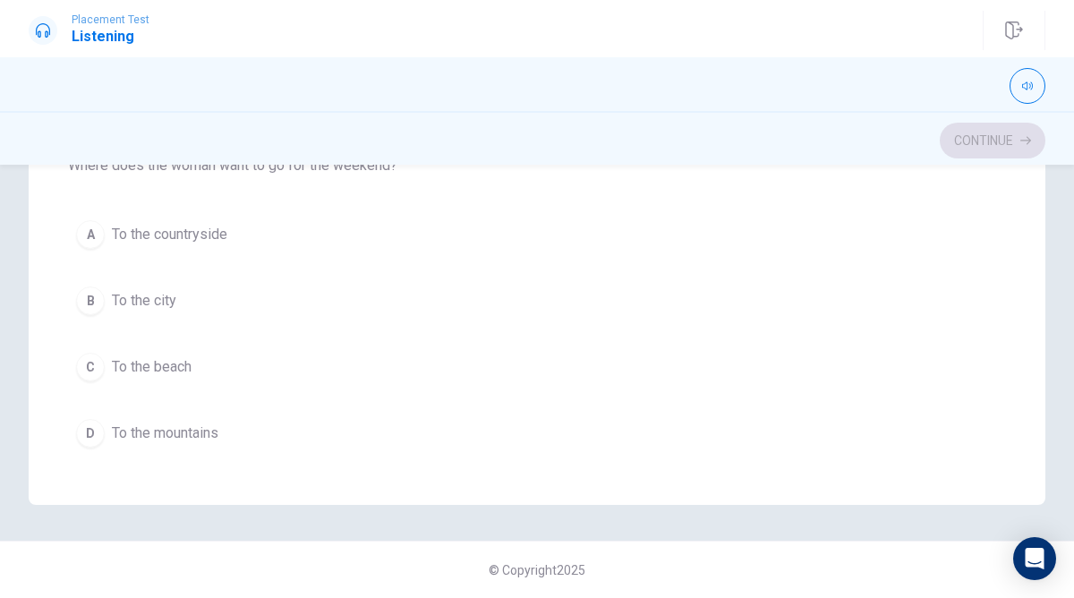
scroll to position [1449, 0]
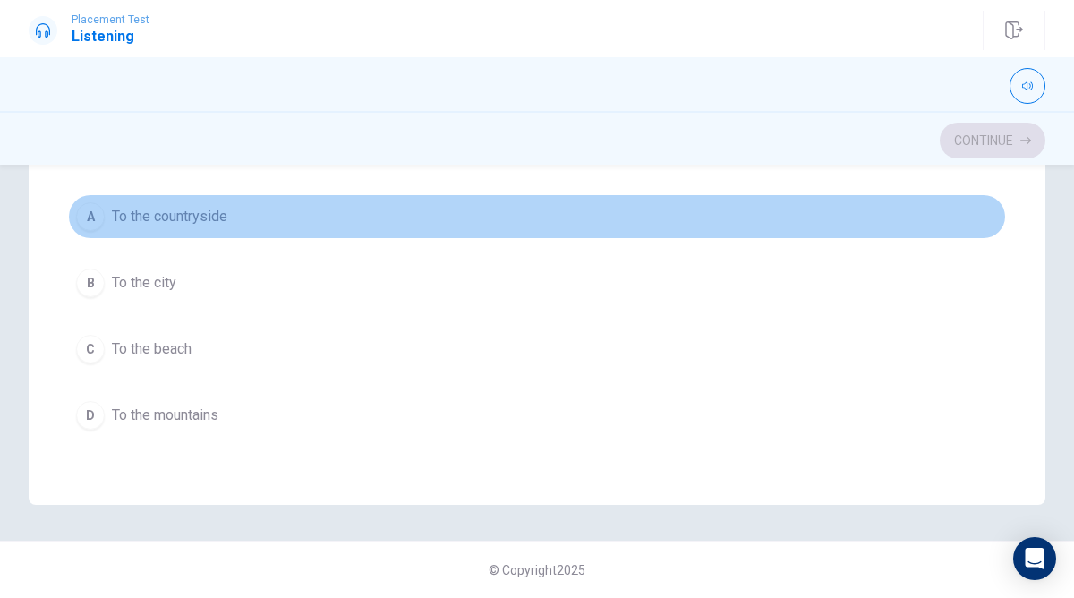
click at [89, 213] on div "A" at bounding box center [90, 216] width 29 height 29
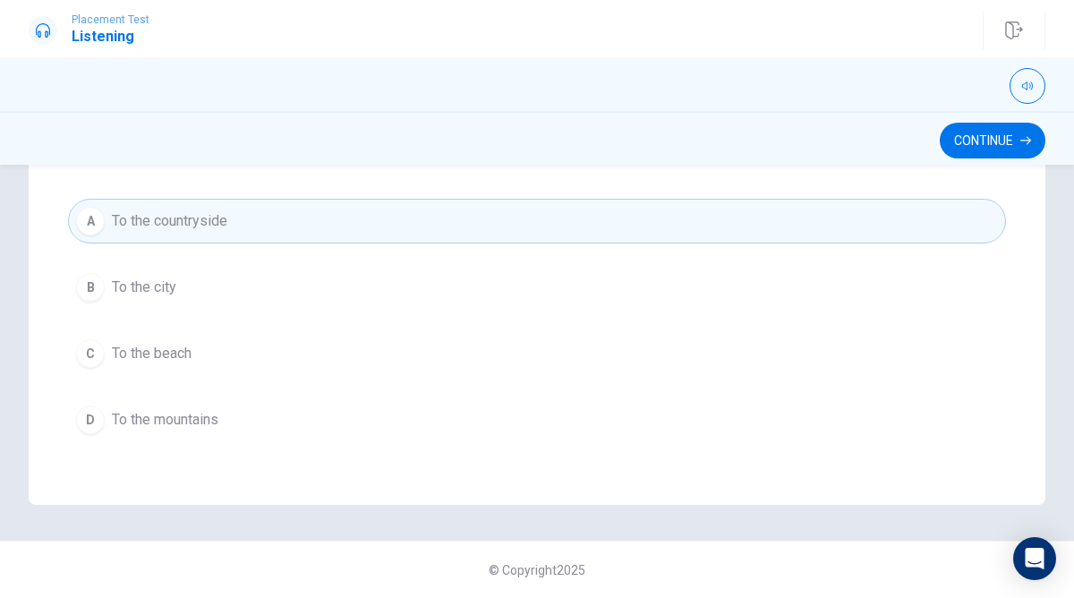
scroll to position [1445, 0]
click at [991, 124] on button "Continue" at bounding box center [993, 141] width 106 height 36
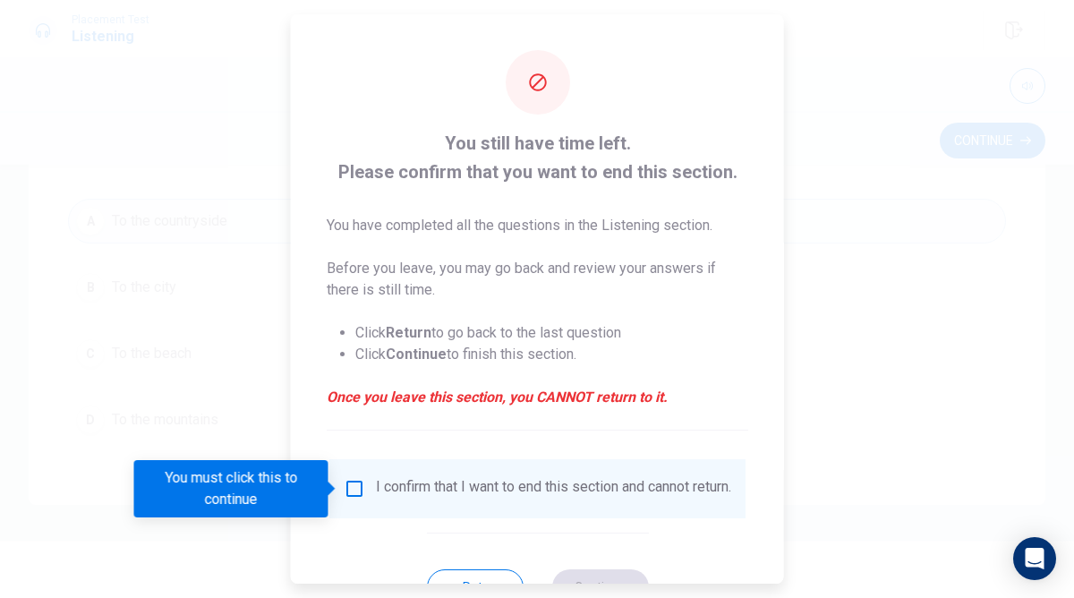
click at [334, 481] on div "You must click this to continue" at bounding box center [237, 488] width 207 height 57
click at [357, 493] on input "You must click this to continue" at bounding box center [354, 488] width 21 height 21
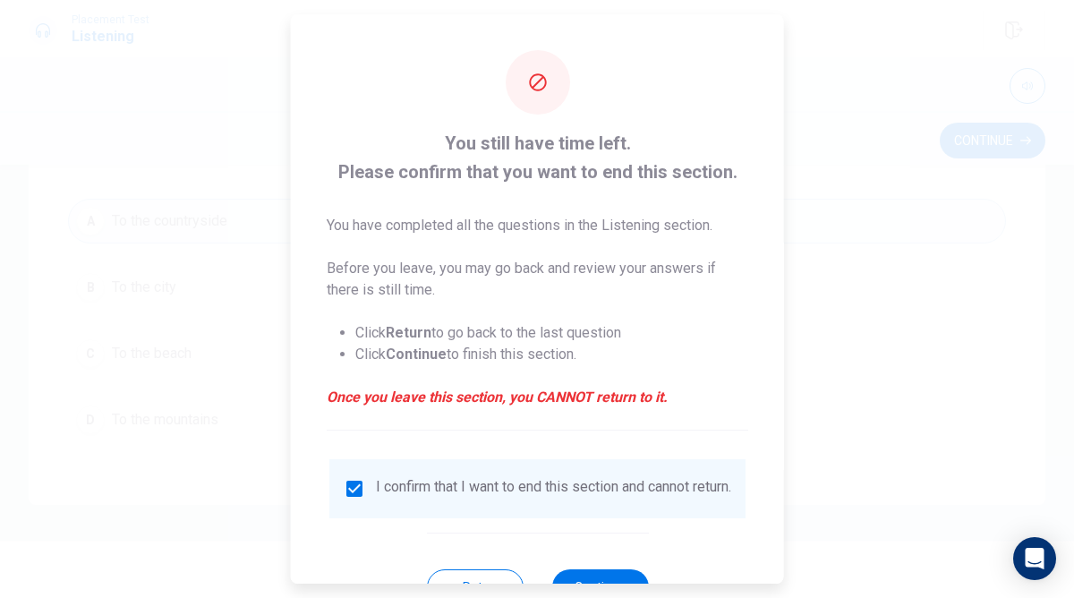
scroll to position [70, 0]
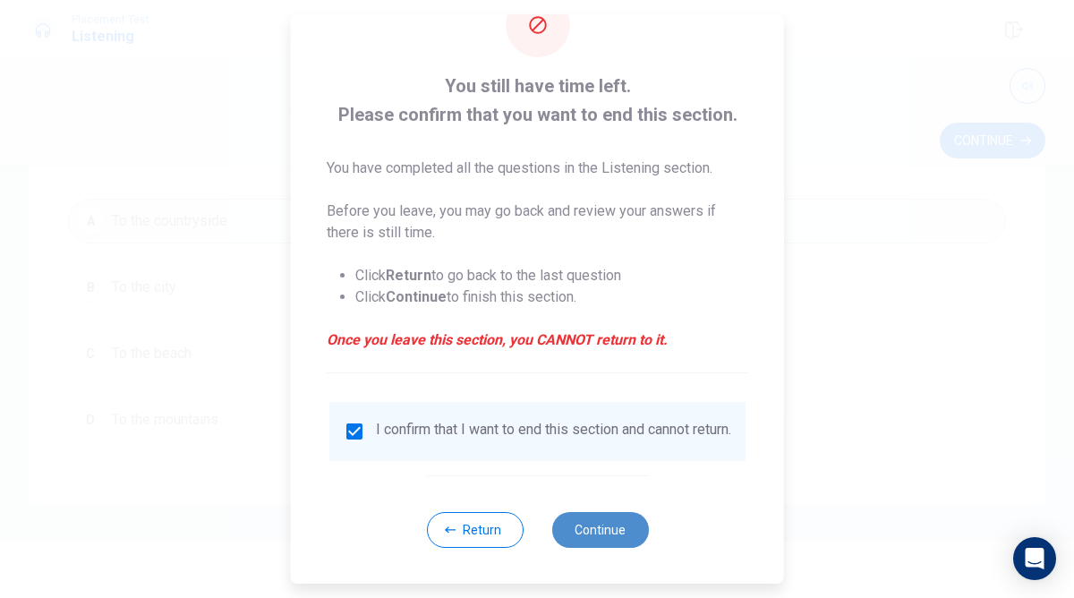
click at [568, 520] on button "Continue" at bounding box center [599, 530] width 97 height 36
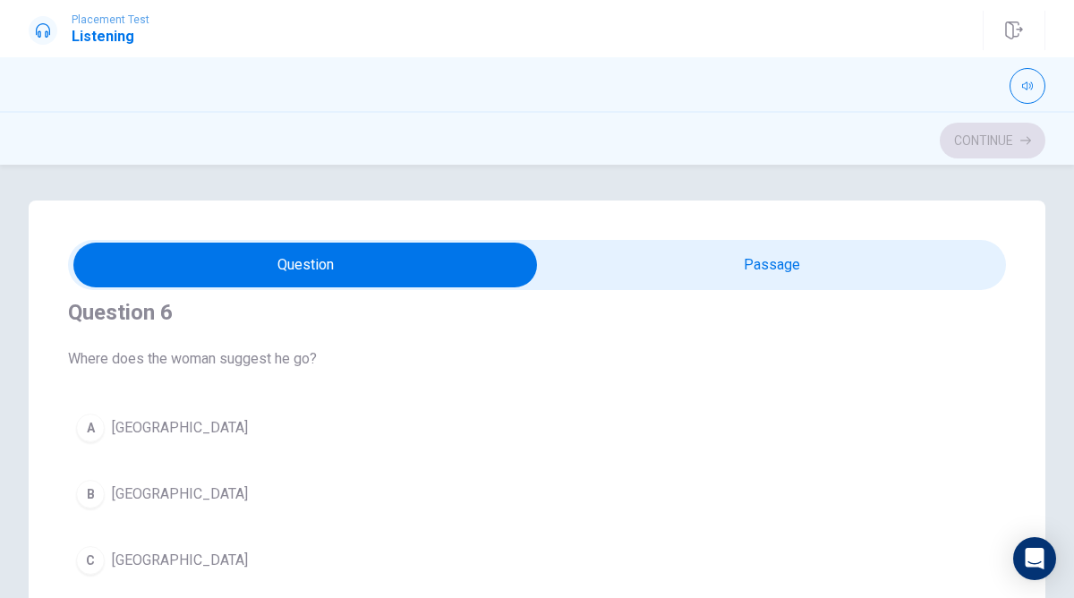
scroll to position [0, 0]
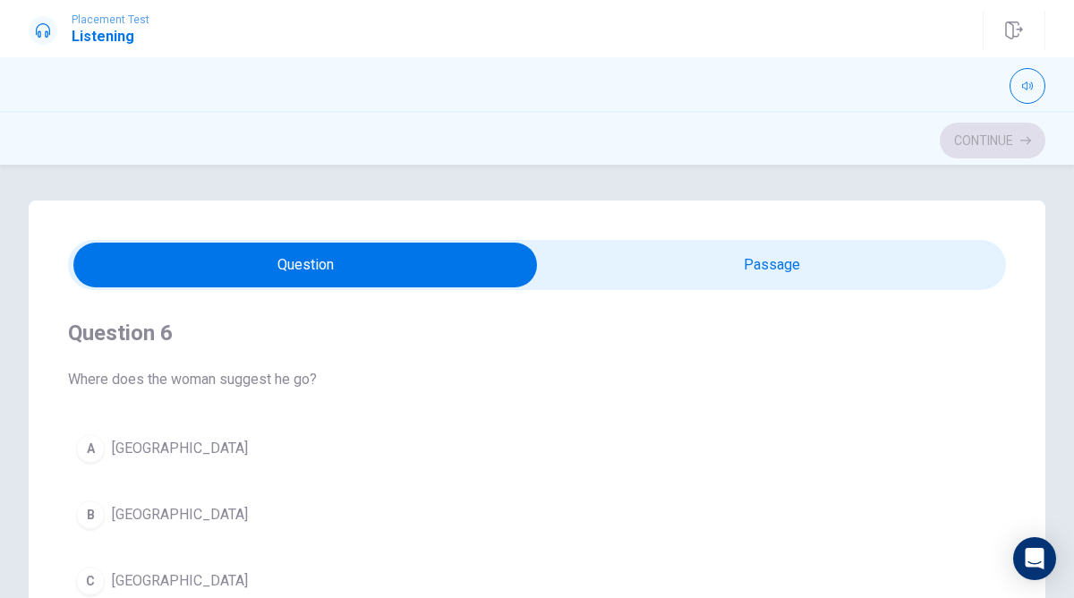
drag, startPoint x: 388, startPoint y: 112, endPoint x: 386, endPoint y: 79, distance: 33.2
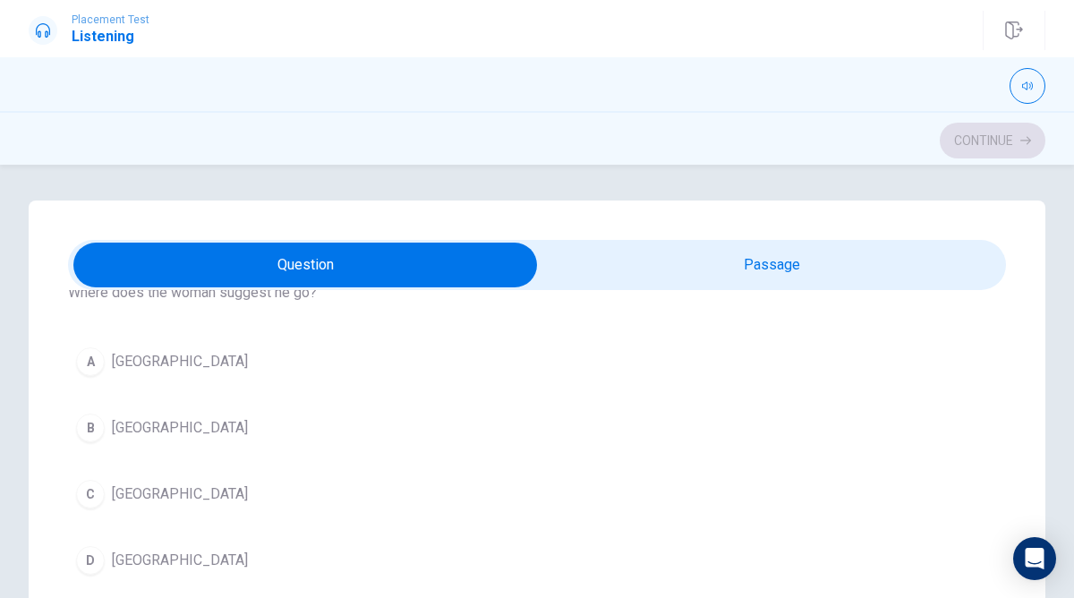
scroll to position [82, 0]
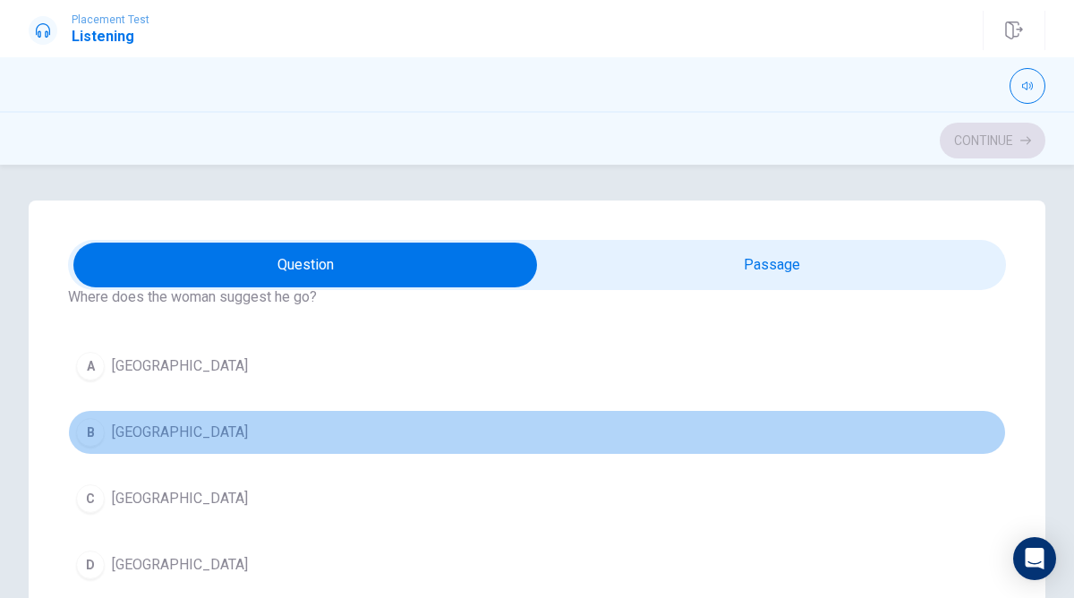
click at [343, 426] on button "B [GEOGRAPHIC_DATA]" at bounding box center [537, 432] width 938 height 45
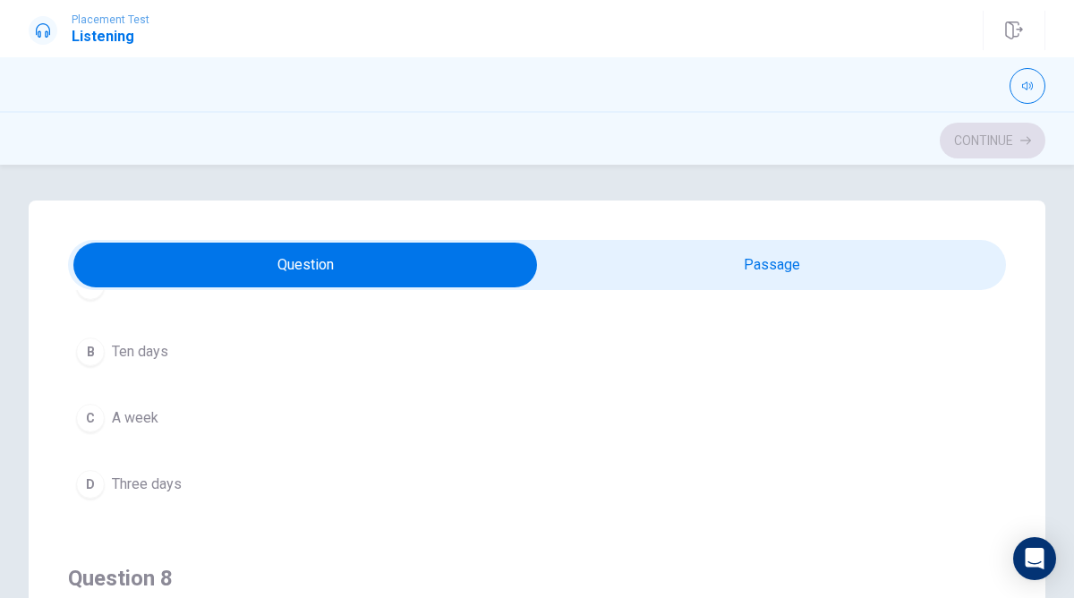
scroll to position [576, 0]
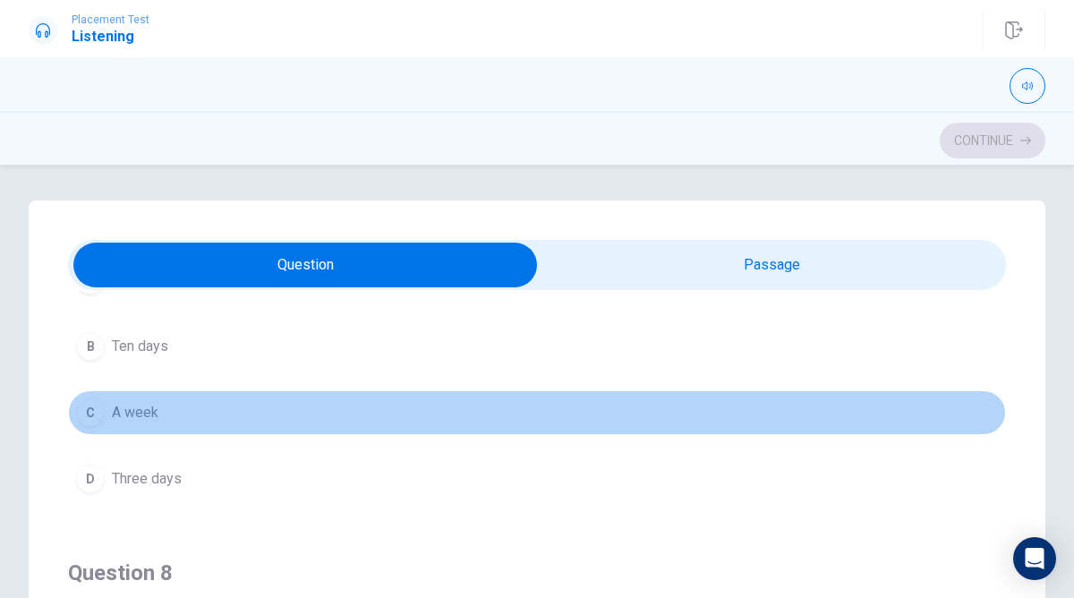
click at [266, 414] on button "C A week" at bounding box center [537, 412] width 938 height 45
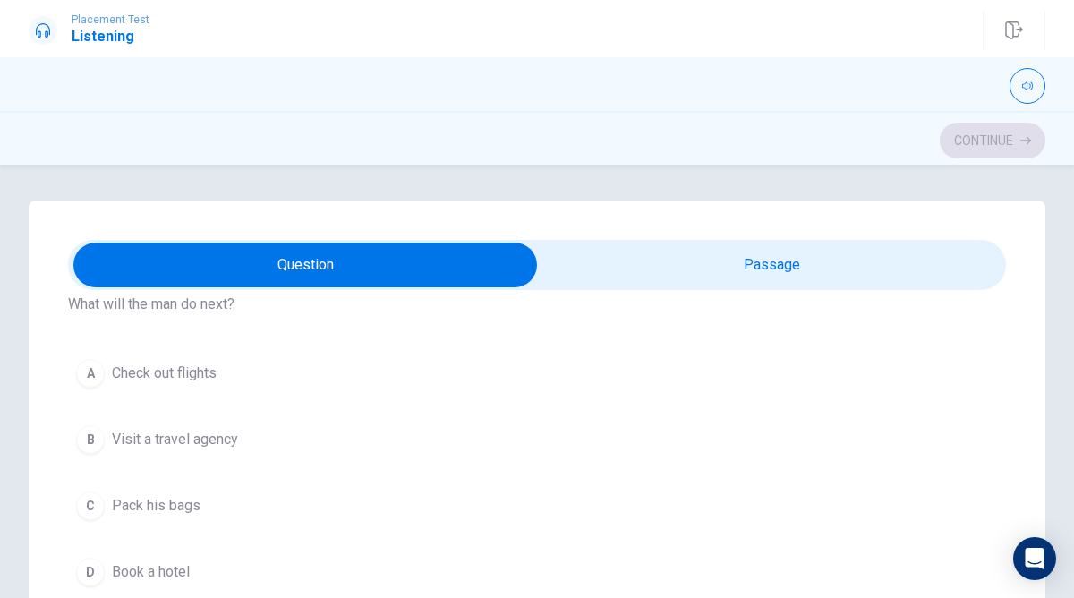
scroll to position [888, 0]
click at [273, 380] on button "A Check out flights" at bounding box center [537, 376] width 938 height 45
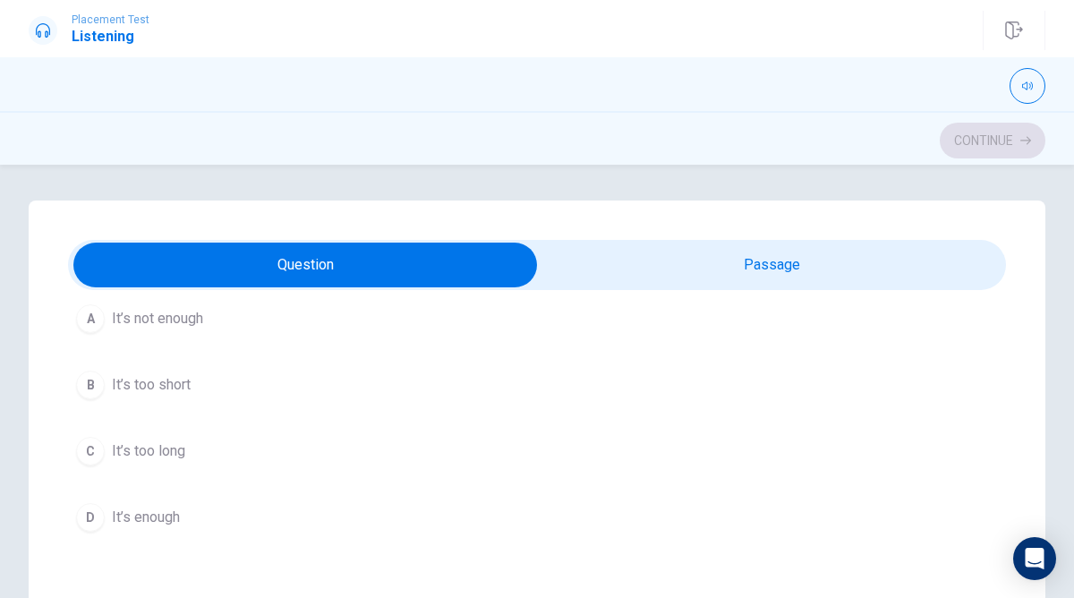
scroll to position [1358, 0]
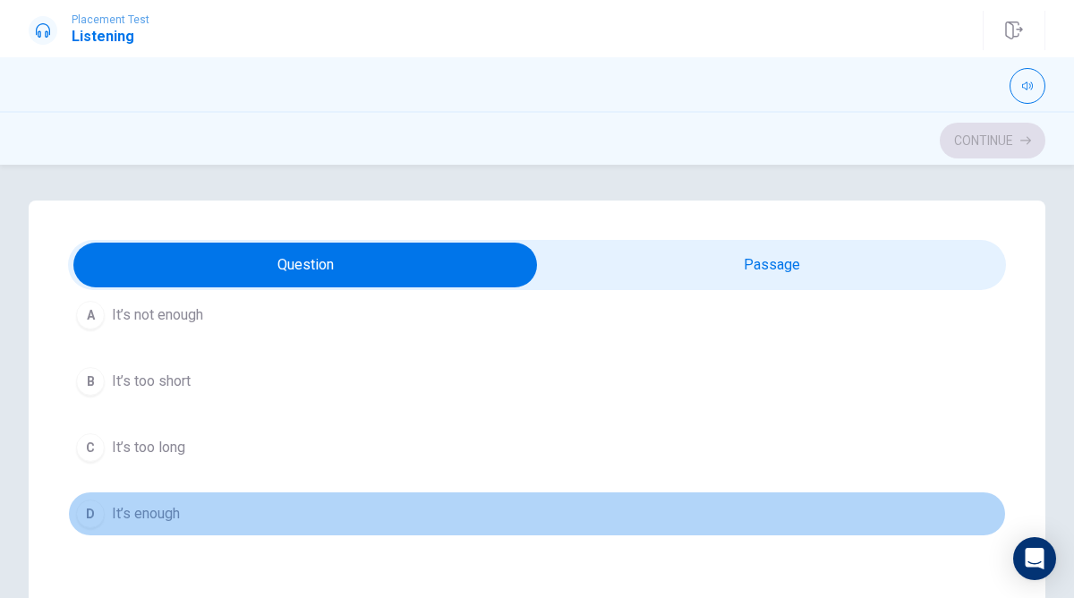
click at [255, 517] on button "D It’s enough" at bounding box center [537, 513] width 938 height 45
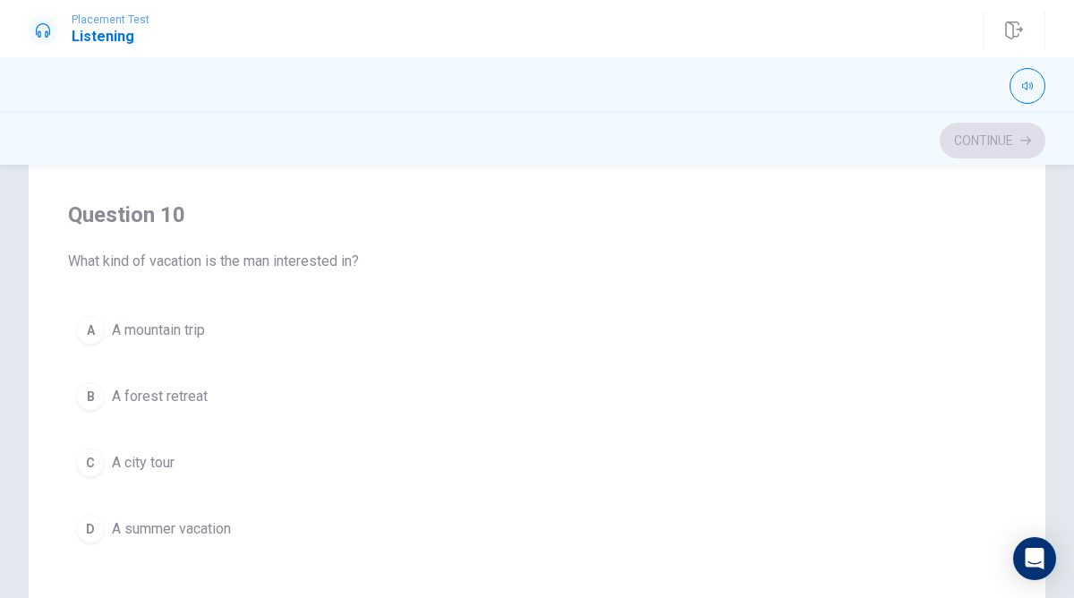
scroll to position [299, 0]
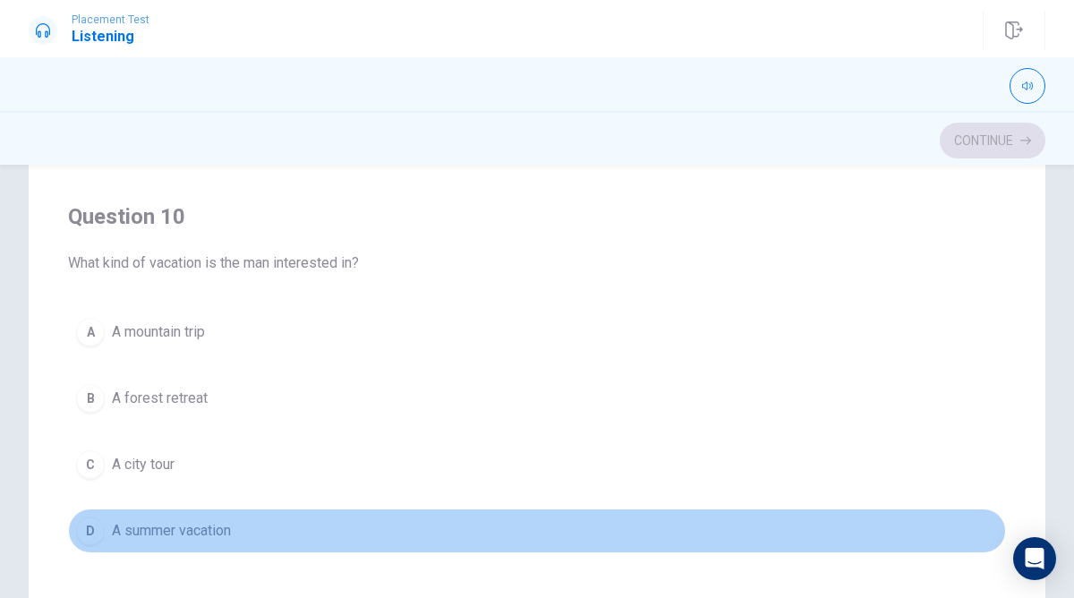
click at [258, 541] on button "D A summer vacation" at bounding box center [537, 530] width 938 height 45
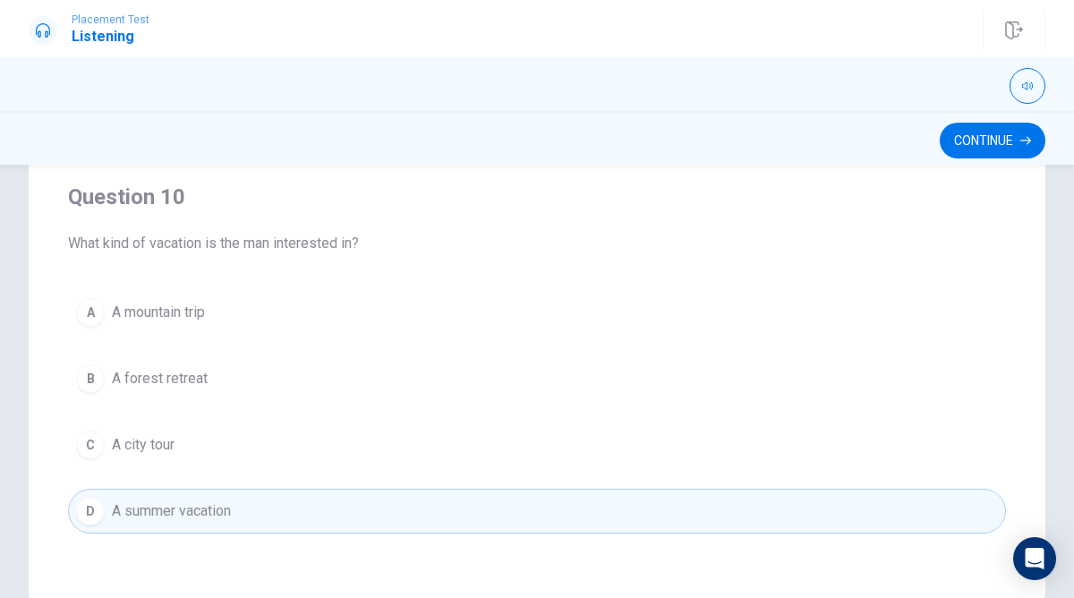
scroll to position [317, 0]
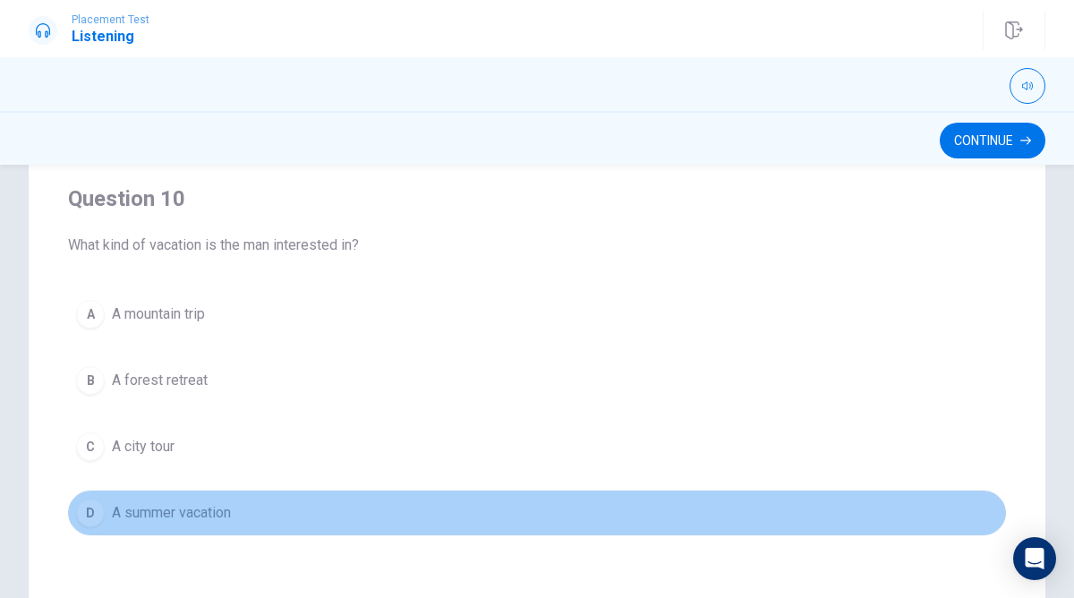
click at [256, 520] on button "D A summer vacation" at bounding box center [537, 513] width 938 height 45
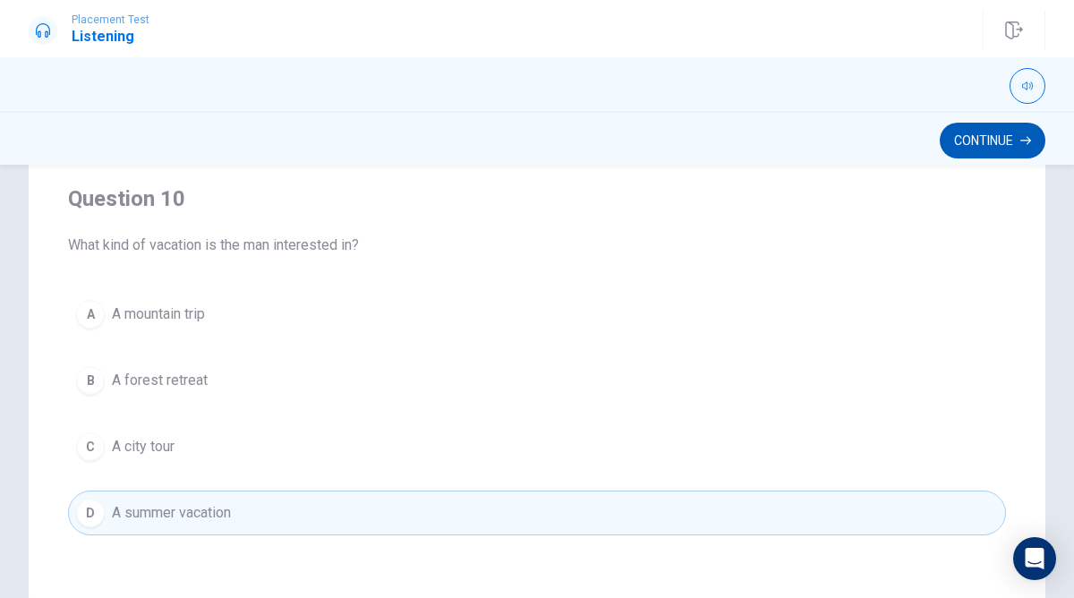
click at [1001, 146] on button "Continue" at bounding box center [993, 141] width 106 height 36
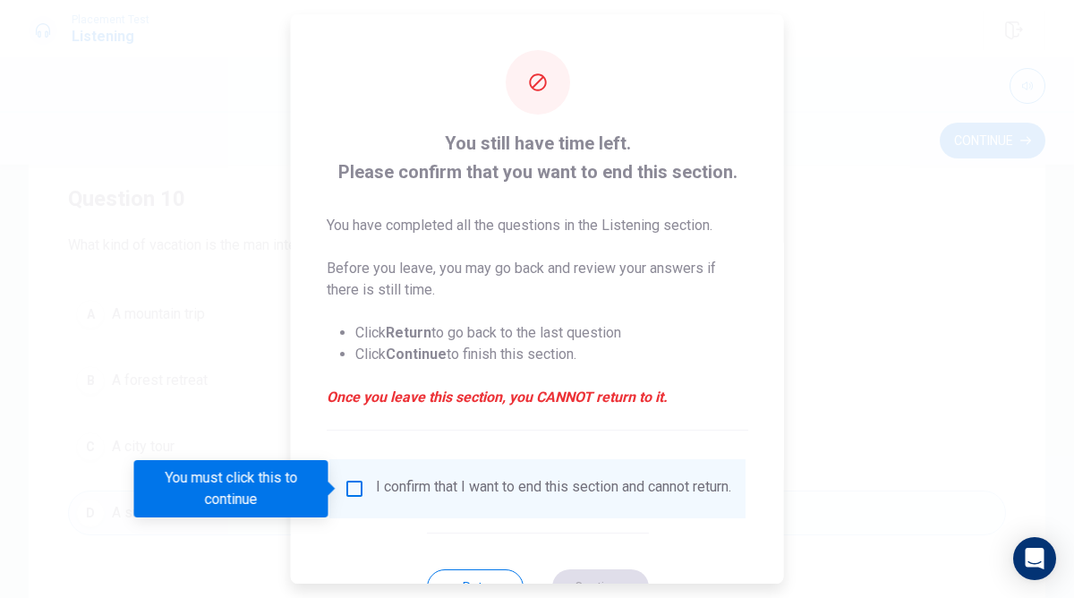
drag, startPoint x: 337, startPoint y: 487, endPoint x: 362, endPoint y: 487, distance: 24.2
click at [362, 487] on body "Placement Test Listening Continue Continue Question 6 Where does the woman sugg…" at bounding box center [537, 299] width 1074 height 598
click at [352, 488] on input "You must click this to continue" at bounding box center [354, 488] width 21 height 21
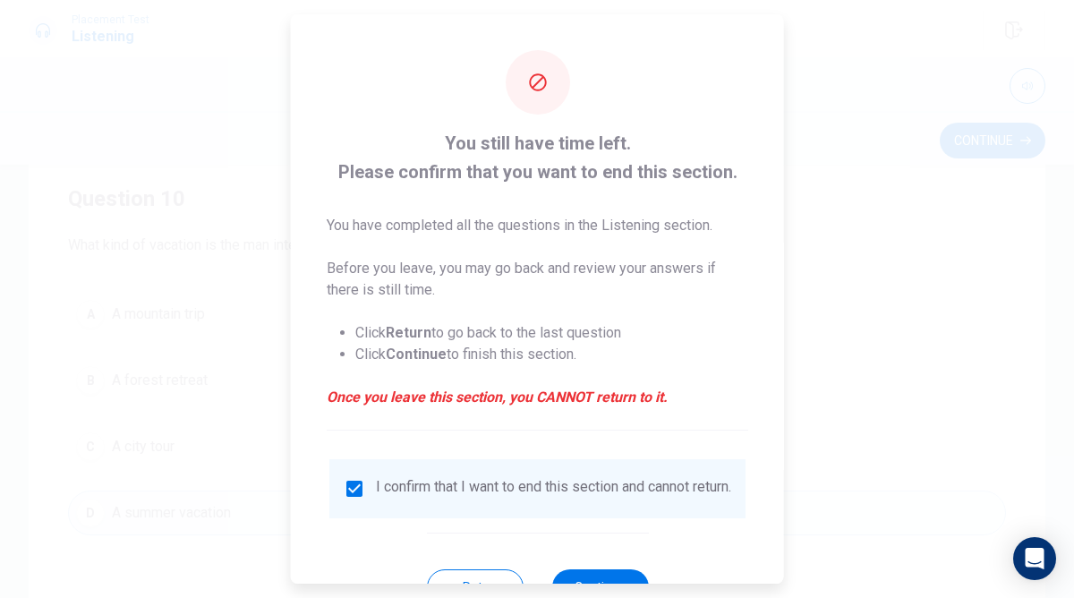
click at [616, 579] on div "Return Continue" at bounding box center [537, 587] width 222 height 108
click at [619, 582] on button "Continue" at bounding box center [599, 587] width 97 height 36
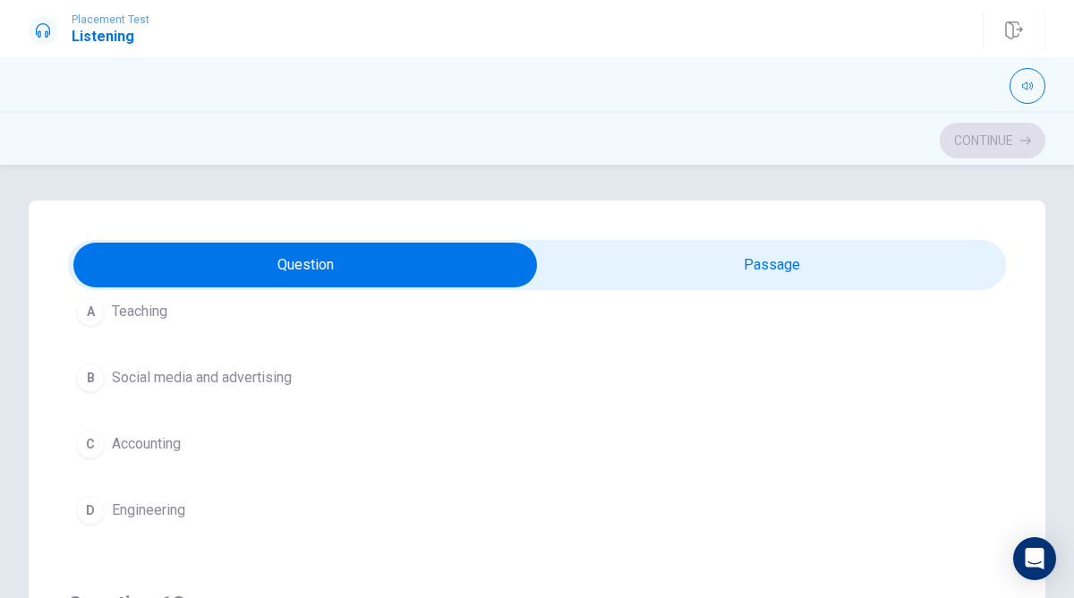
scroll to position [546, 0]
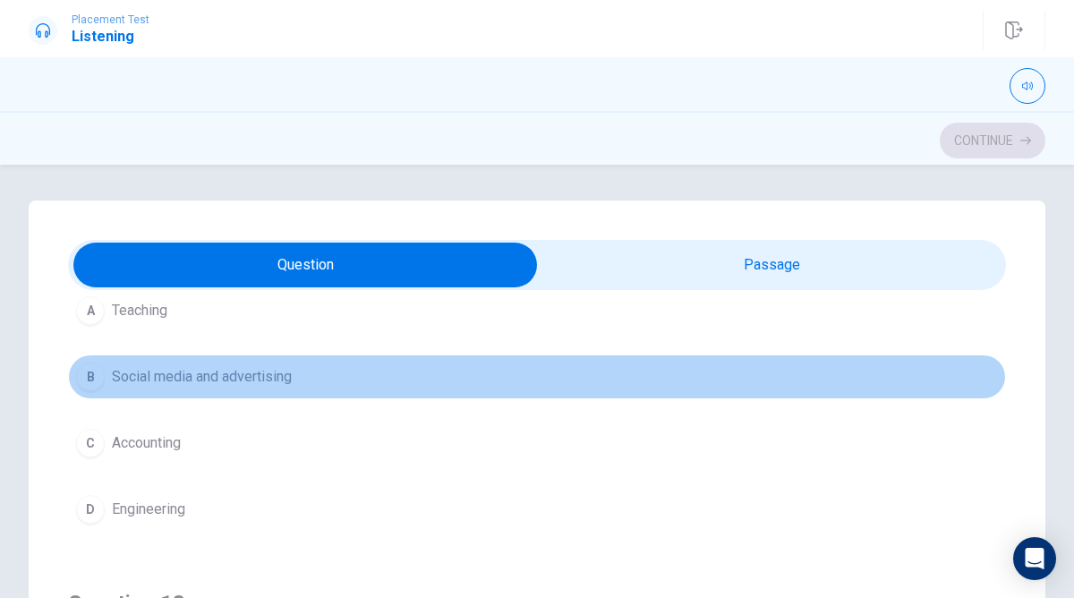
click at [198, 382] on span "Social media and advertising" at bounding box center [202, 376] width 180 height 21
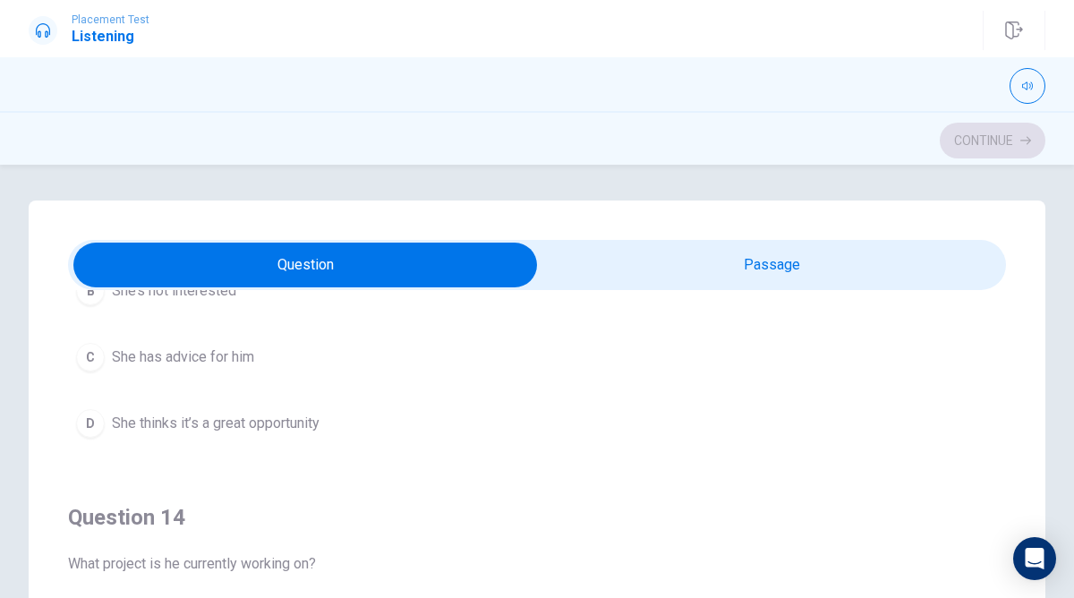
scroll to position [1009, 0]
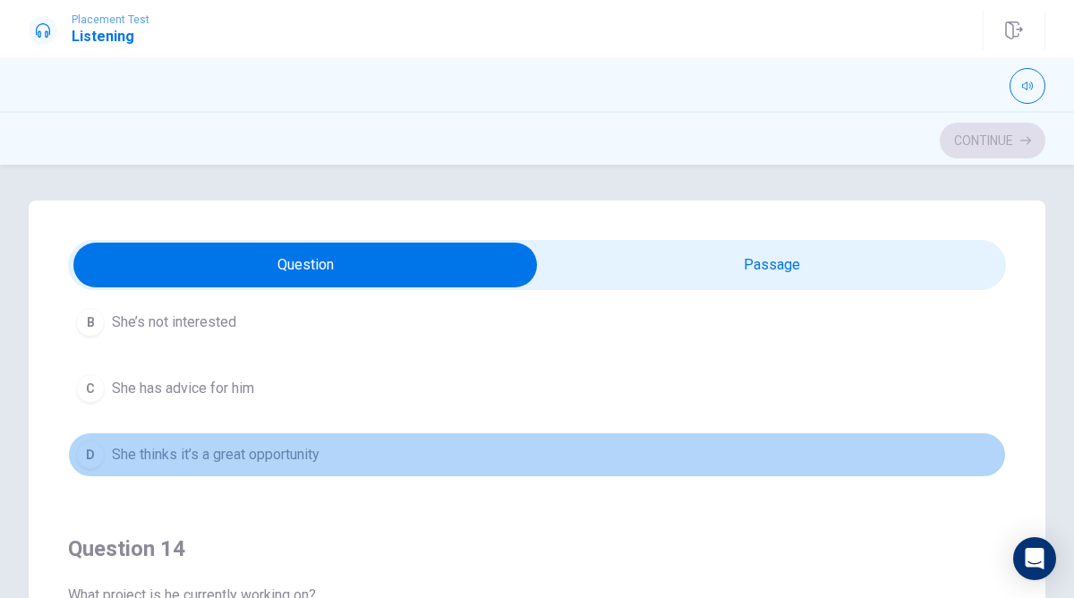
click at [235, 460] on span "She thinks it’s a great opportunity" at bounding box center [216, 454] width 208 height 21
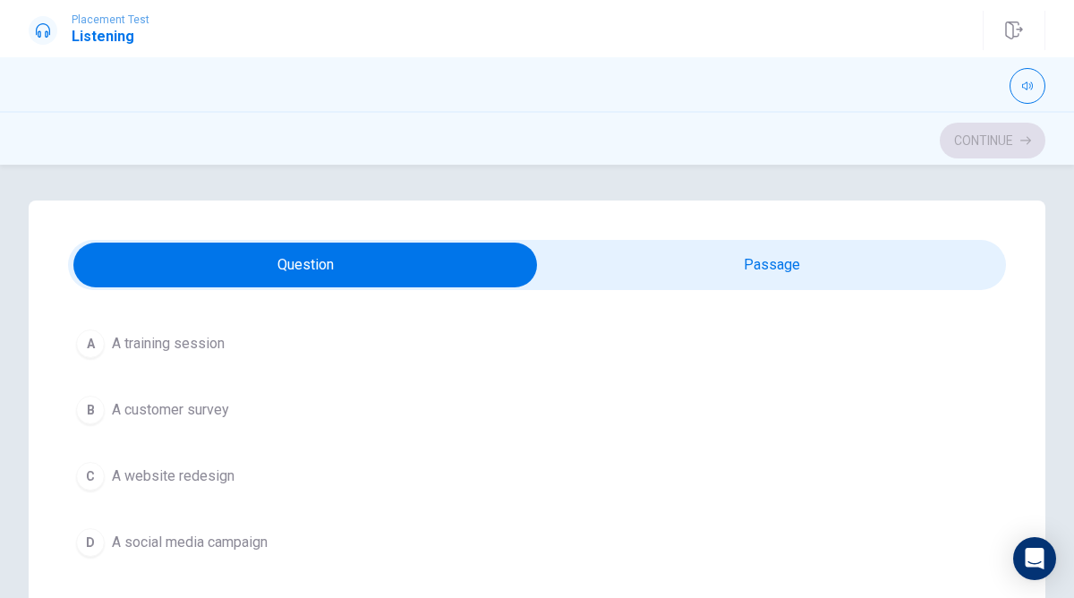
scroll to position [1327, 0]
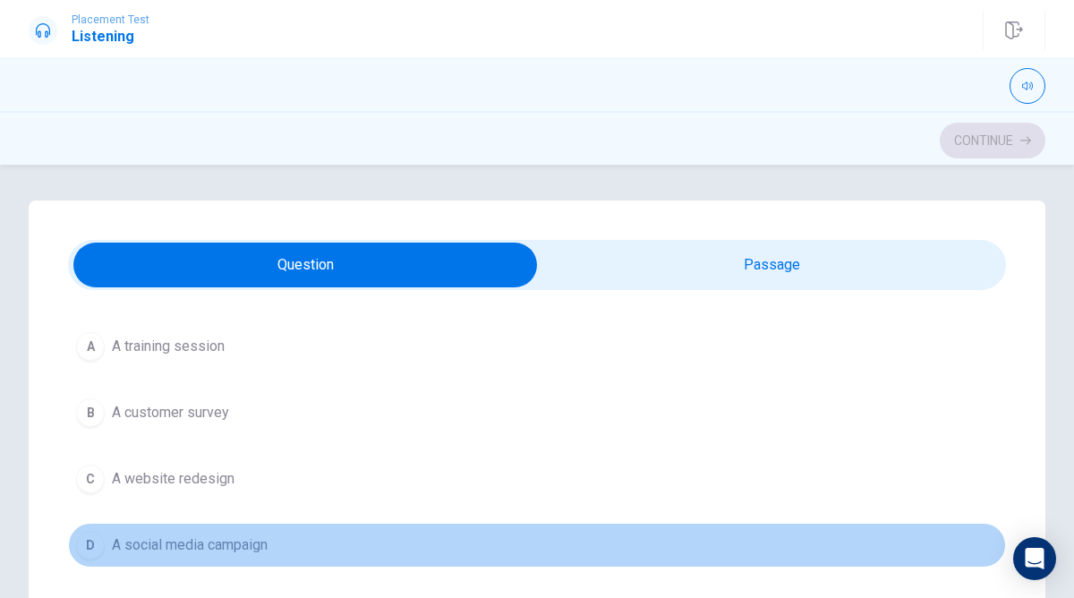
click at [192, 538] on span "A social media campaign" at bounding box center [190, 544] width 156 height 21
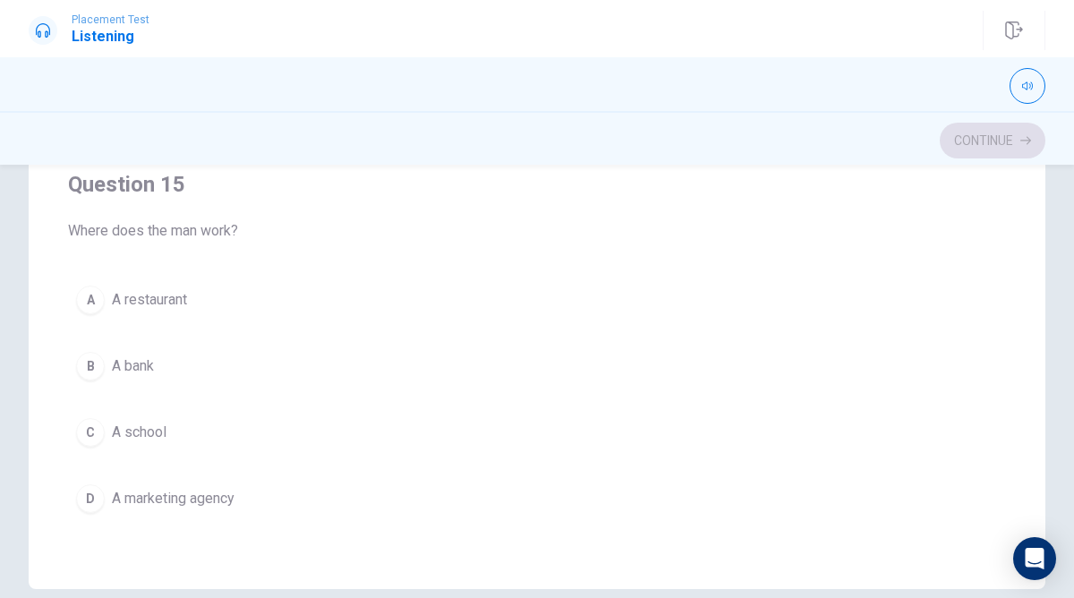
scroll to position [346, 0]
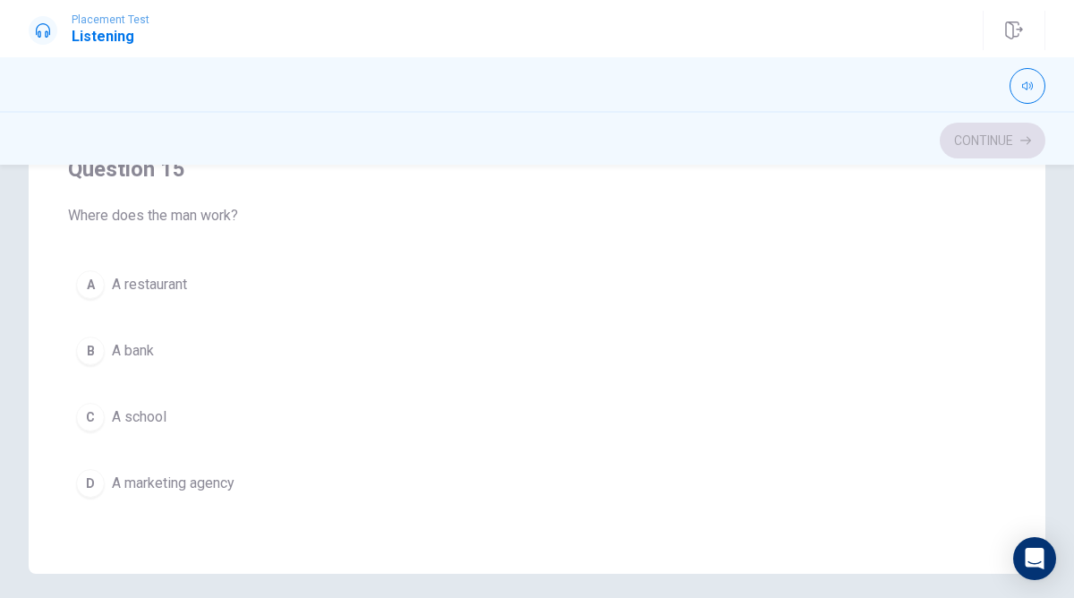
click at [175, 479] on span "A marketing agency" at bounding box center [173, 483] width 123 height 21
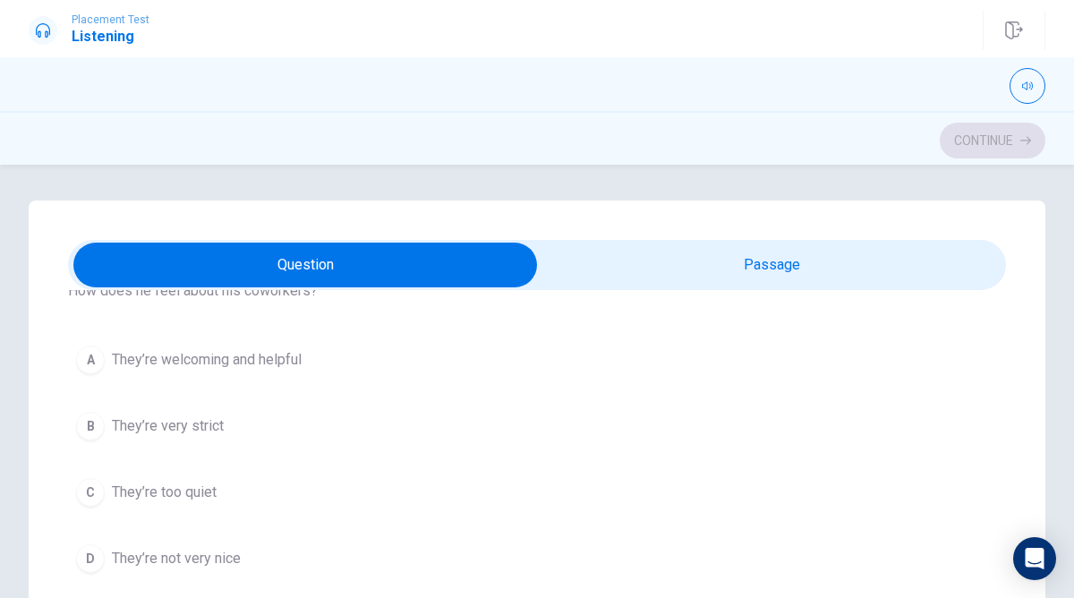
scroll to position [123, 0]
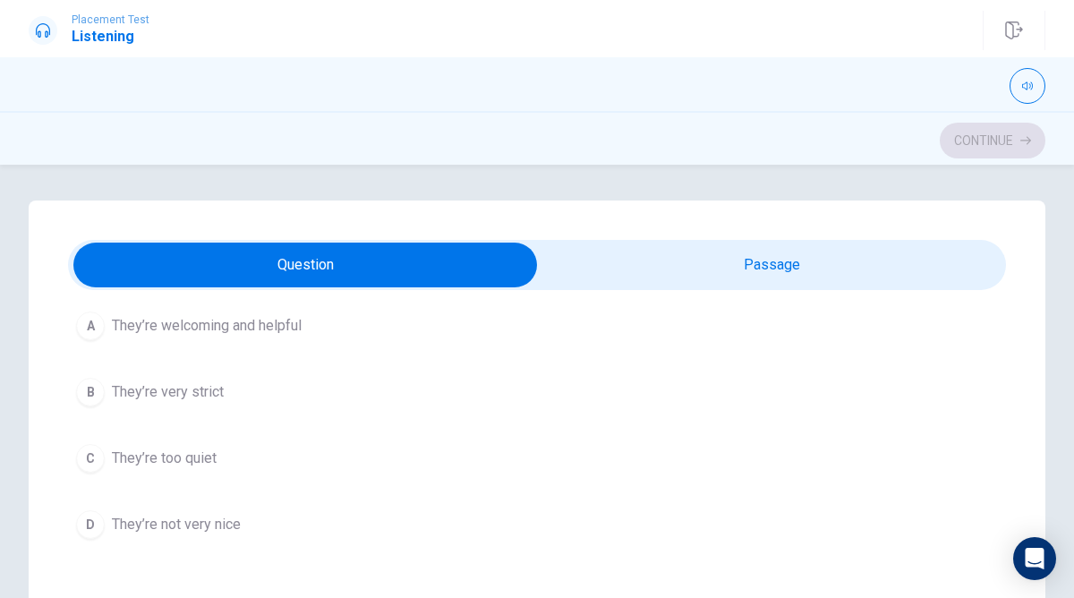
click at [158, 343] on button "A They’re welcoming and helpful" at bounding box center [537, 325] width 938 height 45
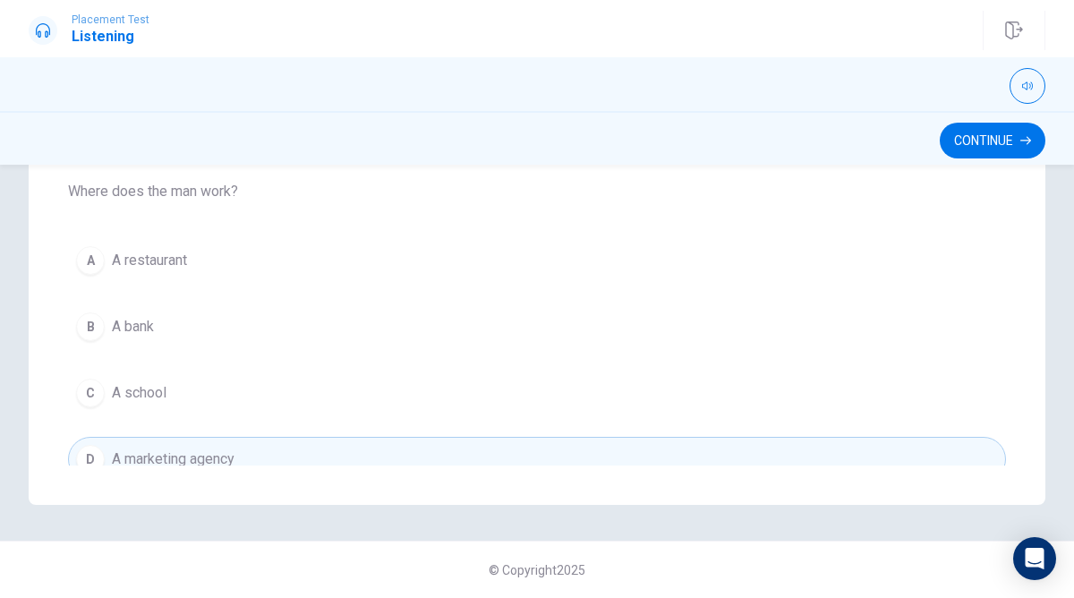
scroll to position [1421, 0]
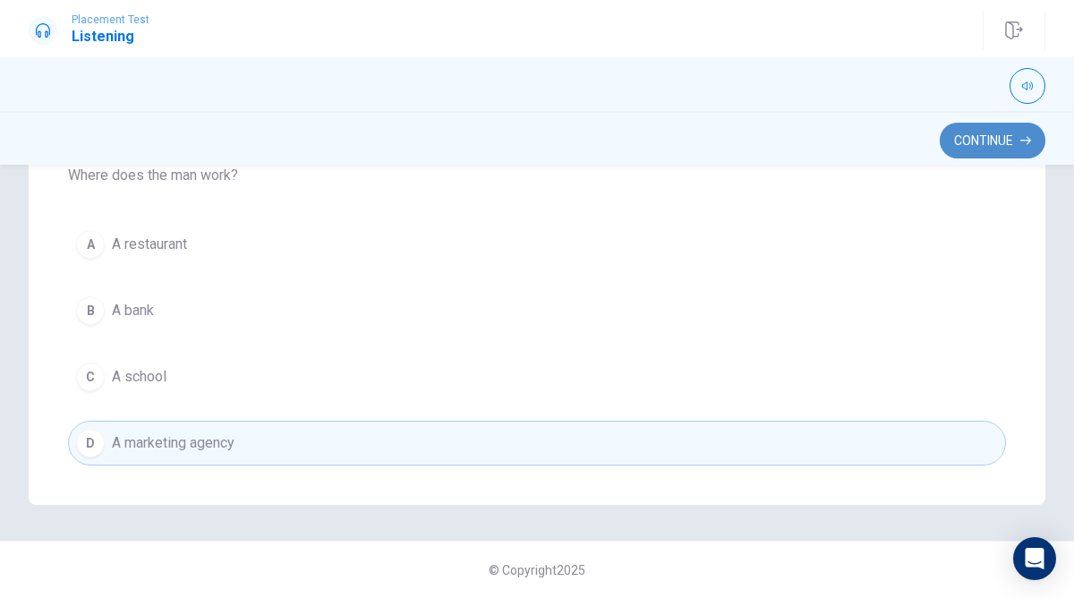
click at [982, 148] on button "Continue" at bounding box center [993, 141] width 106 height 36
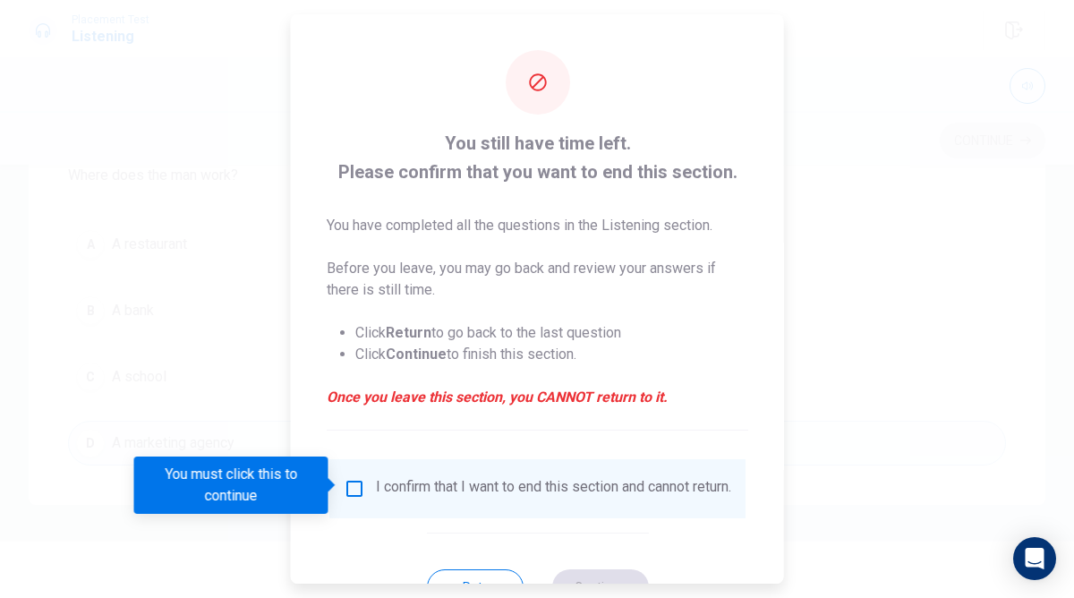
scroll to position [70, 0]
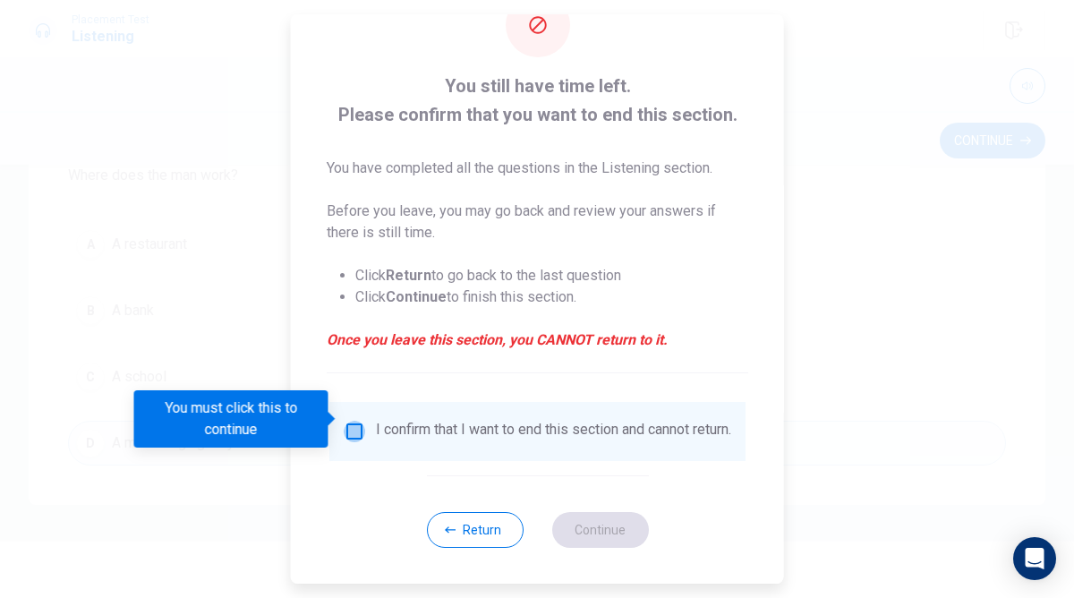
click at [354, 422] on input "You must click this to continue" at bounding box center [354, 431] width 21 height 21
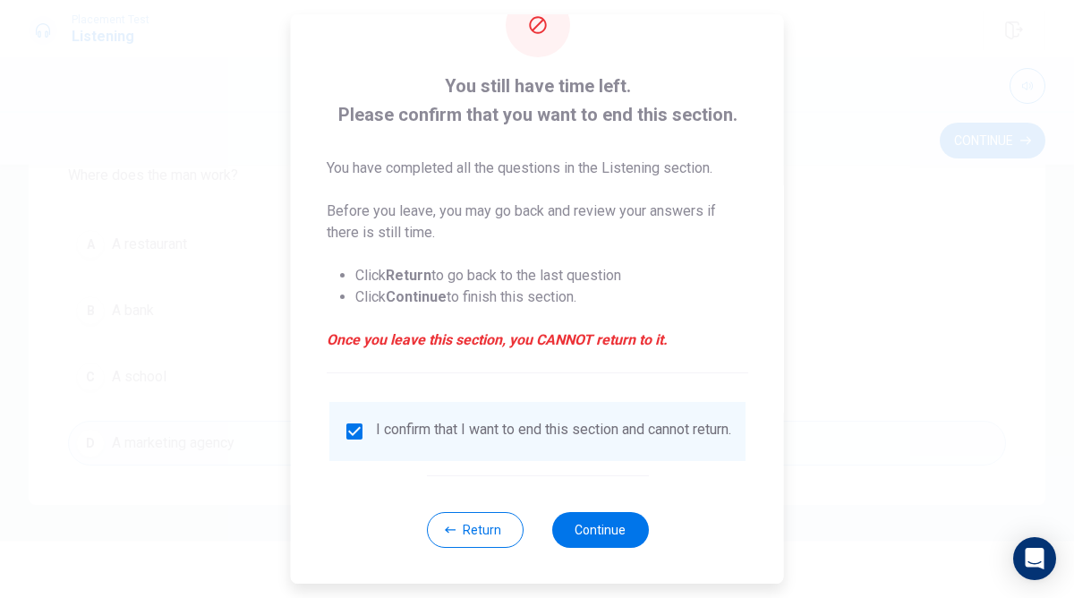
click at [583, 549] on div "Return Continue" at bounding box center [537, 529] width 222 height 108
click at [588, 513] on button "Continue" at bounding box center [599, 530] width 97 height 36
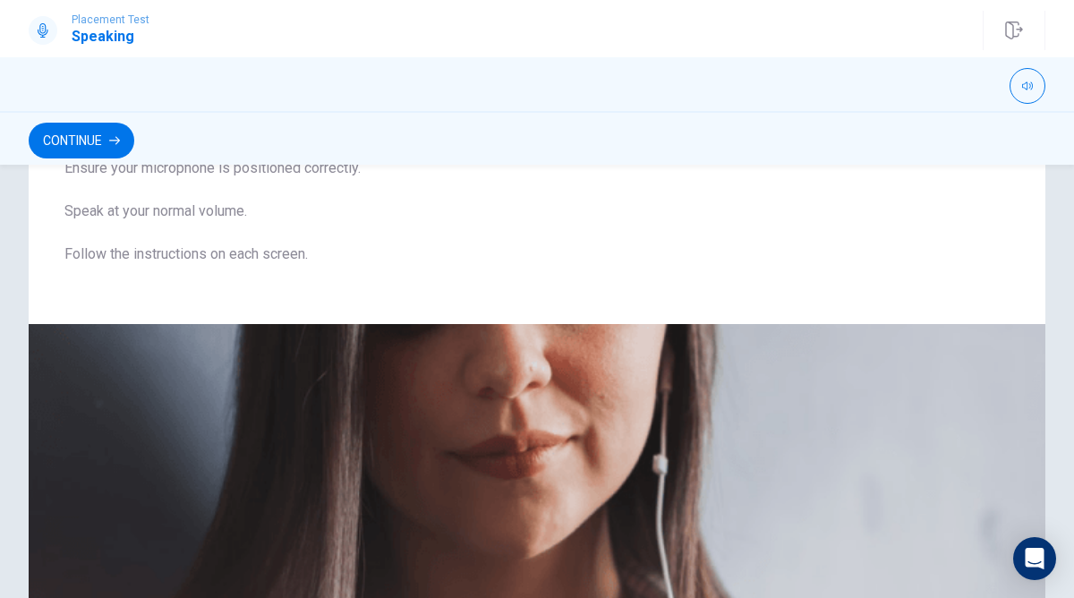
scroll to position [0, 0]
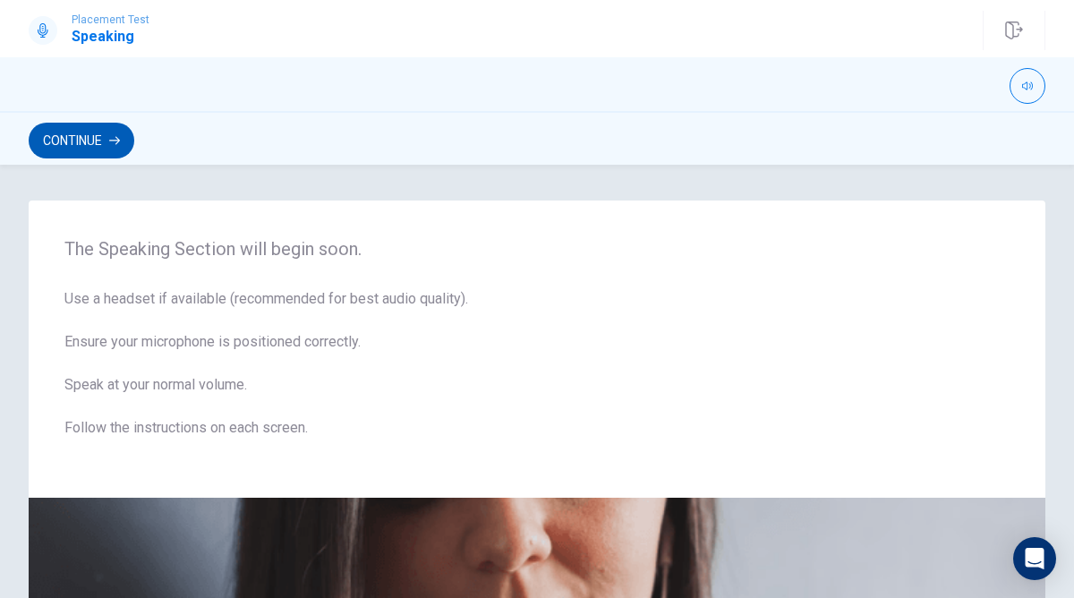
click at [85, 140] on button "Continue" at bounding box center [82, 141] width 106 height 36
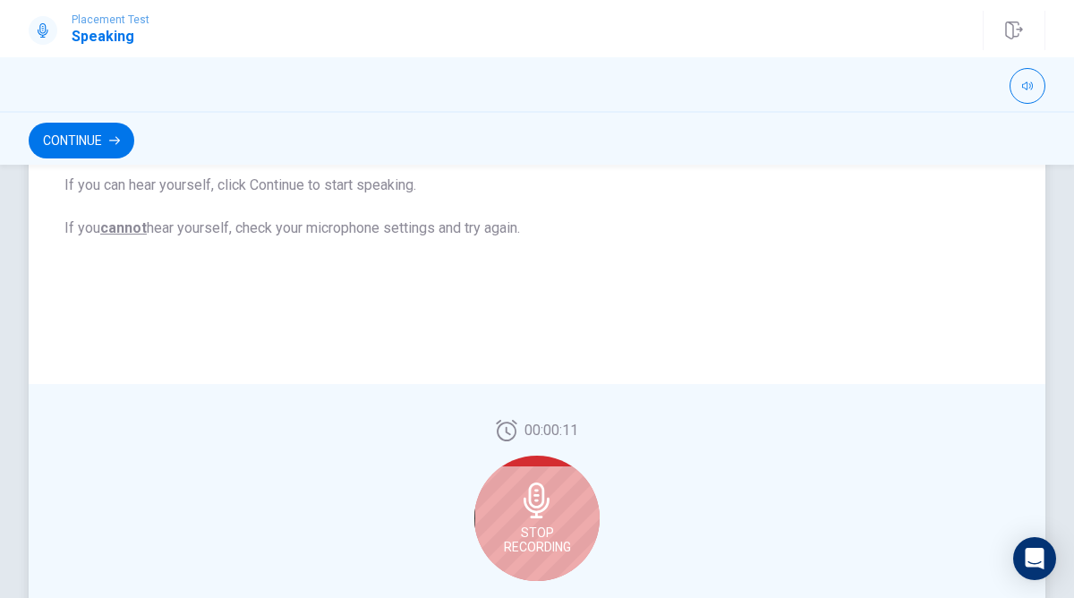
scroll to position [365, 0]
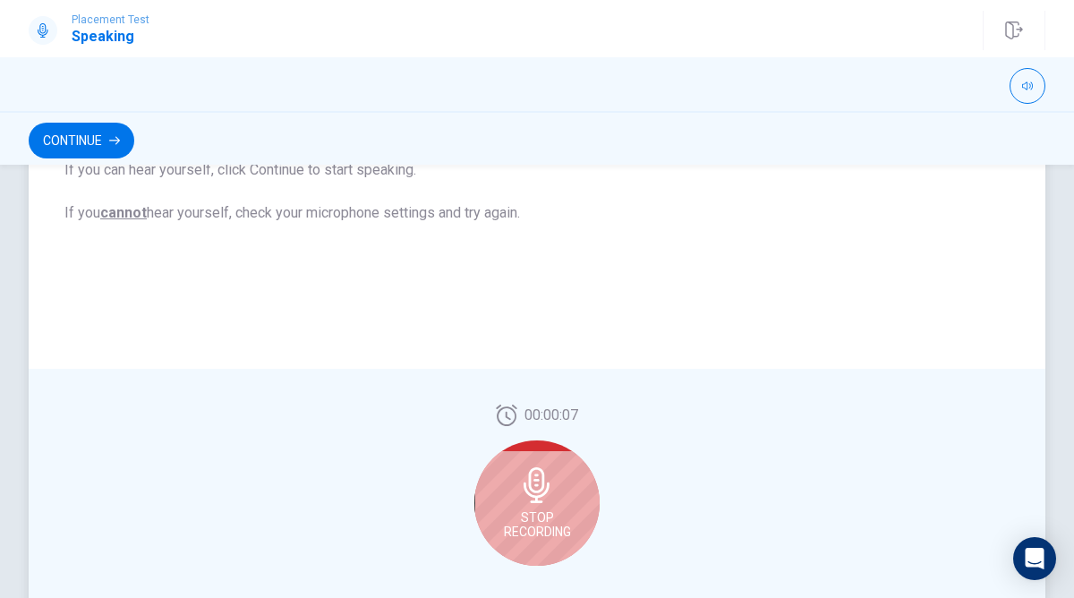
click at [506, 504] on div "Stop Recording" at bounding box center [536, 502] width 125 height 125
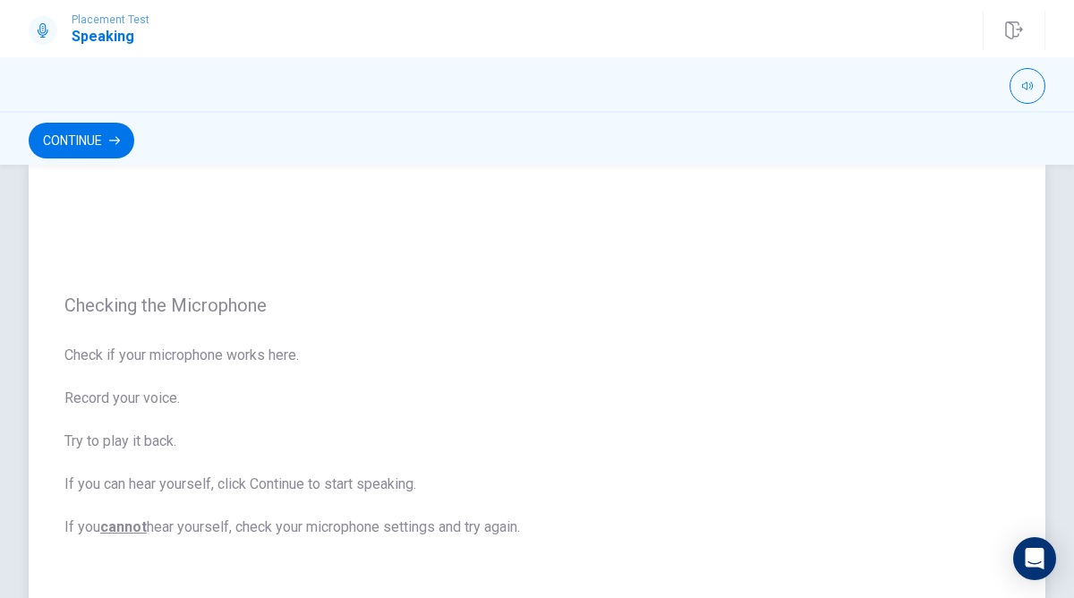
scroll to position [0, 0]
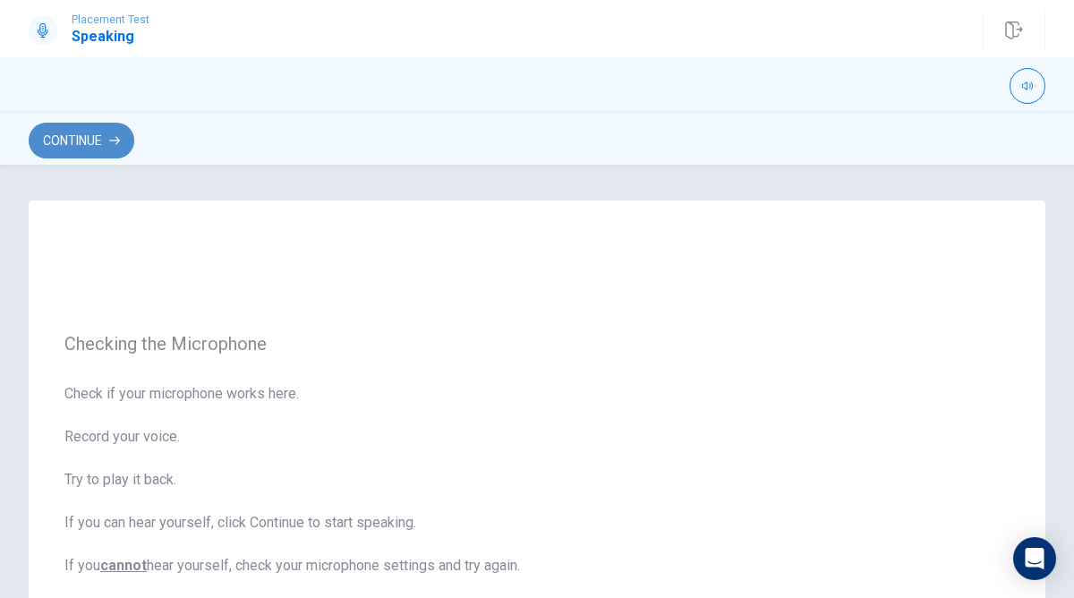
click at [69, 141] on button "Continue" at bounding box center [82, 141] width 106 height 36
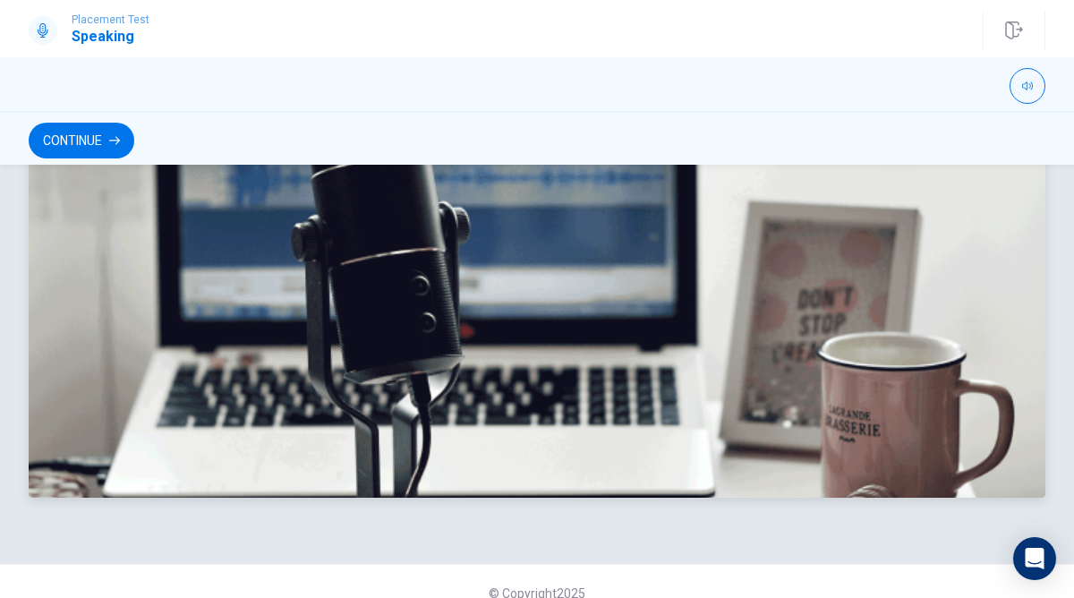
scroll to position [529, 0]
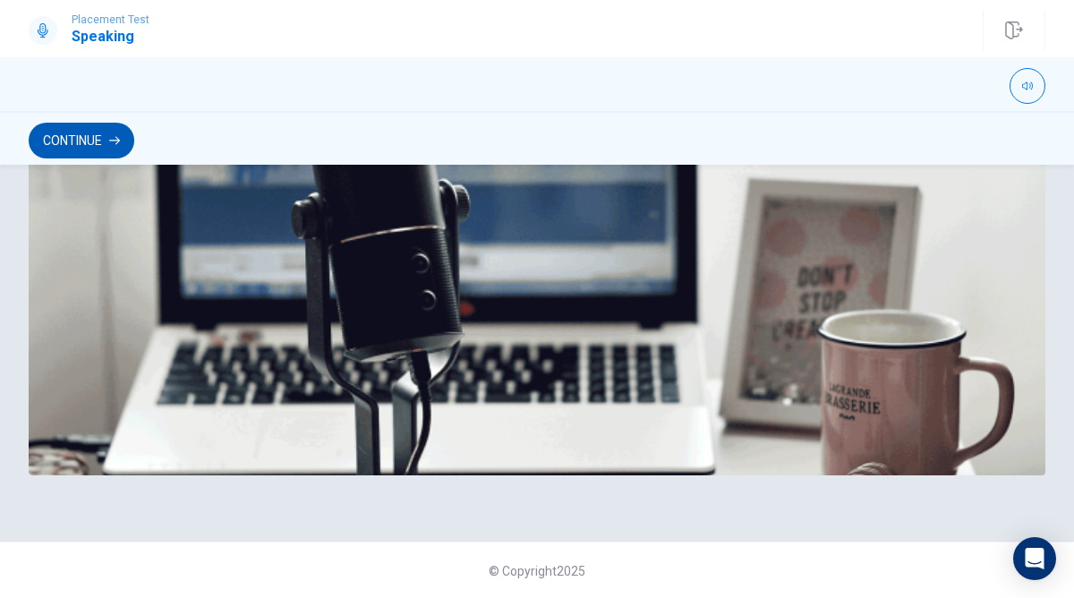
click at [79, 137] on button "Continue" at bounding box center [82, 141] width 106 height 36
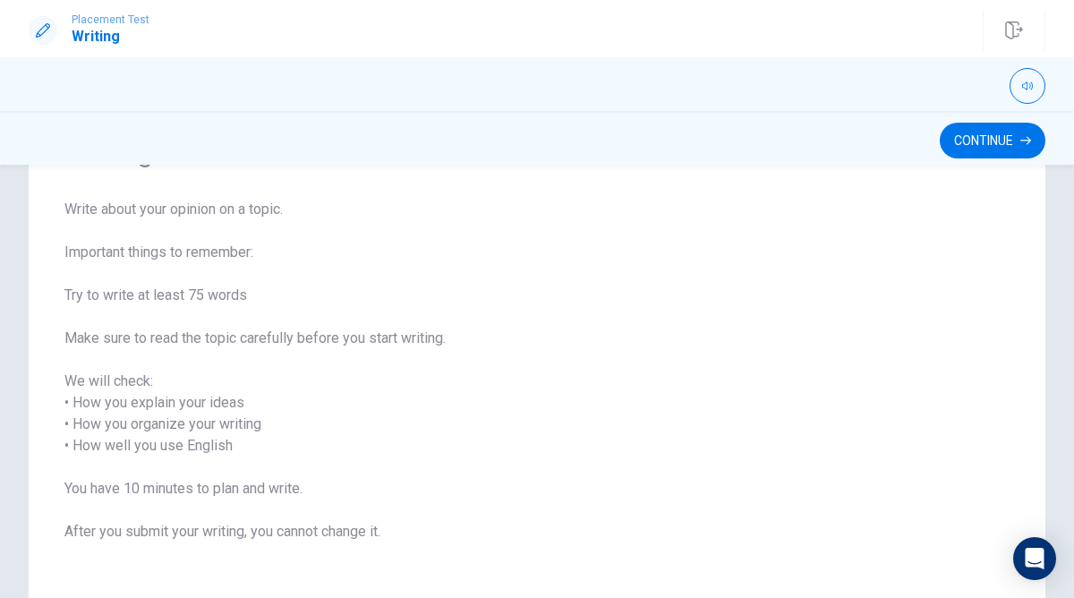
scroll to position [132, 0]
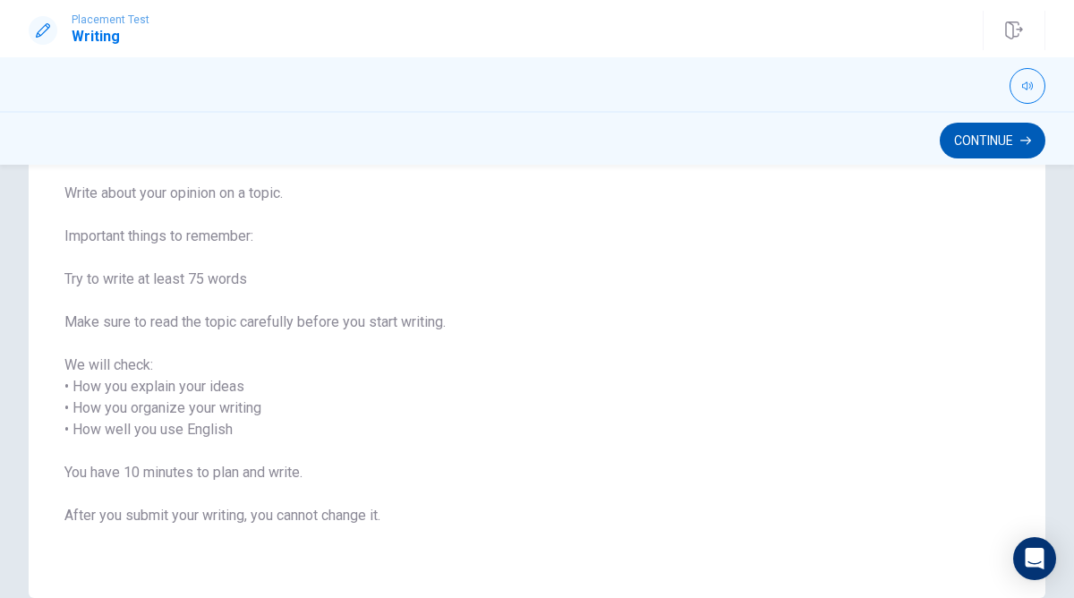
click at [960, 129] on button "Continue" at bounding box center [993, 141] width 106 height 36
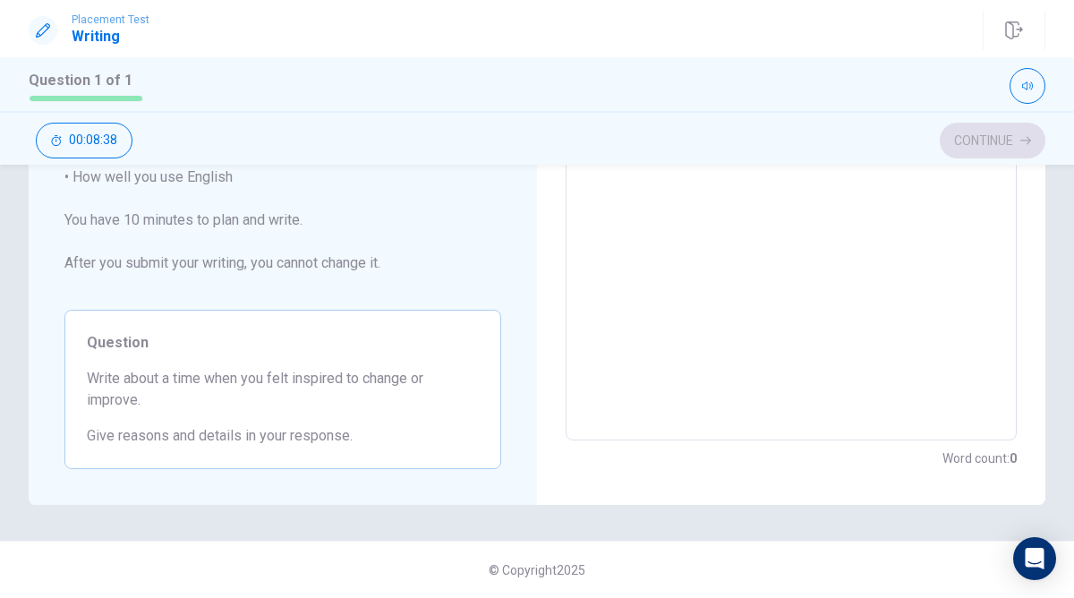
scroll to position [0, 0]
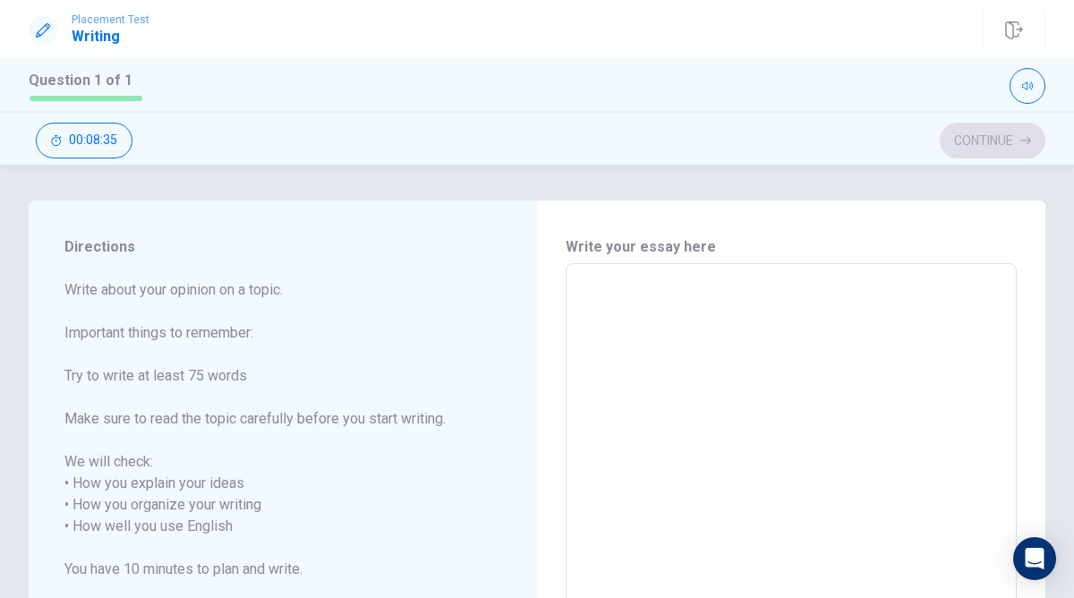
click at [644, 308] on textarea at bounding box center [791, 526] width 426 height 497
type textarea "w"
type textarea "x"
type textarea "wh"
type textarea "x"
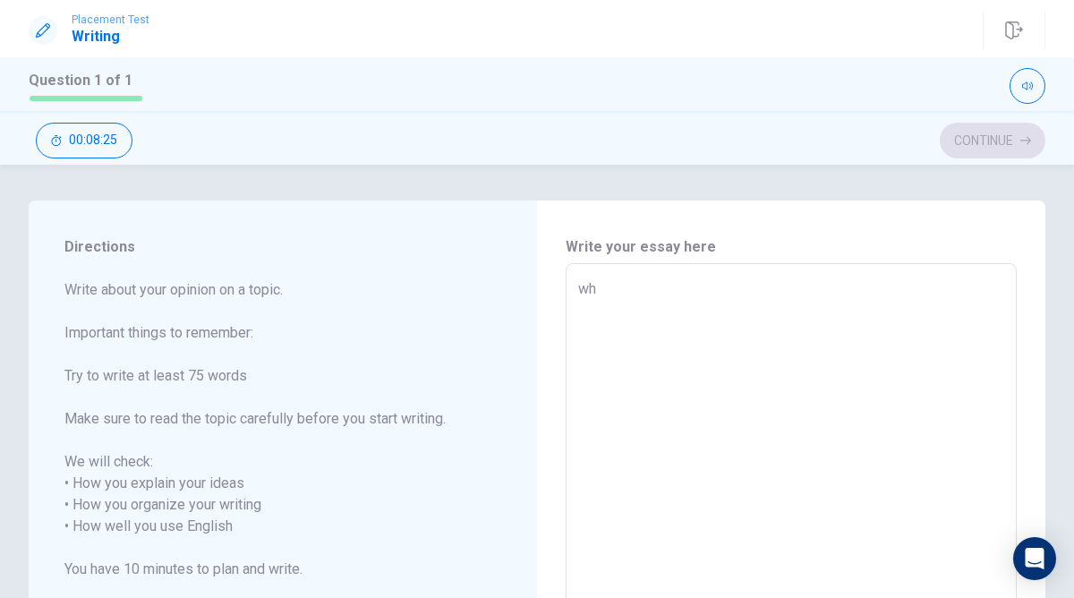
type textarea "whe"
type textarea "x"
type textarea "wh"
type textarea "x"
type textarea "w"
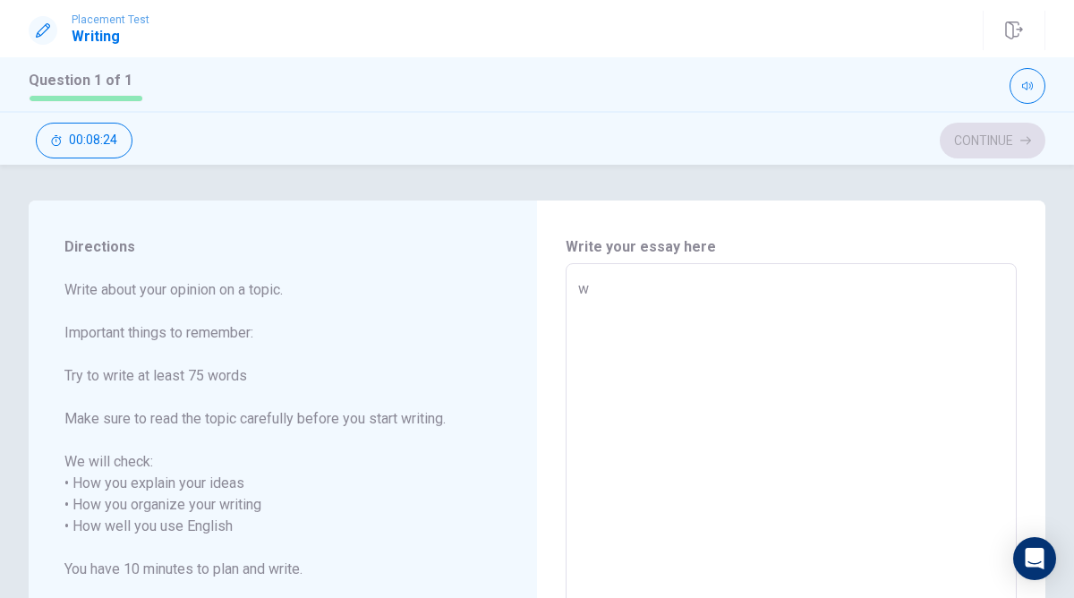
type textarea "x"
type textarea "W"
type textarea "x"
type textarea "Wh"
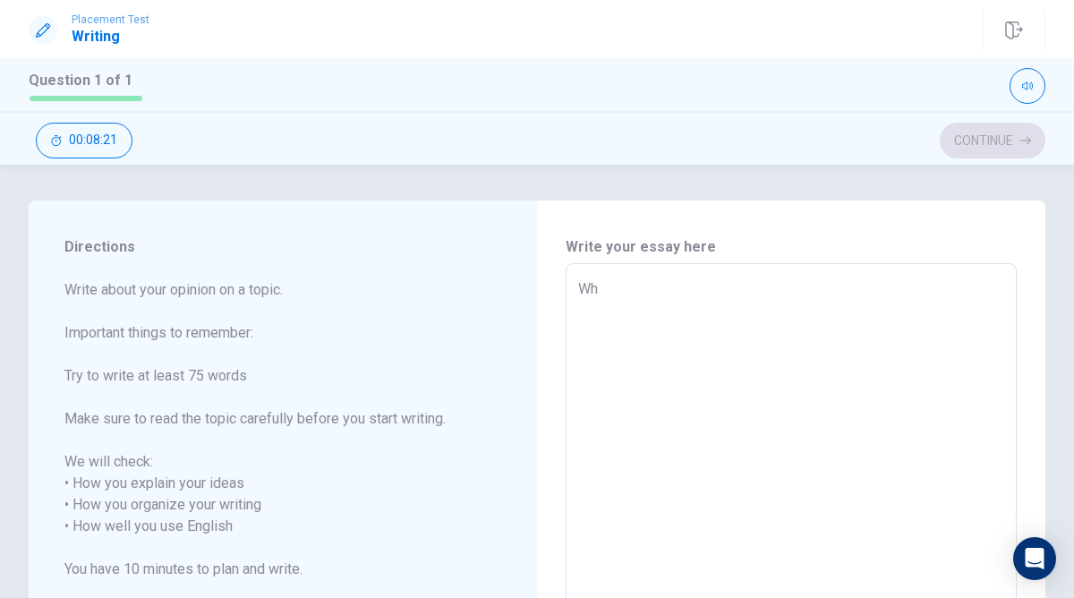
type textarea "x"
type textarea "Whe"
type textarea "x"
type textarea "Wheb"
type textarea "x"
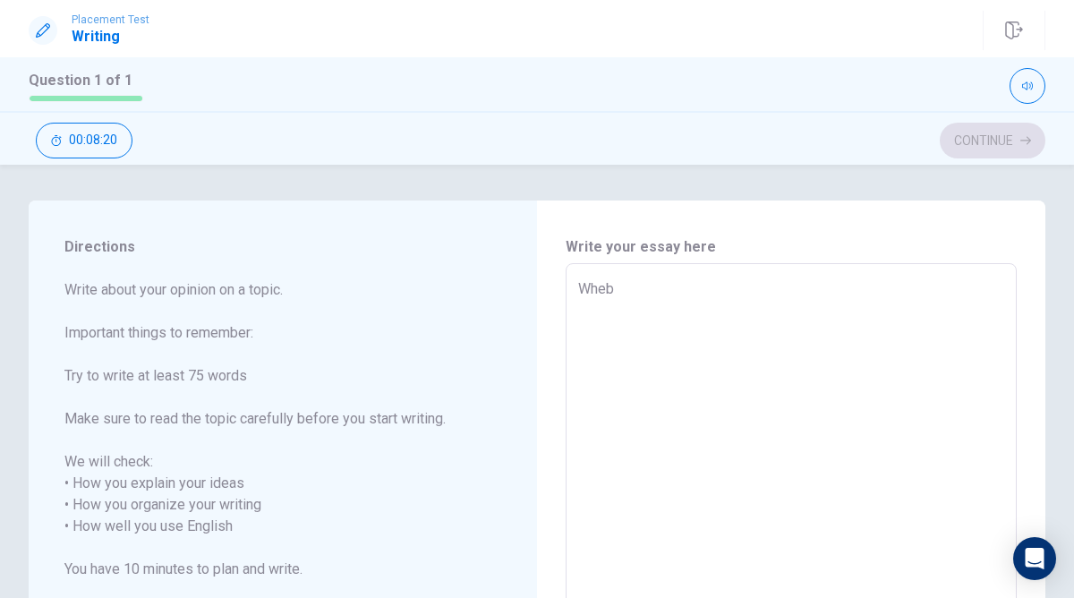
type textarea "Wheb"
type textarea "x"
type textarea "Wheb"
type textarea "x"
type textarea "Wheb="
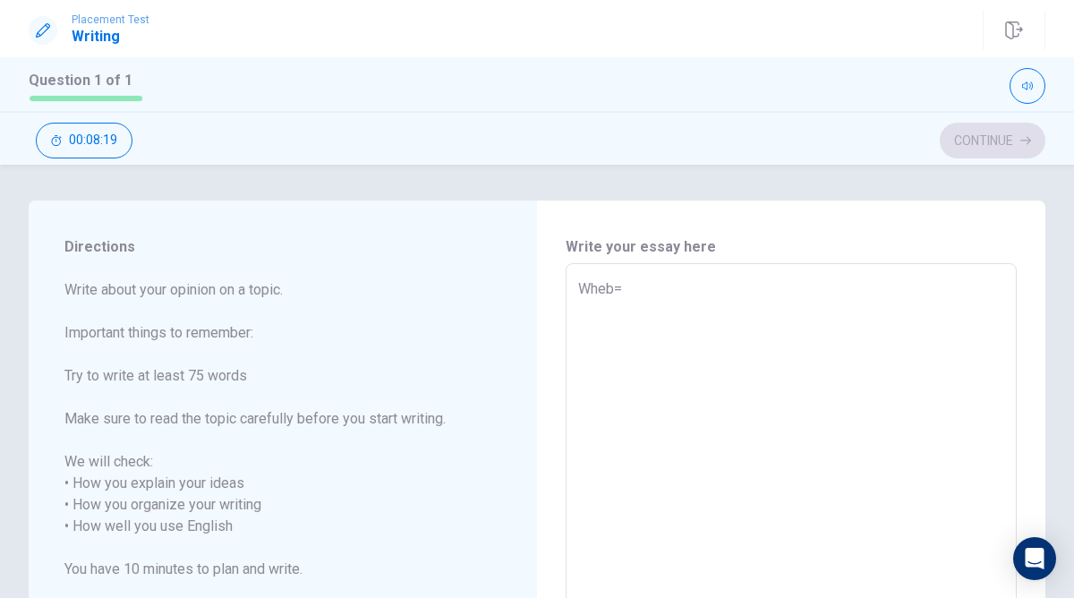
type textarea "x"
type textarea "Wheb"
type textarea "x"
type textarea "Whe"
type textarea "x"
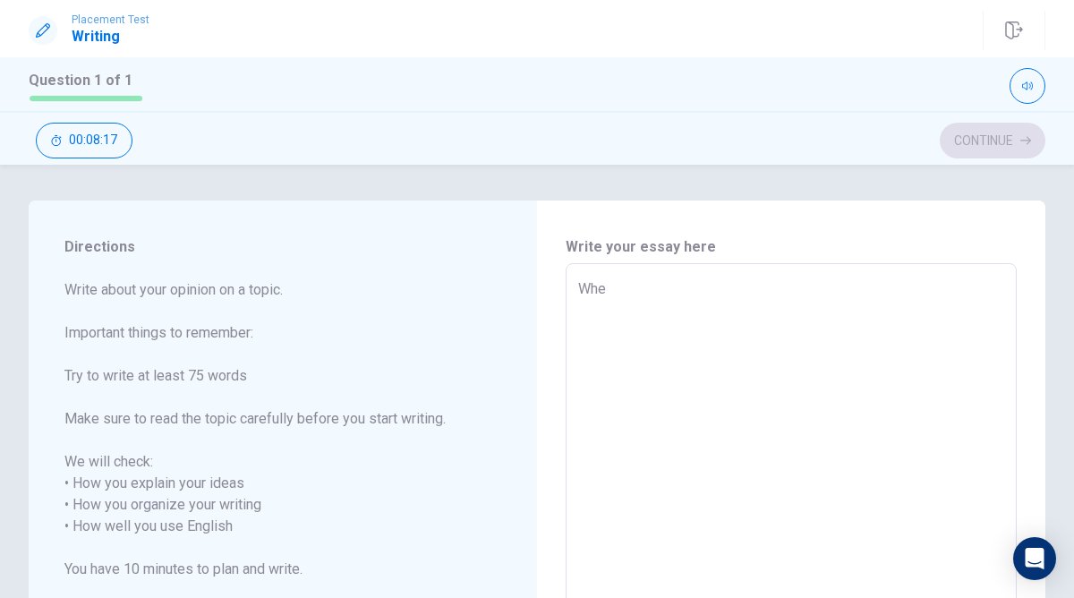
type textarea "When"
type textarea "x"
type textarea "When"
type textarea "x"
type textarea "When i"
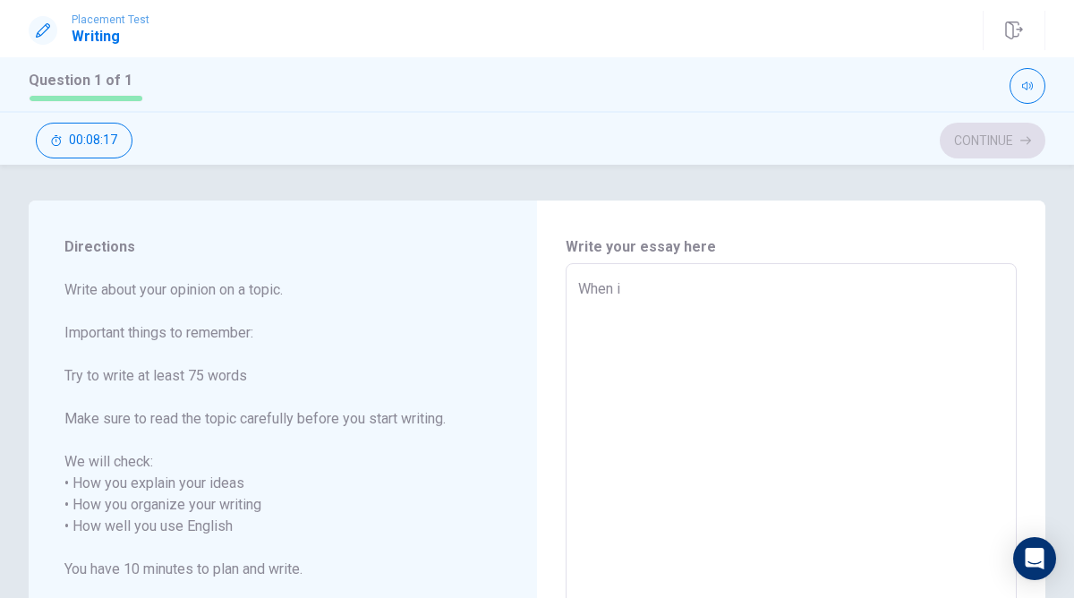
type textarea "x"
type textarea "When i"
type textarea "x"
type textarea "When i p"
type textarea "x"
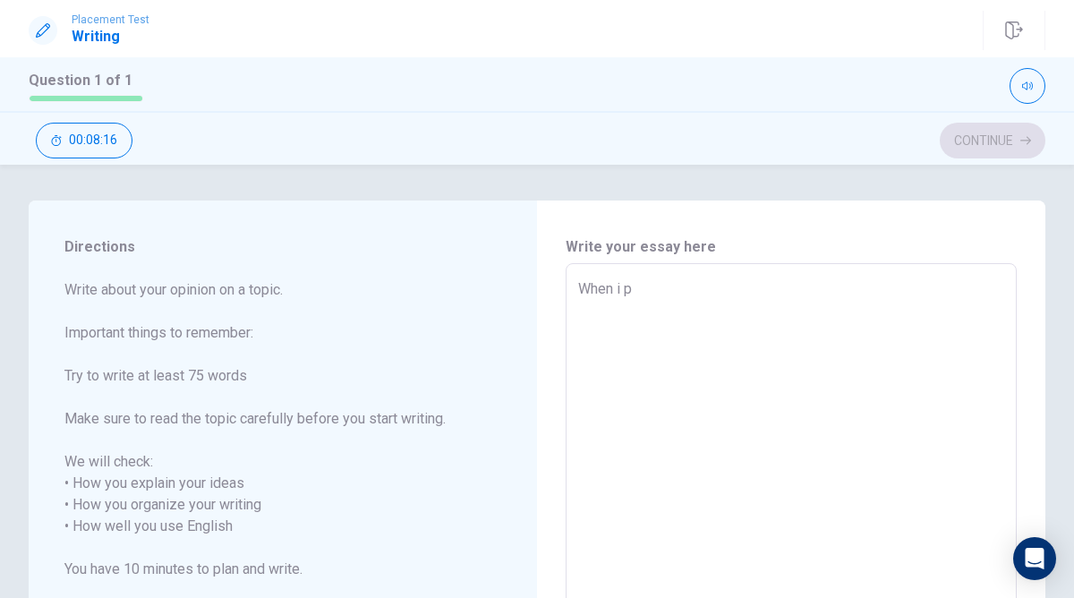
type textarea "When i pl"
type textarea "x"
type textarea "When i pla"
type textarea "x"
type textarea "When i play"
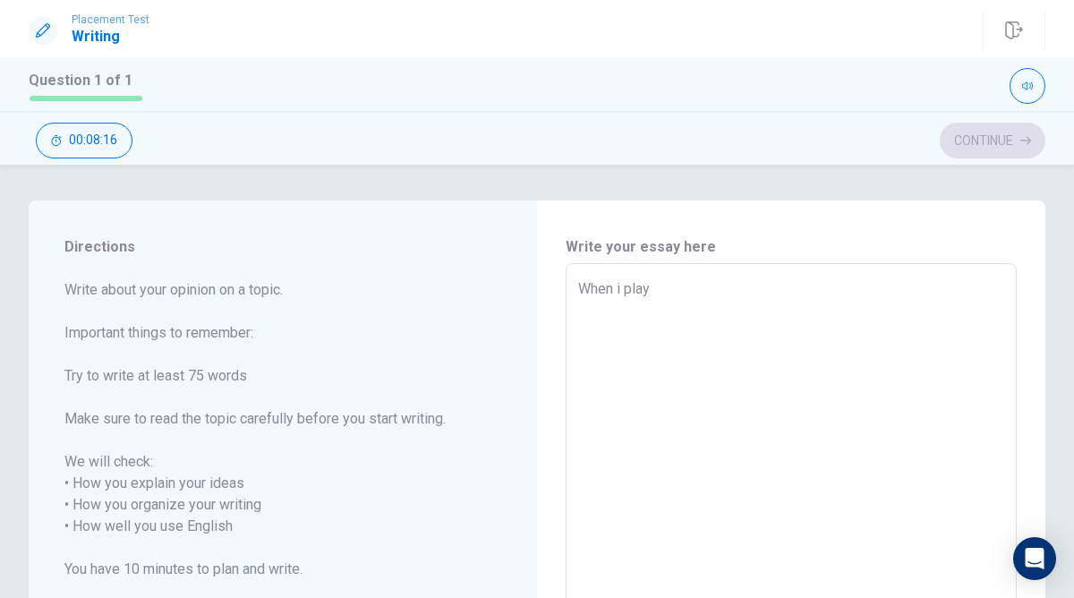
type textarea "x"
type textarea "When i playe"
type textarea "x"
type textarea "When i played"
type textarea "x"
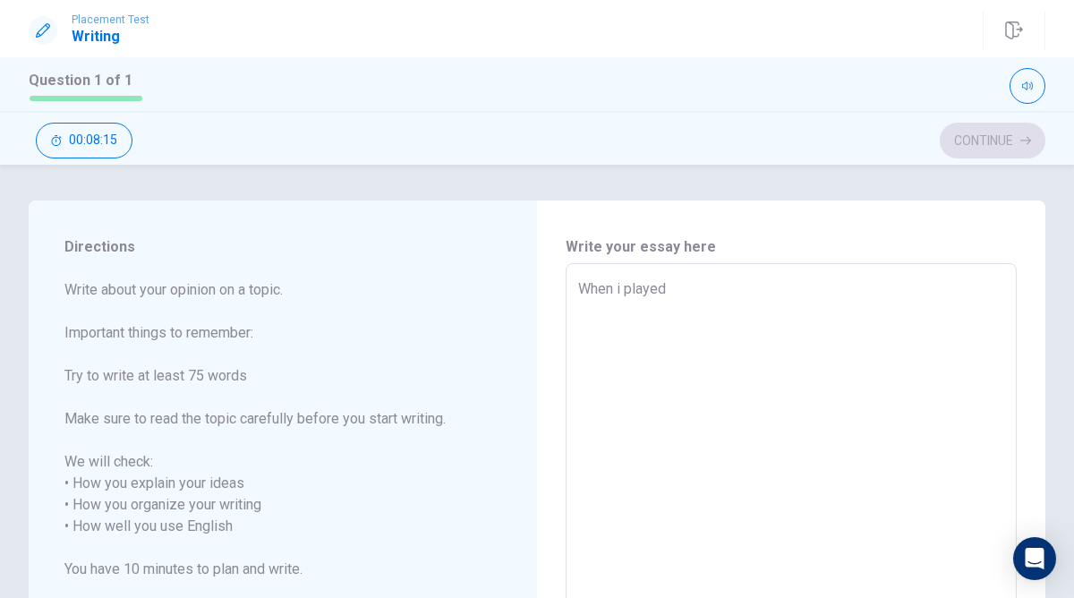
type textarea "When i played"
type textarea "x"
type textarea "When i played f"
type textarea "x"
type textarea "When i played fo"
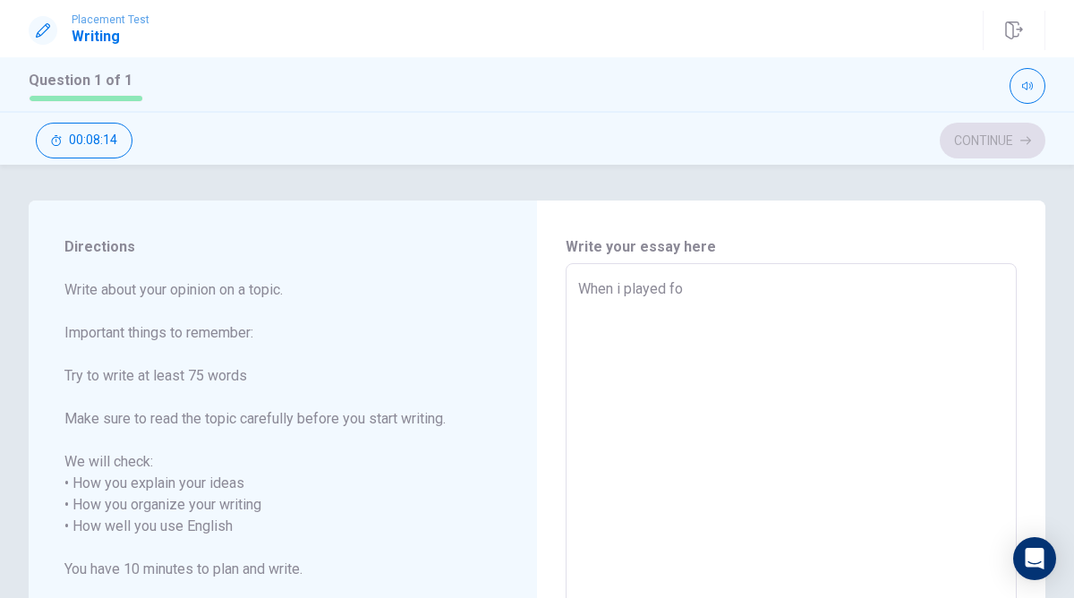
type textarea "x"
type textarea "When i played foo"
type textarea "x"
type textarea "When i played foot"
type textarea "x"
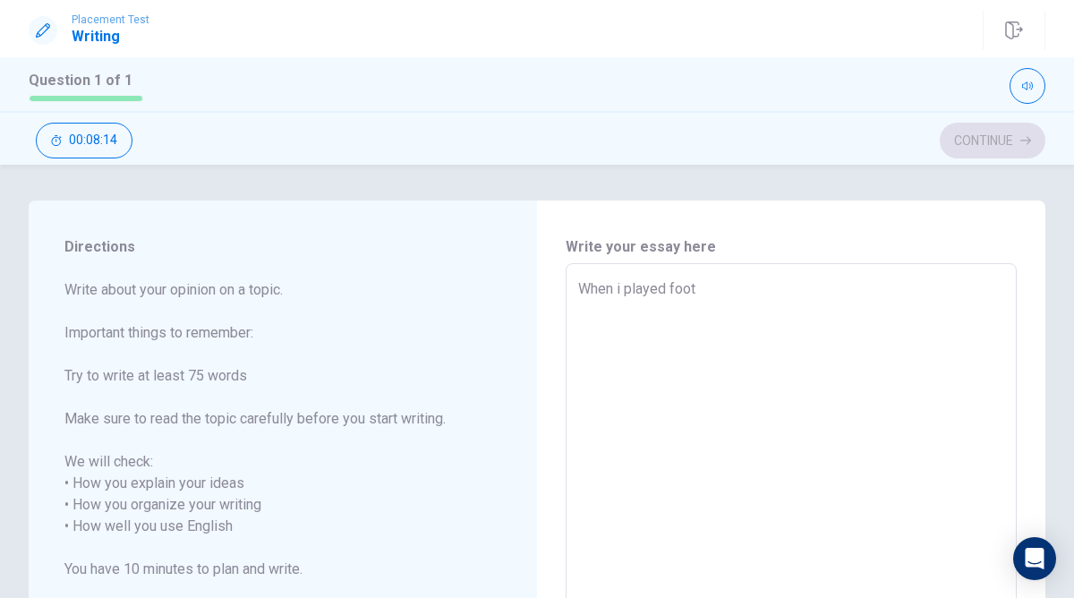
type textarea "When i played footb"
type textarea "x"
type textarea "When i played footba"
type textarea "x"
type textarea "When i played footbak"
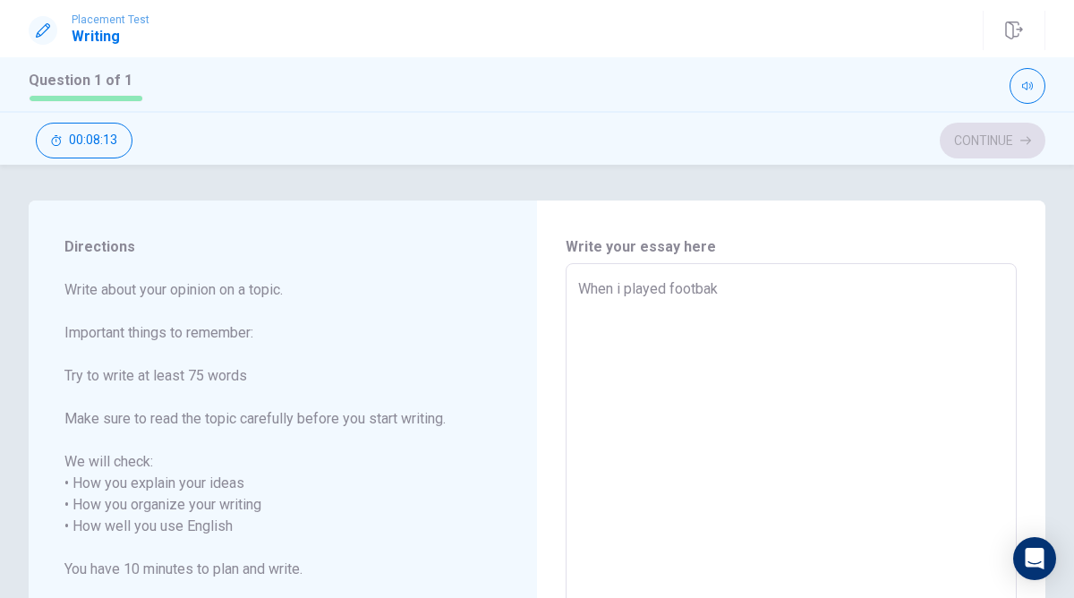
type textarea "x"
type textarea "When i played footbakk"
type textarea "x"
type textarea "When i played footbak"
type textarea "x"
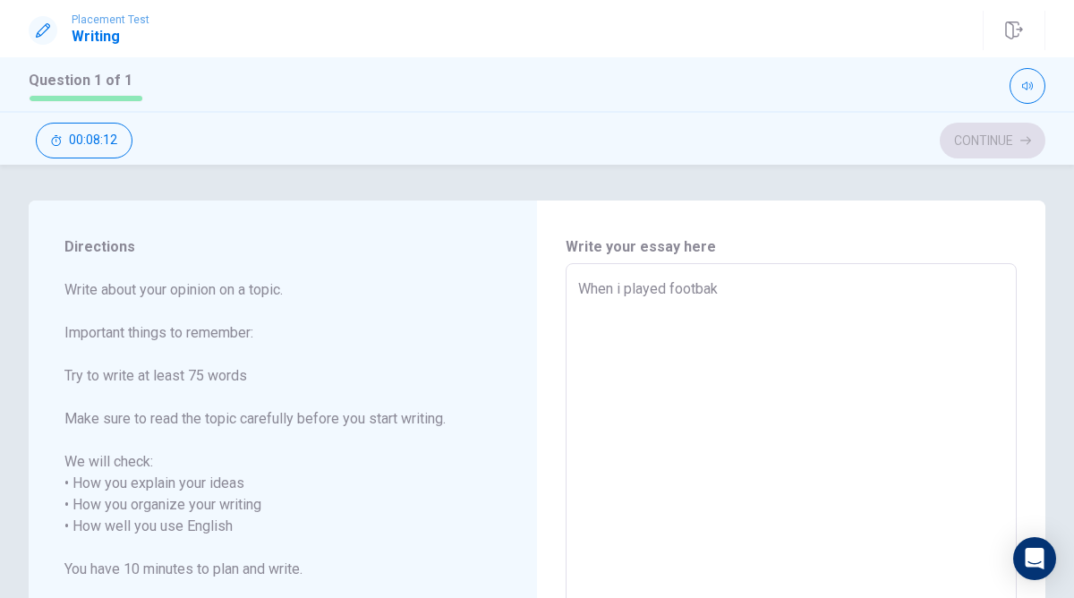
type textarea "When i played footba"
type textarea "x"
type textarea "When i played footbal"
type textarea "x"
type textarea "When i played football"
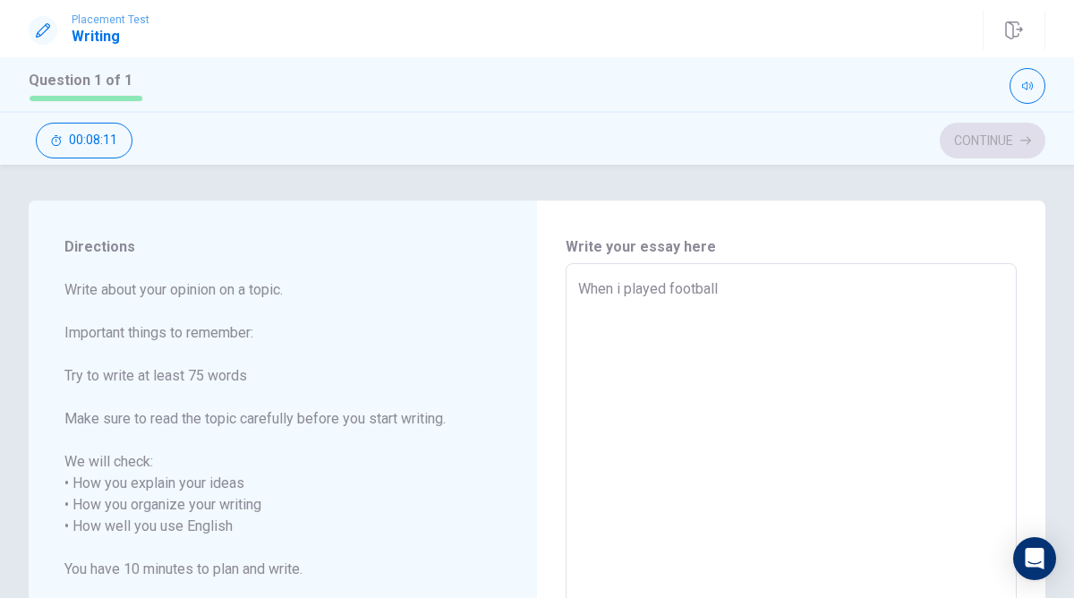
type textarea "x"
type textarea "When i played football,"
type textarea "x"
type textarea "When i played football,"
type textarea "x"
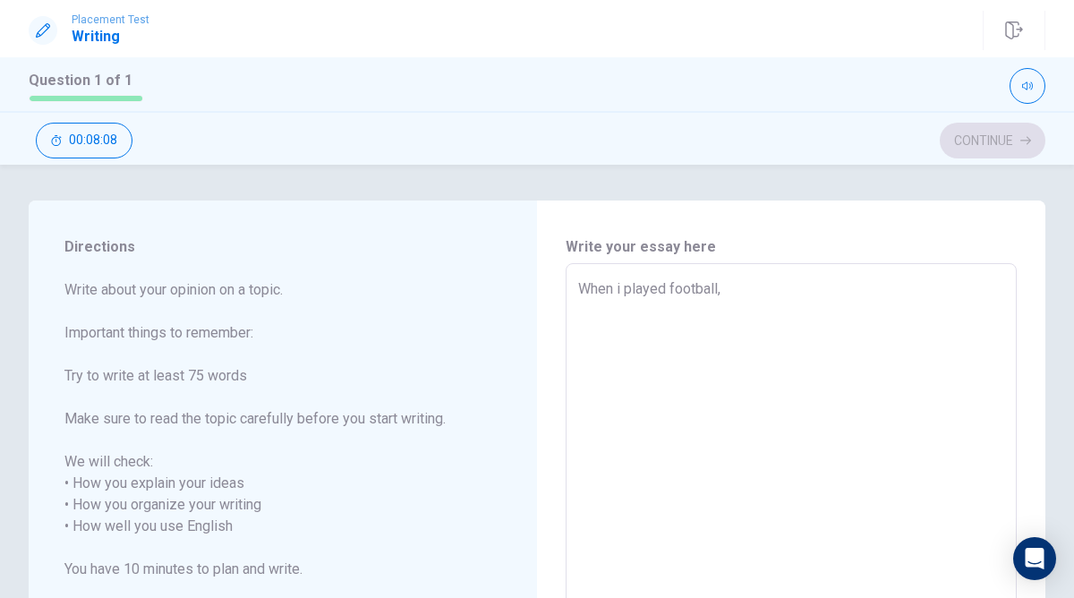
type textarea "When i played football, g"
type textarea "x"
type textarea "When i played football, gu"
type textarea "x"
type textarea "When i played football, guy"
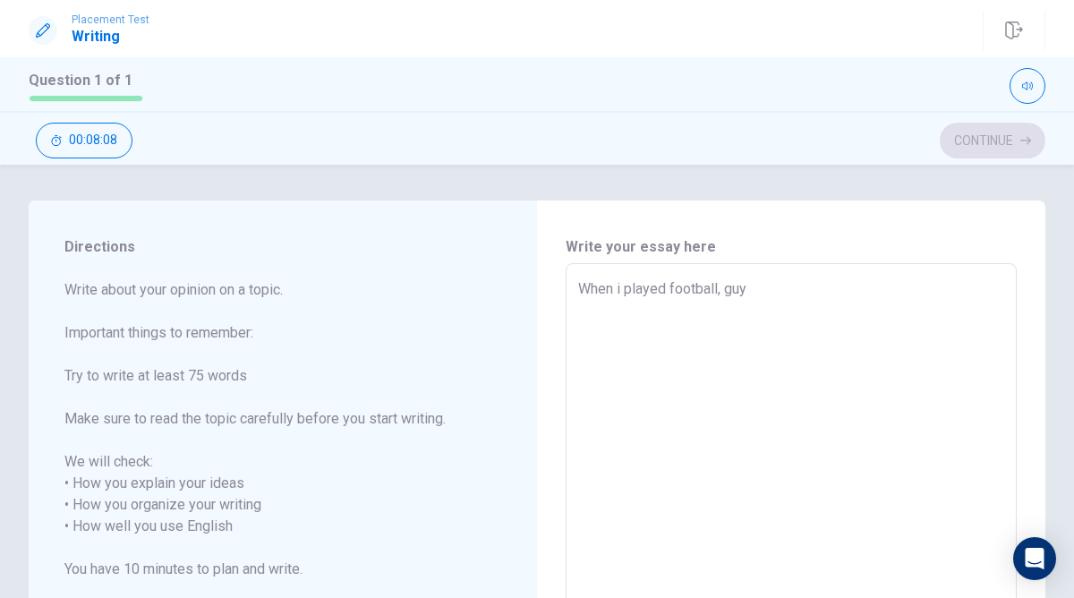
type textarea "x"
type textarea "When i played football, guys"
type textarea "x"
type textarea "When i played football, guys"
type textarea "x"
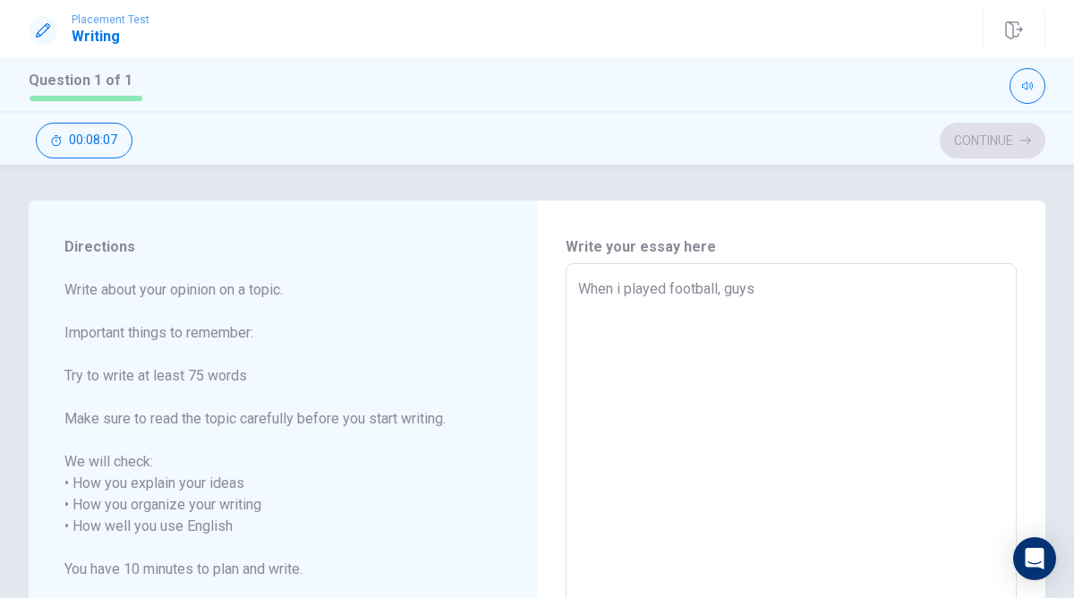
type textarea "When i played football, guys a"
type textarea "x"
type textarea "When i played football, guys ak"
type textarea "x"
type textarea "When i played football, guys akw"
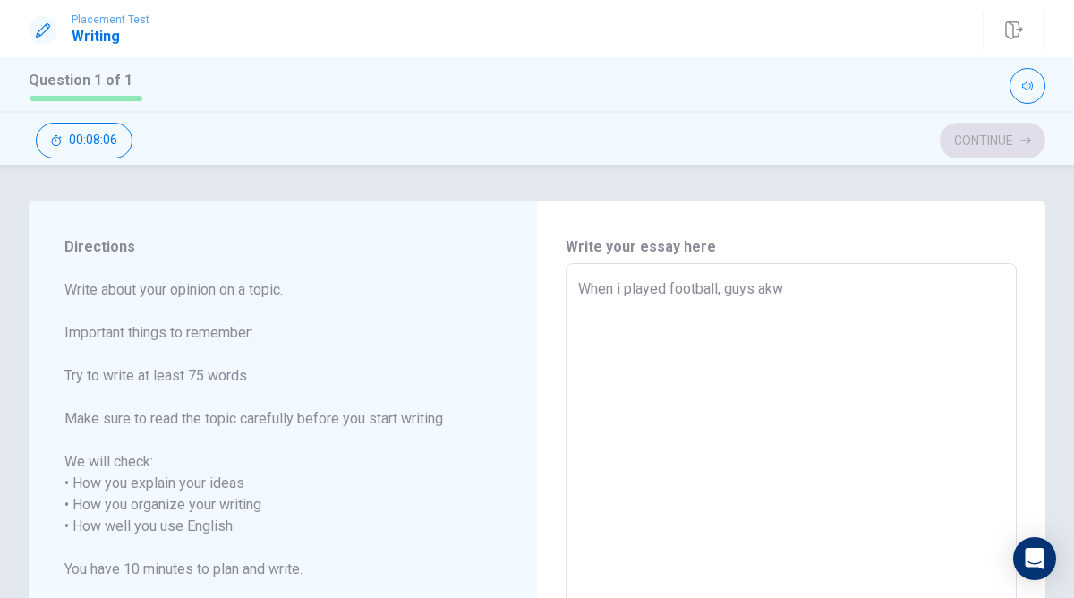
type textarea "x"
type textarea "When i played football, guys ak"
type textarea "x"
type textarea "When i played football, guys a"
type textarea "x"
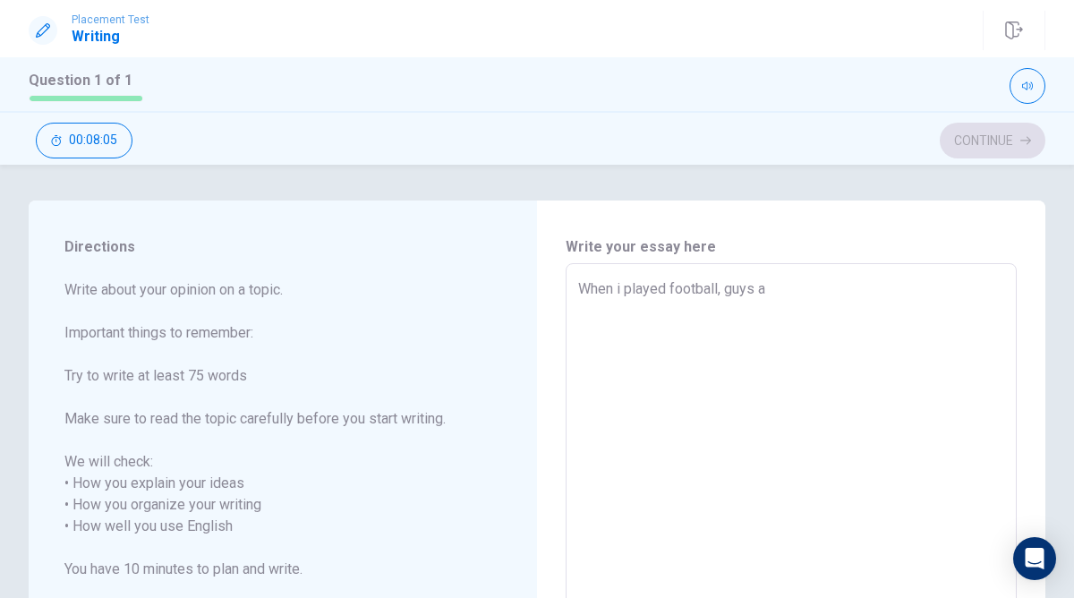
type textarea "When i played football, guys al"
type textarea "x"
type textarea "When i played football, guys alw"
type textarea "x"
type textarea "When i played football, guys alwa"
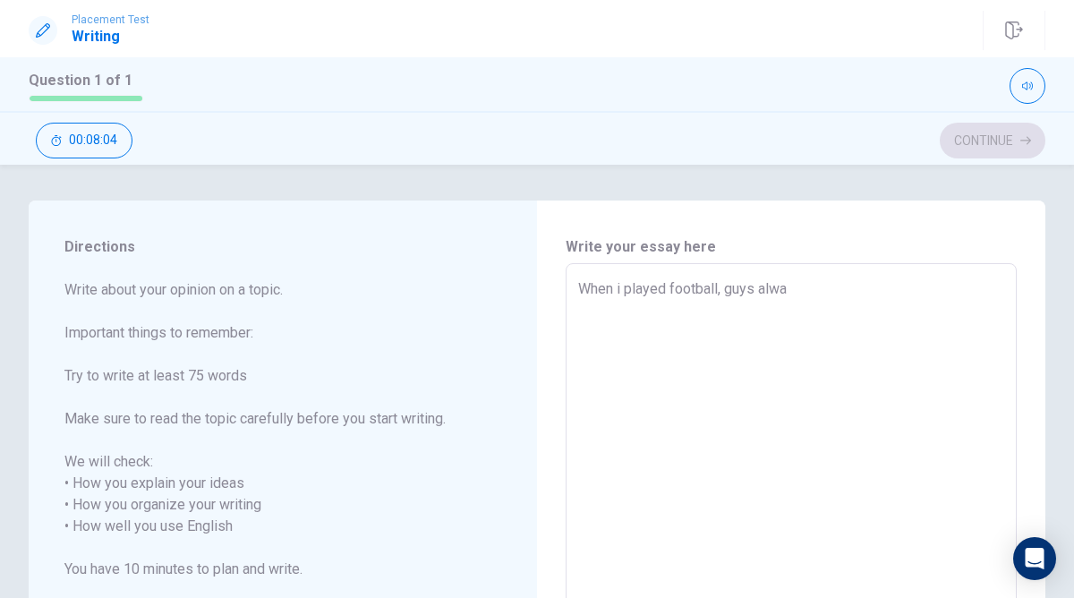
type textarea "x"
type textarea "When i played football, guys alway"
type textarea "x"
type textarea "When i played football, guys always"
type textarea "x"
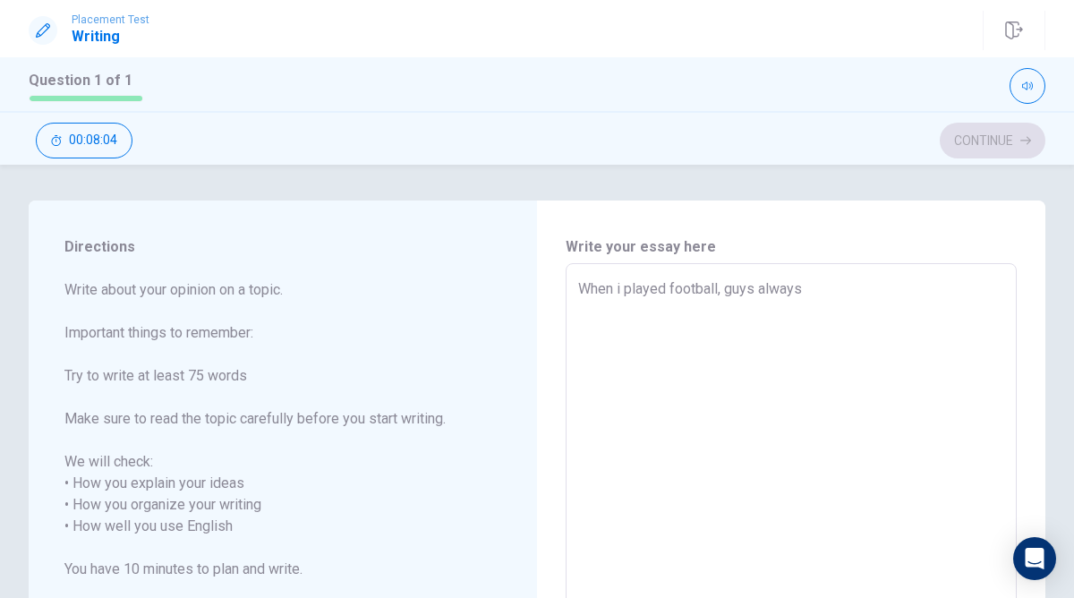
type textarea "When i played football, guys always"
type textarea "x"
type textarea "When i played football, guys always d"
type textarea "x"
type textarea "When i played football, guys always dr"
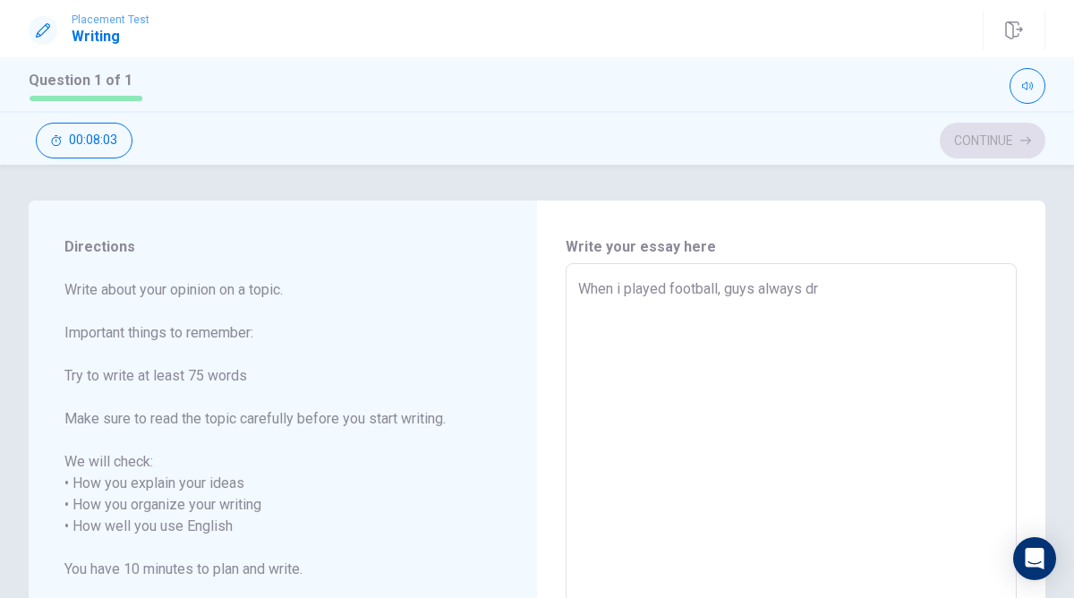
type textarea "x"
type textarea "When i played football, guys always dri"
type textarea "x"
type textarea "When i played football, guys always drib"
type textarea "x"
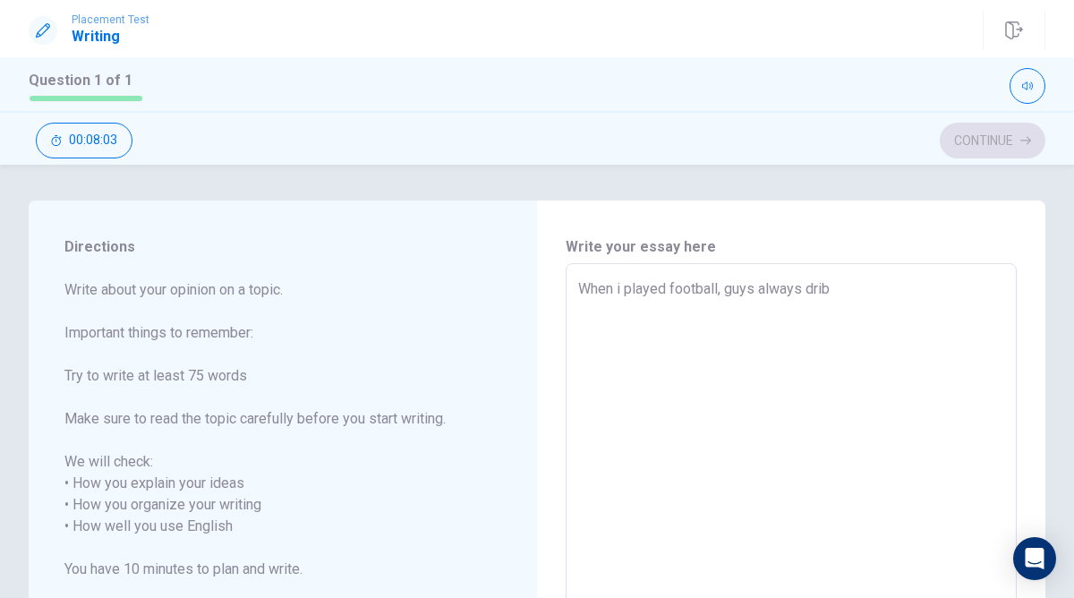
type textarea "When i played football, guys always dribb"
type textarea "x"
type textarea "When i played football, guys always dribbk"
type textarea "x"
type textarea "When i played football, guys always dribbke"
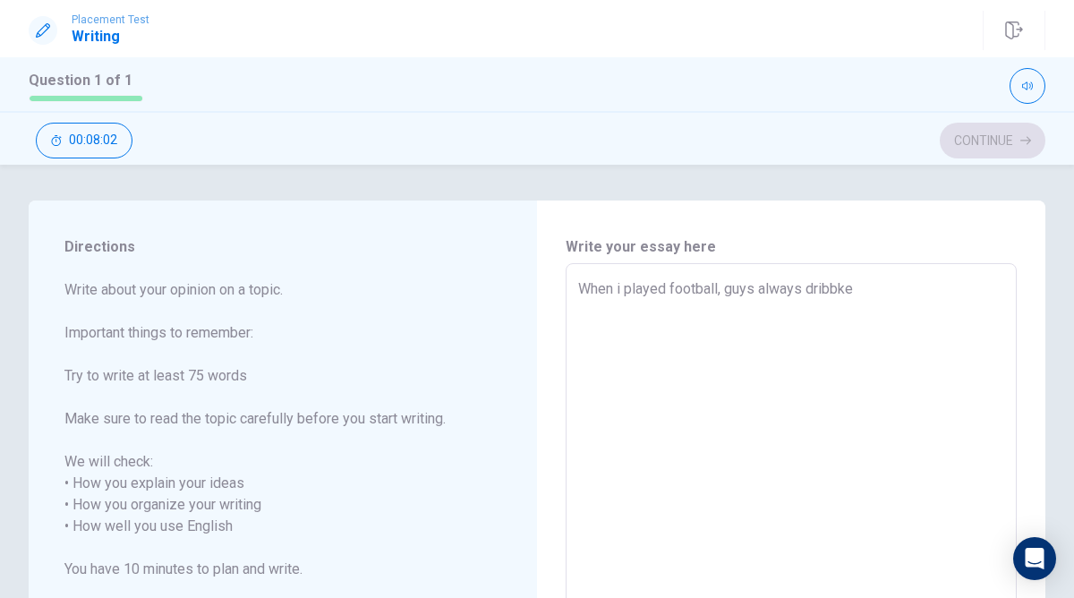
type textarea "x"
type textarea "When i played football, guys always dribbke="
type textarea "x"
type textarea "When i played football, guys always dribbke"
type textarea "x"
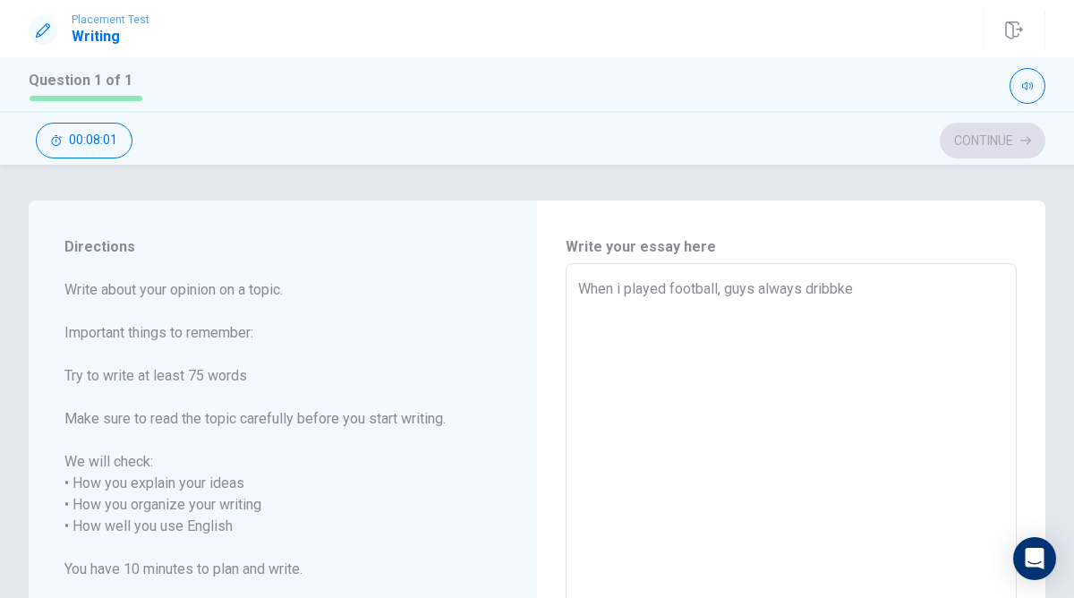
type textarea "When i played football, guys always dribbk"
type textarea "x"
type textarea "When i played football, guys always dribb"
type textarea "x"
type textarea "When i played football, guys always dribbl"
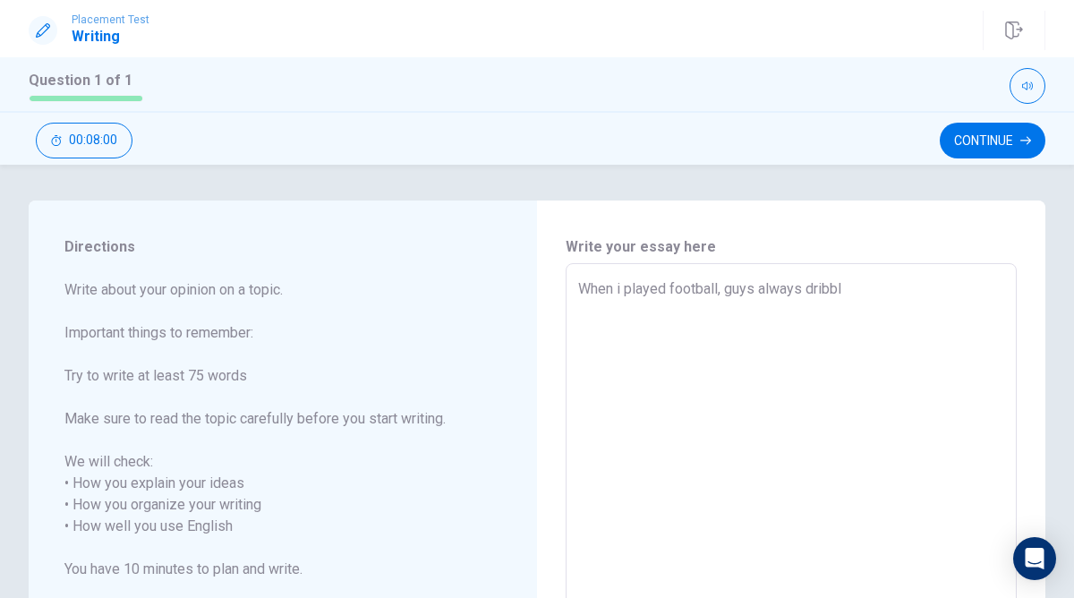
type textarea "x"
type textarea "When i played football, guys always dribble"
type textarea "x"
type textarea "When i played football, guys always dribble"
type textarea "x"
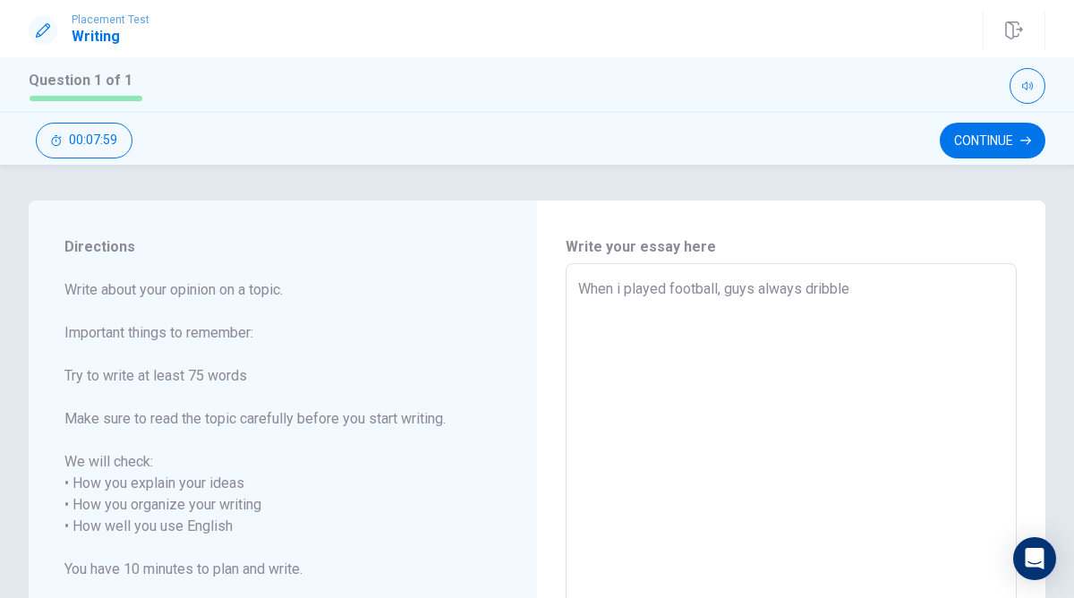
type textarea "When i played football, guys always dribble m"
type textarea "x"
type textarea "When i played football, guys always dribble me"
type textarea "x"
type textarea "When i played football, guys always dribble me,"
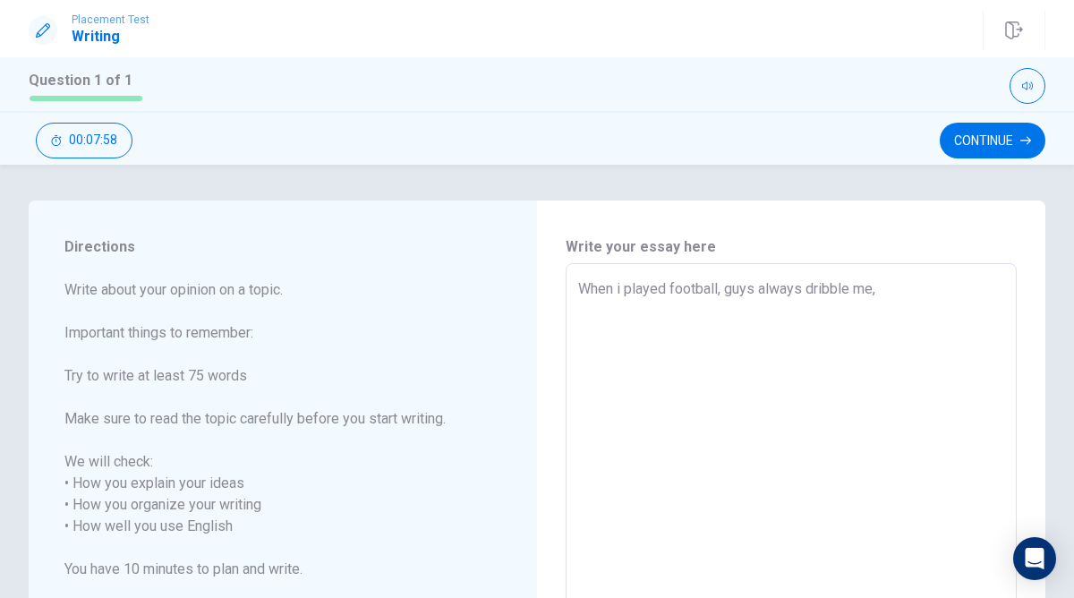
type textarea "x"
type textarea "When i played football, guys always dribble me,"
type textarea "x"
type textarea "When i played football, guys always dribble me, s"
type textarea "x"
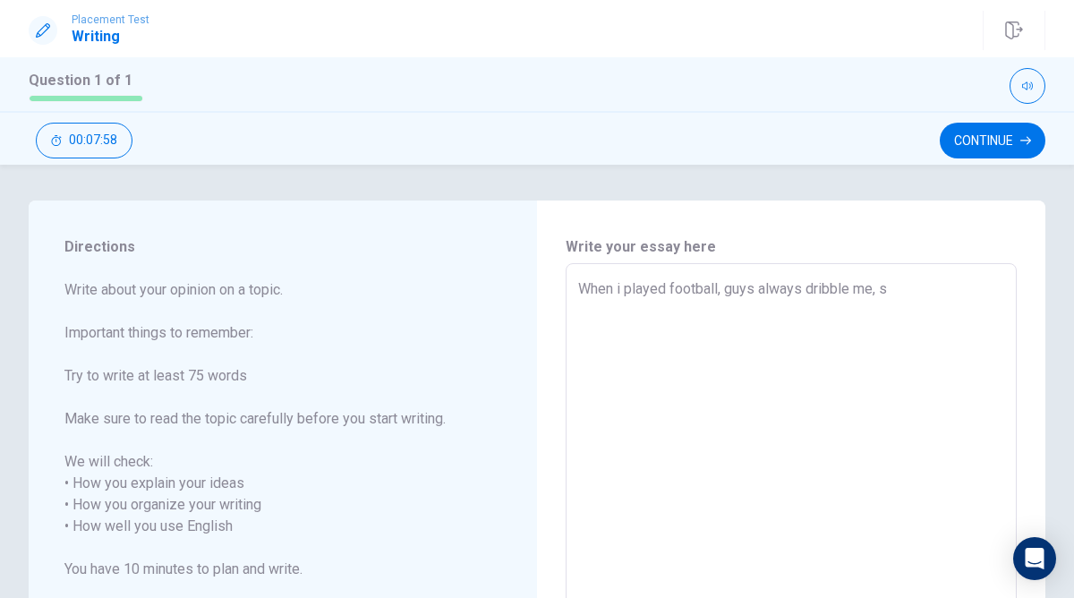
type textarea "When i played football, guys always dribble me, so"
type textarea "x"
type textarea "When i played football, guys always dribble me, so"
type textarea "x"
type textarea "When i played football, guys always dribble me, so t"
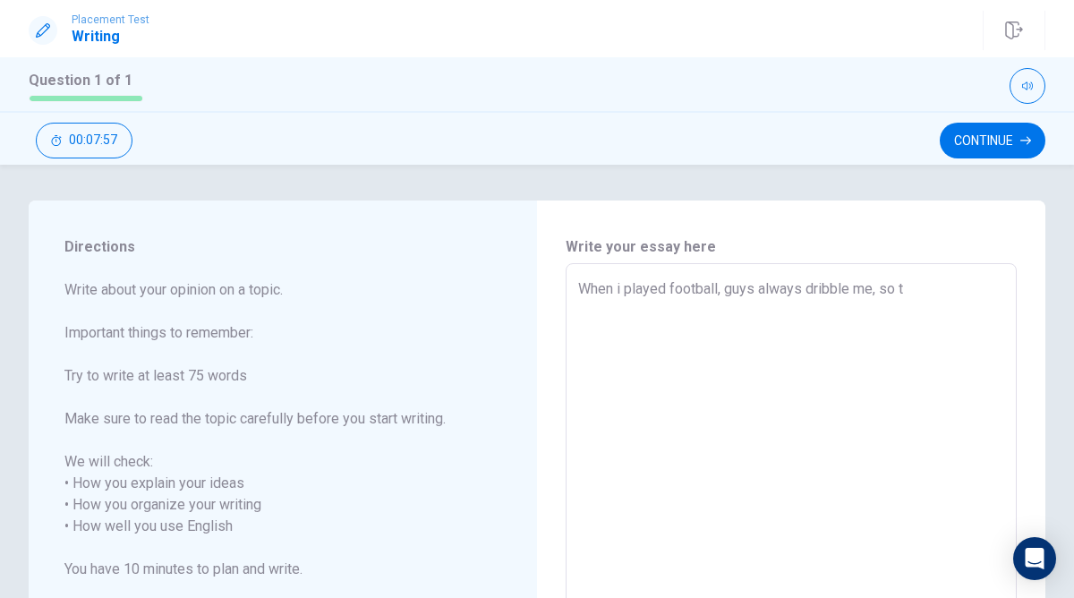
type textarea "x"
type textarea "When i played football, guys always dribble me, so th"
type textarea "x"
type textarea "When i played football, guys always dribble me, so tha"
type textarea "x"
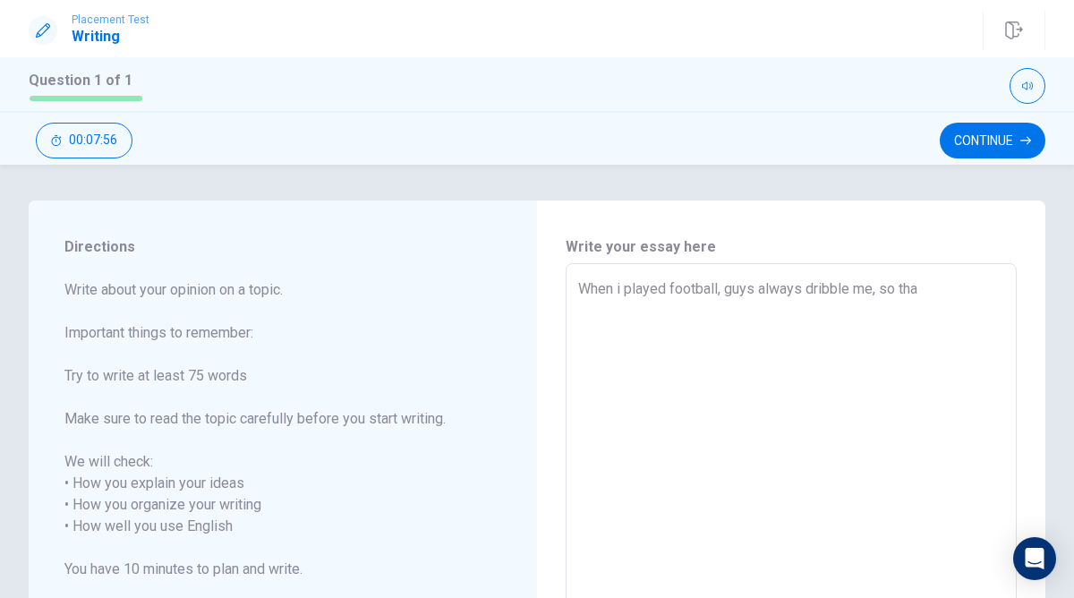
type textarea "When i played football, guys always dribble me, so that"
type textarea "x"
type textarea "When i played football, guys always dribble me, so that"
type textarea "x"
type textarea "When i played football, guys always dribble me, so that m"
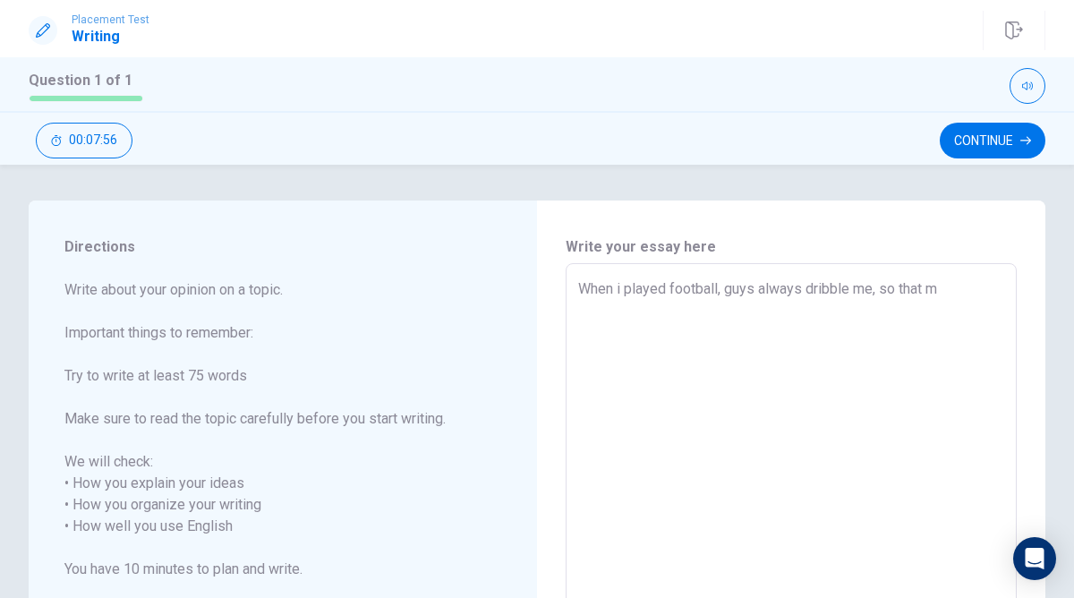
type textarea "x"
type textarea "When i played football, guys always dribble me, so that me"
type textarea "x"
type textarea "When i played football, guys always dribble me, so that mea"
type textarea "x"
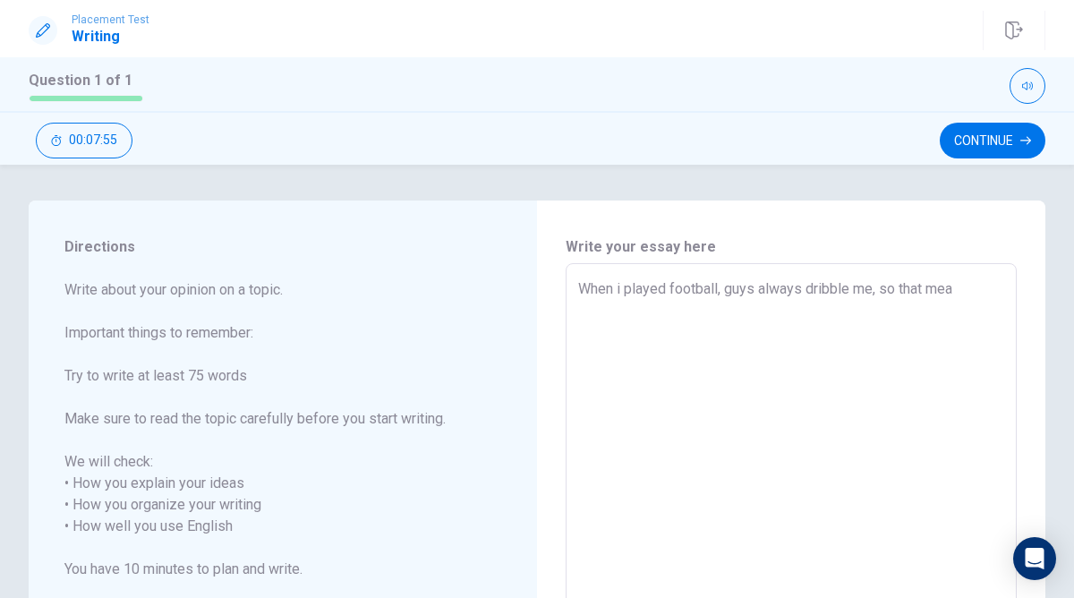
type textarea "When i played football, guys always dribble me, so that mean"
type textarea "x"
type textarea "When i played football, guys always dribble me, so that mean"
type textarea "x"
type textarea "When i played football, guys always dribble me, so that mean w"
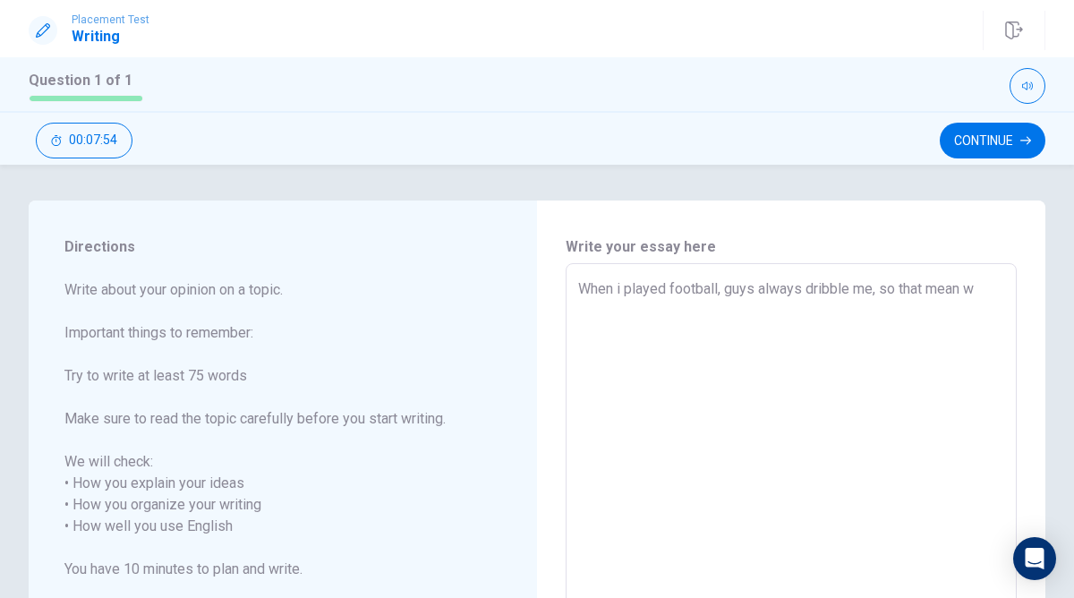
type textarea "x"
type textarea "When i played football, guys always dribble me, so that mean wh"
type textarea "x"
type textarea "When i played football, guys always dribble me, so that mean wha"
type textarea "x"
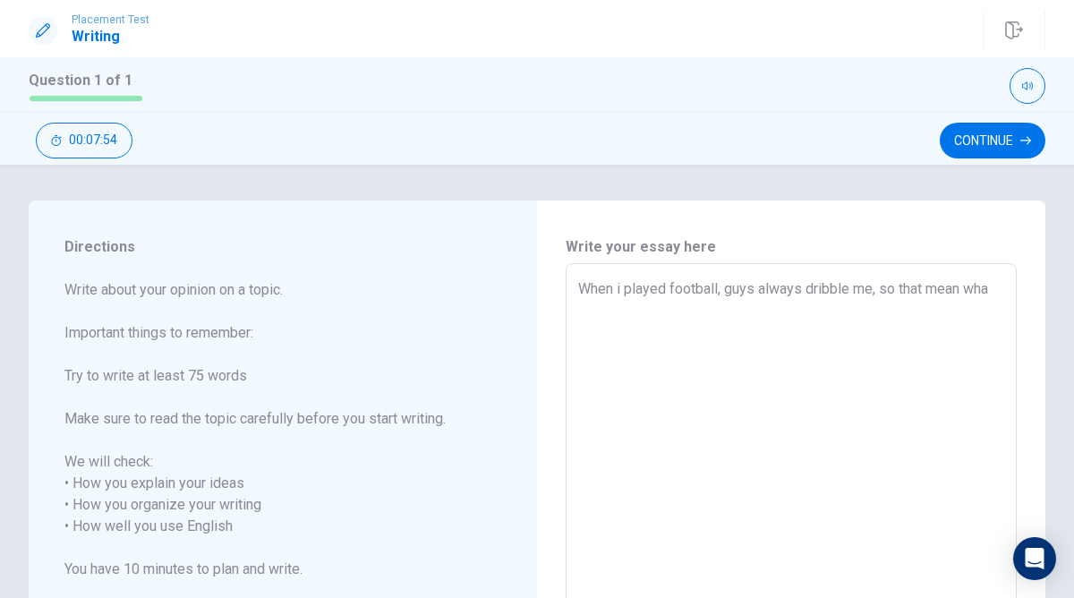
type textarea "When i played football, guys always dribble me, so that mean what"
type textarea "x"
type textarea "When i played football, guys always dribble me, so that mean what"
type textarea "x"
type textarea "When i played football, guys always dribble me, so that mean what i"
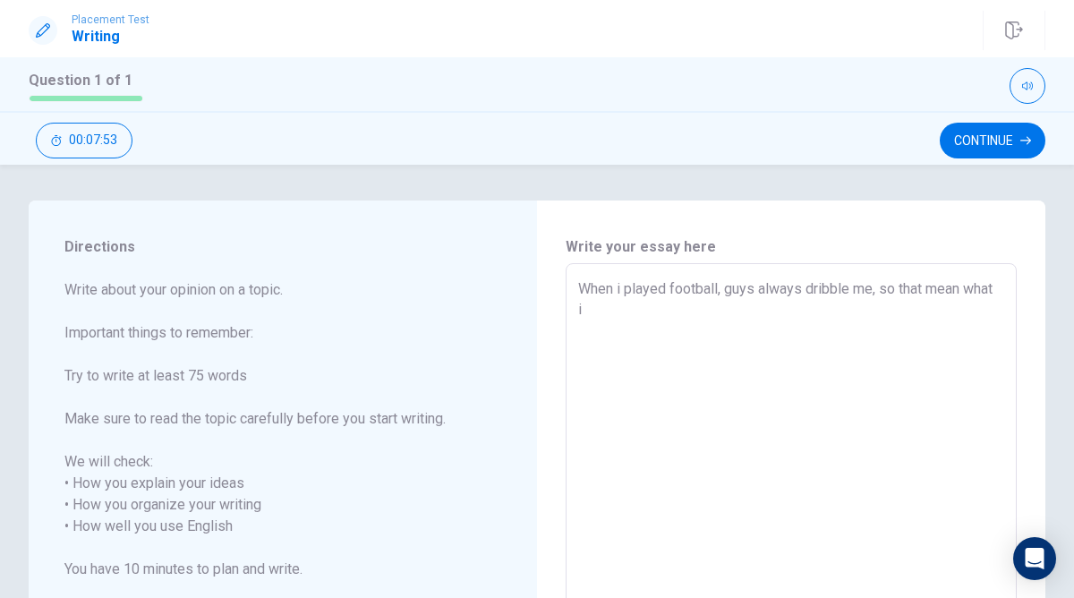
type textarea "x"
type textarea "When i played football, guys always dribble me, so that mean what i"
type textarea "x"
type textarea "When i played football, guys always dribble me, so that mean what i c"
type textarea "x"
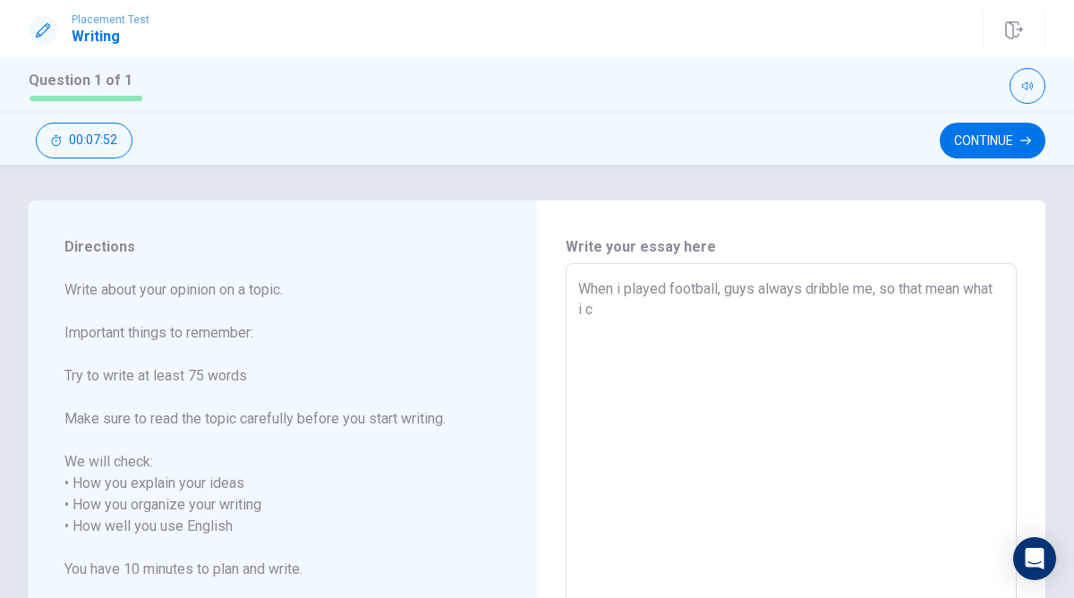
type textarea "When i played football, guys always dribble me, so that mean what i ca"
type textarea "x"
type textarea "When i played football, guys always dribble me, so that mean what i can"
type textarea "x"
type textarea "When i played football, guys always dribble me, so that mean what i can'"
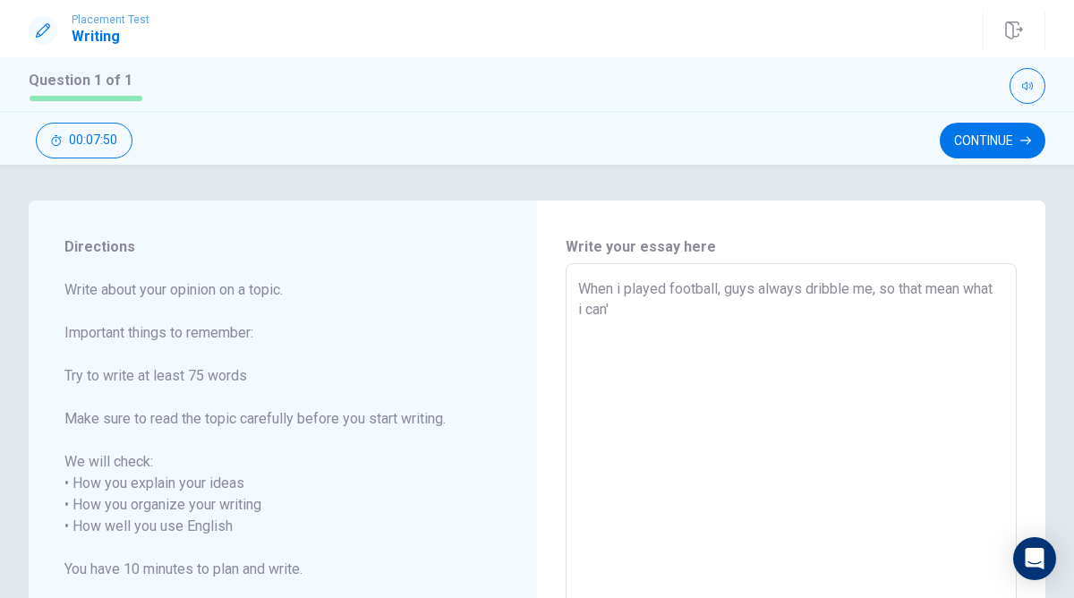
type textarea "x"
type textarea "When i played football, guys always dribble me, so that mean what i can't"
type textarea "x"
type textarea "When i played football, guys always dribble me, so that mean what i can't"
type textarea "x"
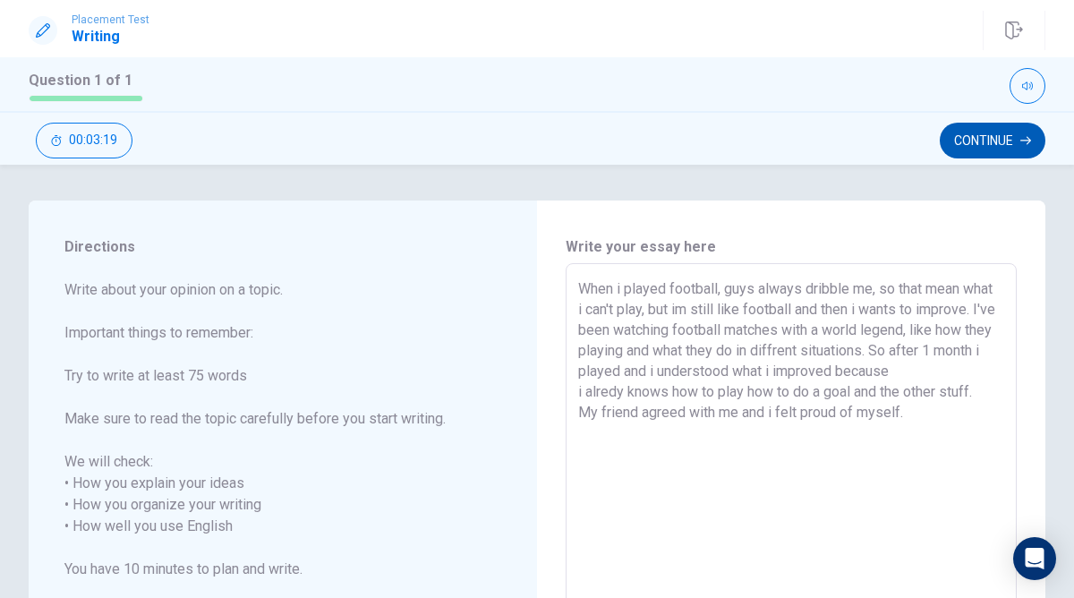
click at [983, 149] on button "Continue" at bounding box center [993, 141] width 106 height 36
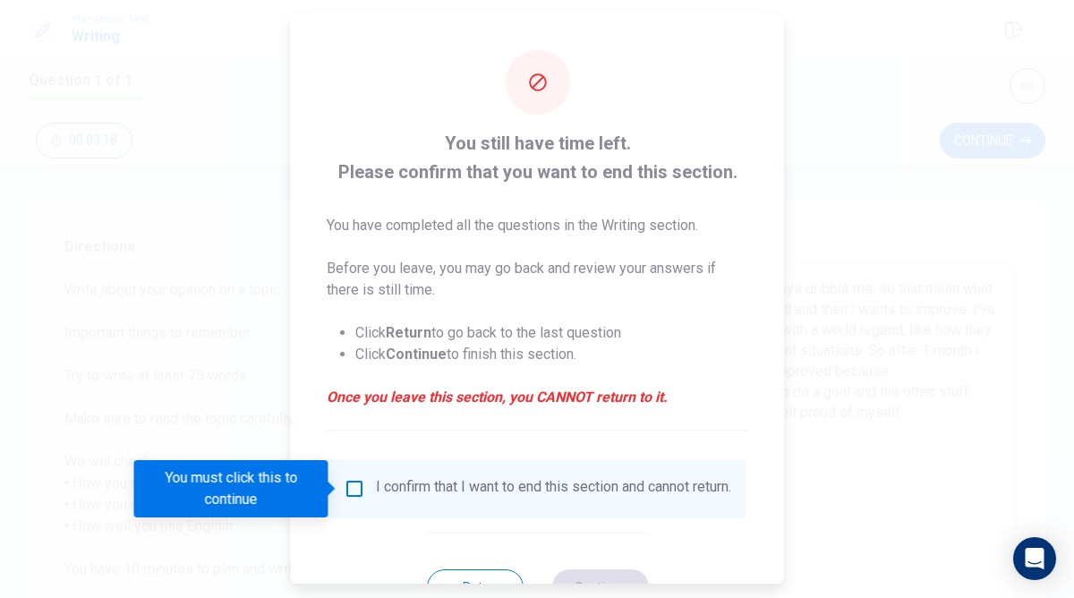
click at [357, 498] on input "You must click this to continue" at bounding box center [354, 488] width 21 height 21
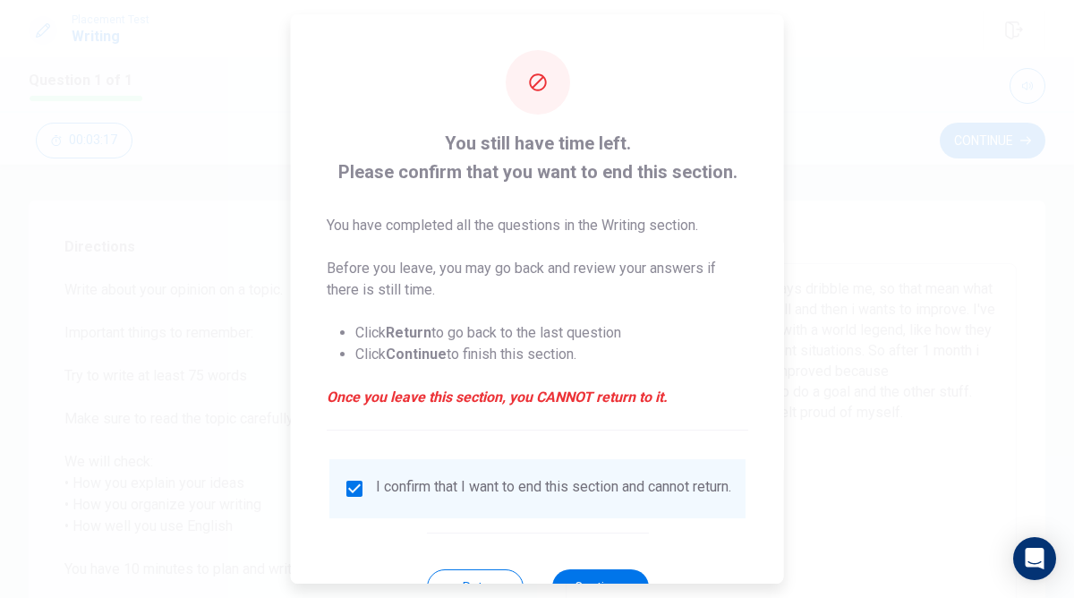
scroll to position [70, 0]
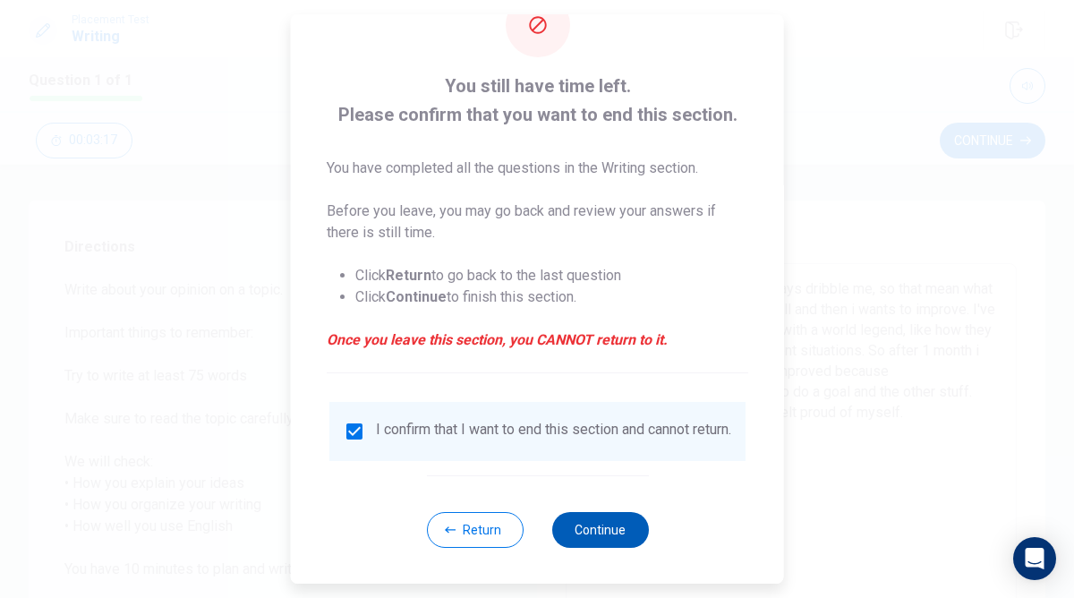
click at [593, 532] on button "Continue" at bounding box center [599, 530] width 97 height 36
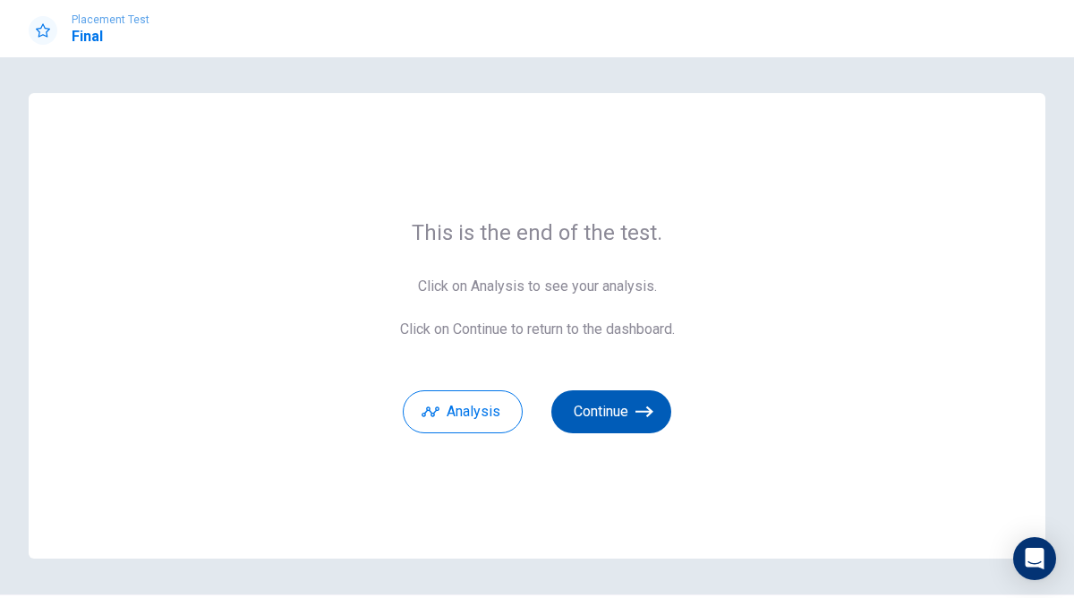
click at [664, 414] on button "Continue" at bounding box center [611, 411] width 120 height 43
